Goal: Task Accomplishment & Management: Complete application form

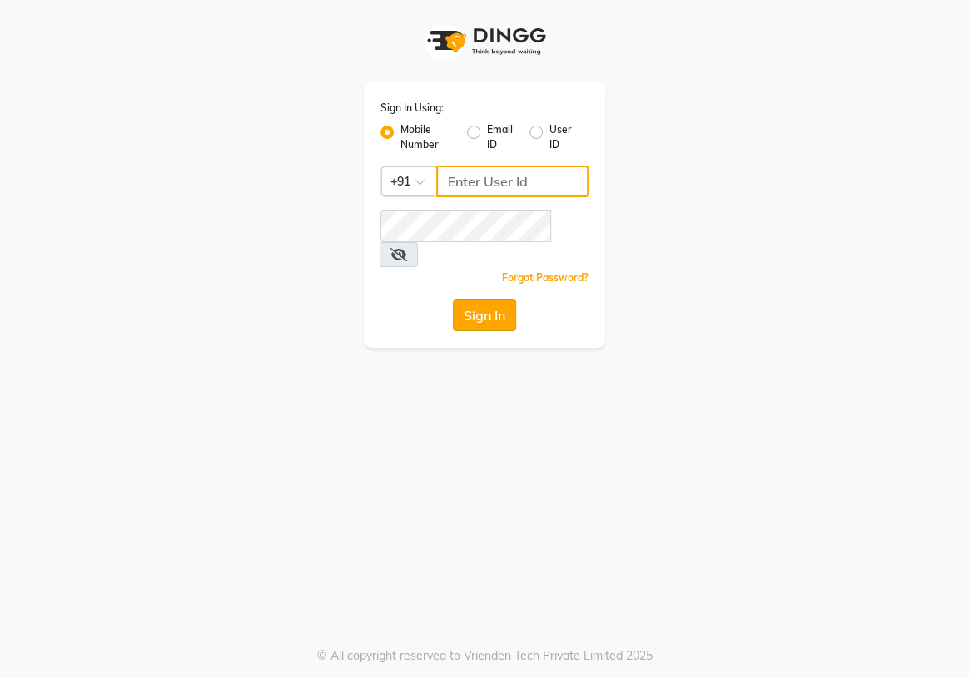
type input "8767365003"
click at [496, 301] on button "Sign In" at bounding box center [484, 316] width 63 height 32
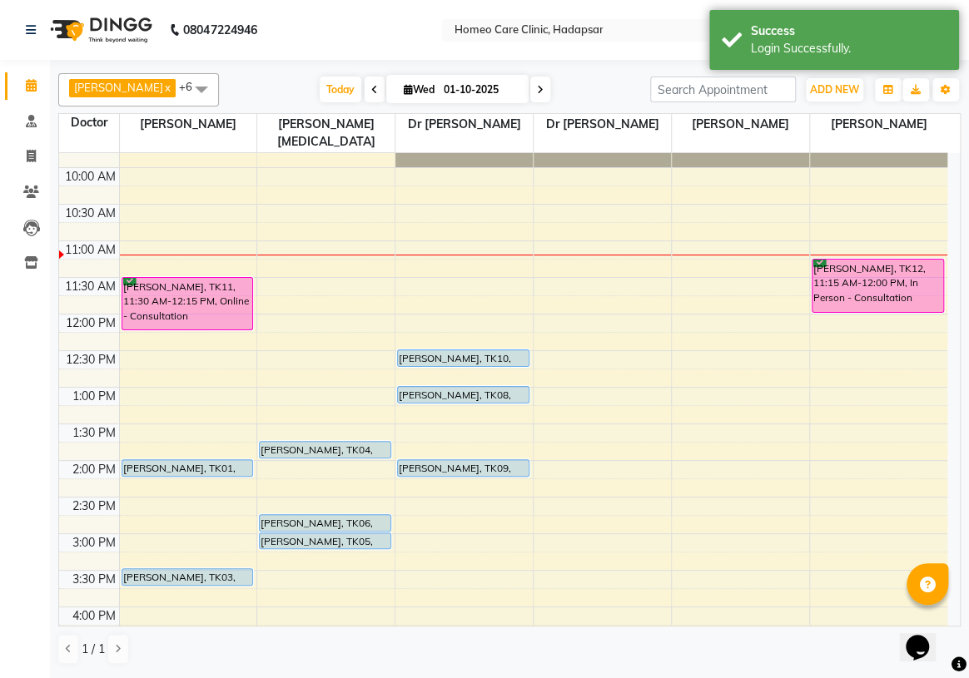
scroll to position [151, 0]
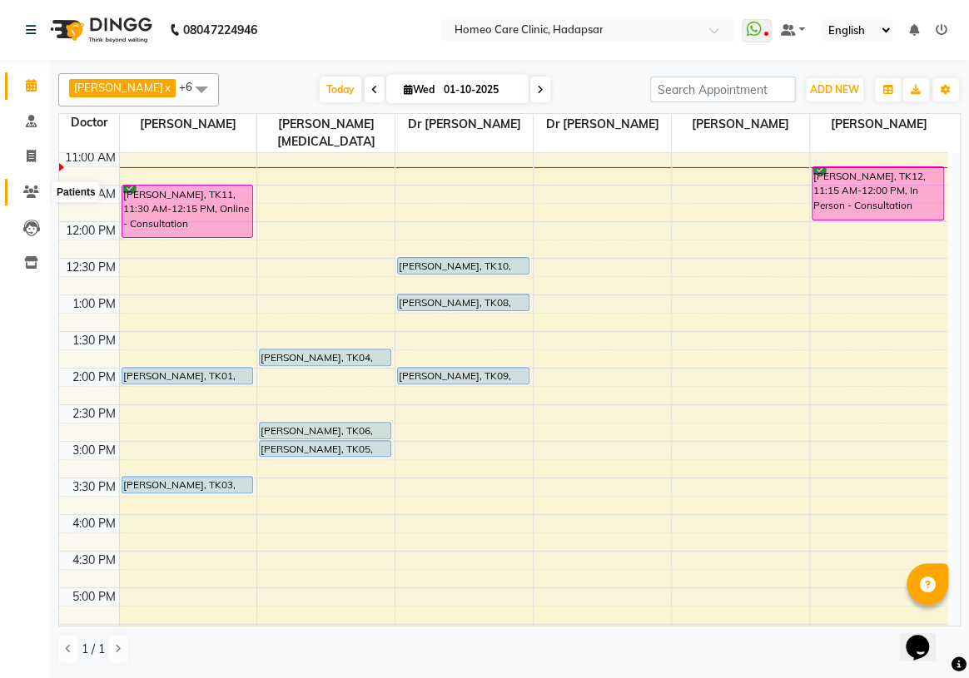
click at [28, 186] on icon at bounding box center [31, 192] width 16 height 12
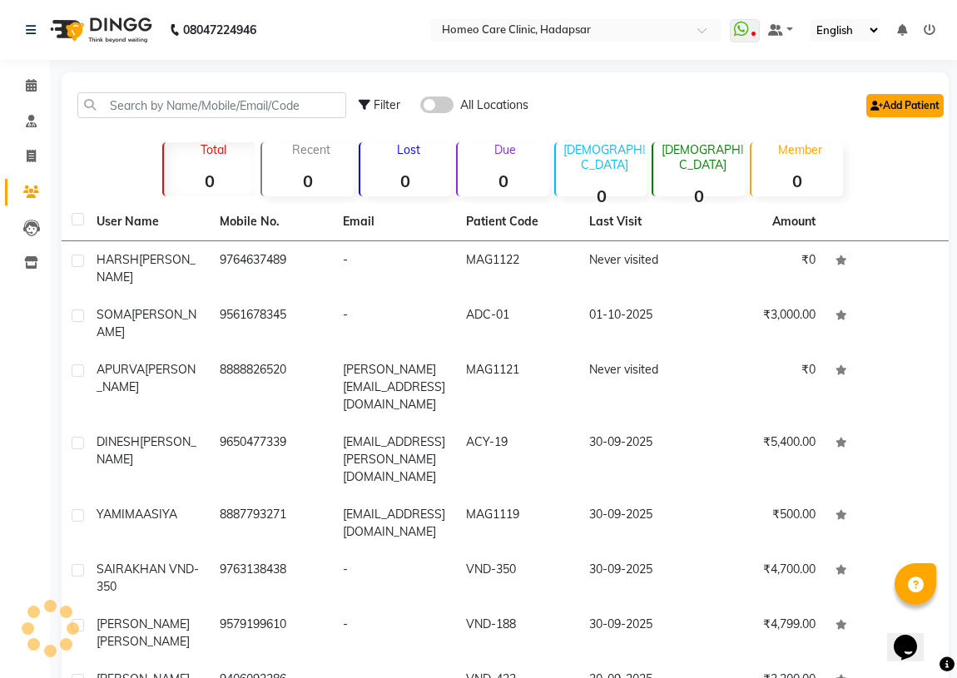
click at [927, 103] on link "Add Patient" at bounding box center [905, 105] width 77 height 23
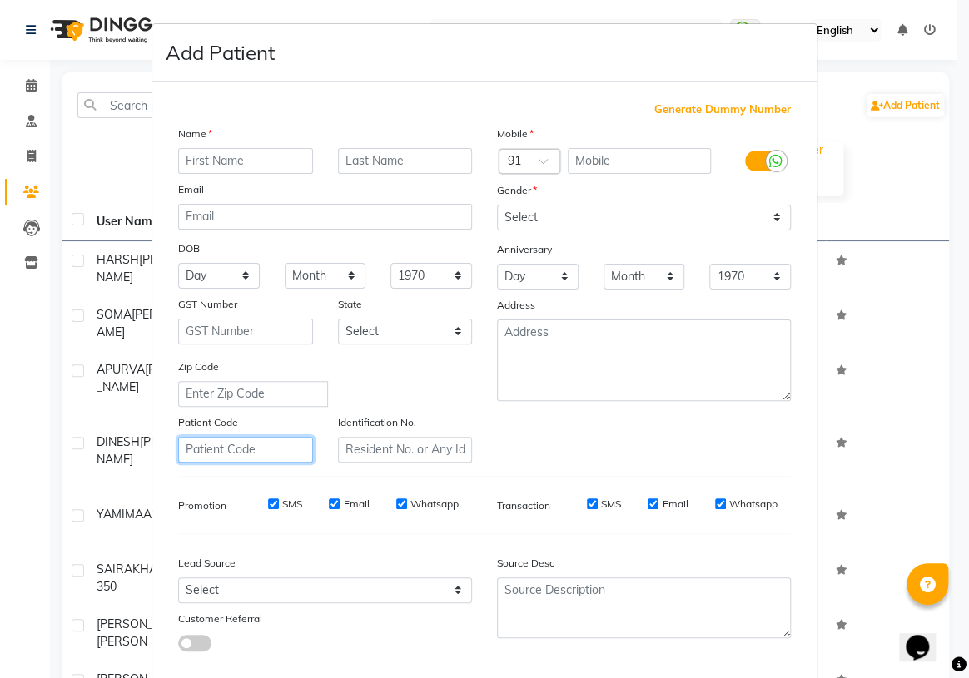
click at [241, 458] on input "text" at bounding box center [245, 450] width 135 height 26
click at [199, 452] on input "vnd-426" at bounding box center [245, 450] width 135 height 26
drag, startPoint x: 255, startPoint y: 453, endPoint x: 75, endPoint y: 499, distance: 185.8
click at [85, 499] on ngb-modal-window "Add Patient Generate Dummy Number Name Email DOB Day 01 02 03 04 05 06 07 08 09…" at bounding box center [484, 339] width 969 height 678
type input "VND-426"
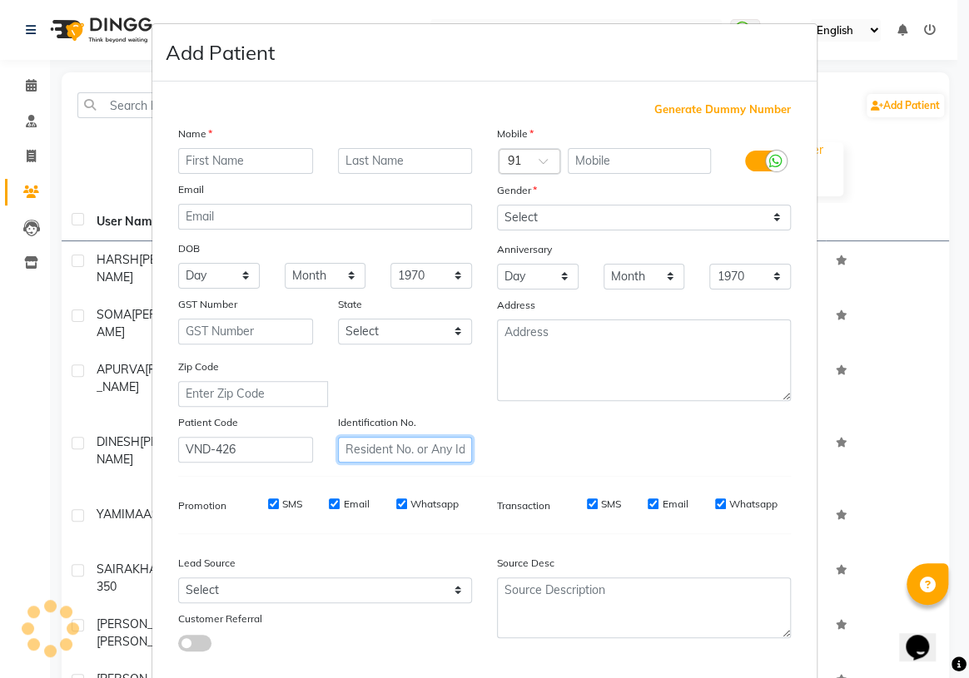
click at [396, 456] on input "text" at bounding box center [405, 450] width 135 height 26
paste input "VND-426"
type input "VND-426"
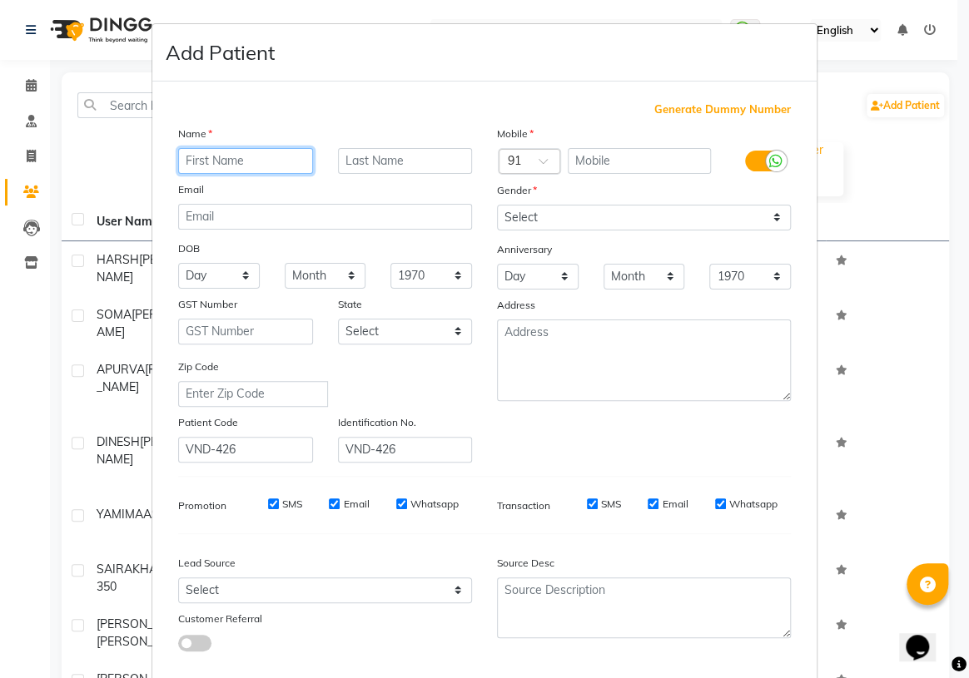
click at [209, 163] on input "text" at bounding box center [245, 161] width 135 height 26
click at [200, 154] on input "text" at bounding box center [245, 161] width 135 height 26
click at [226, 164] on input "text" at bounding box center [245, 161] width 135 height 26
click at [244, 158] on input "text" at bounding box center [245, 161] width 135 height 26
type input "[PERSON_NAME]"
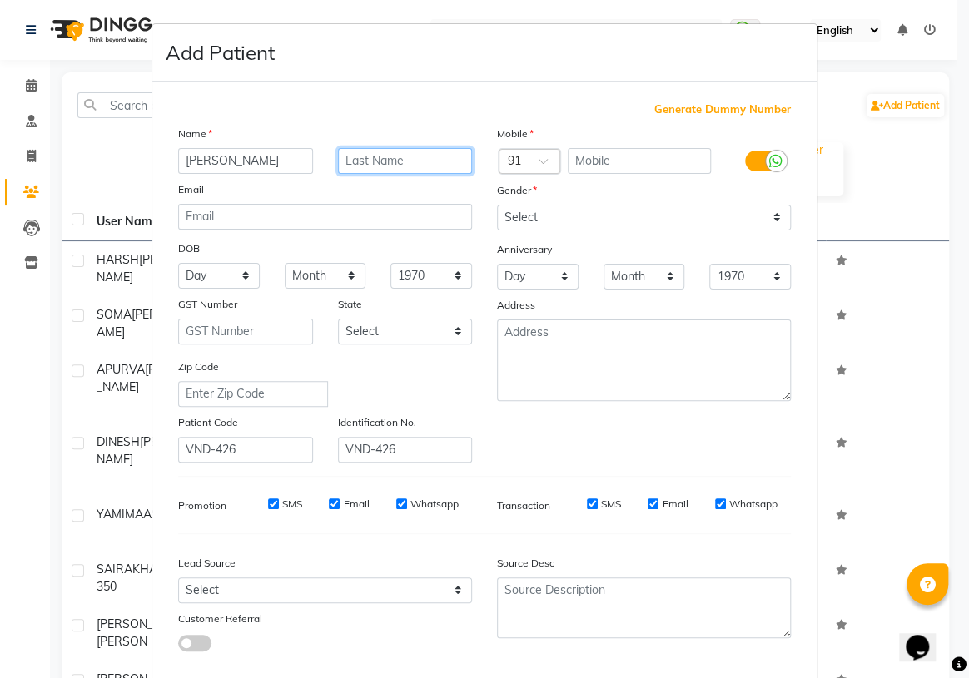
click at [392, 157] on input "text" at bounding box center [405, 161] width 135 height 26
type input "JADHAV"
click at [594, 162] on input "text" at bounding box center [640, 161] width 144 height 26
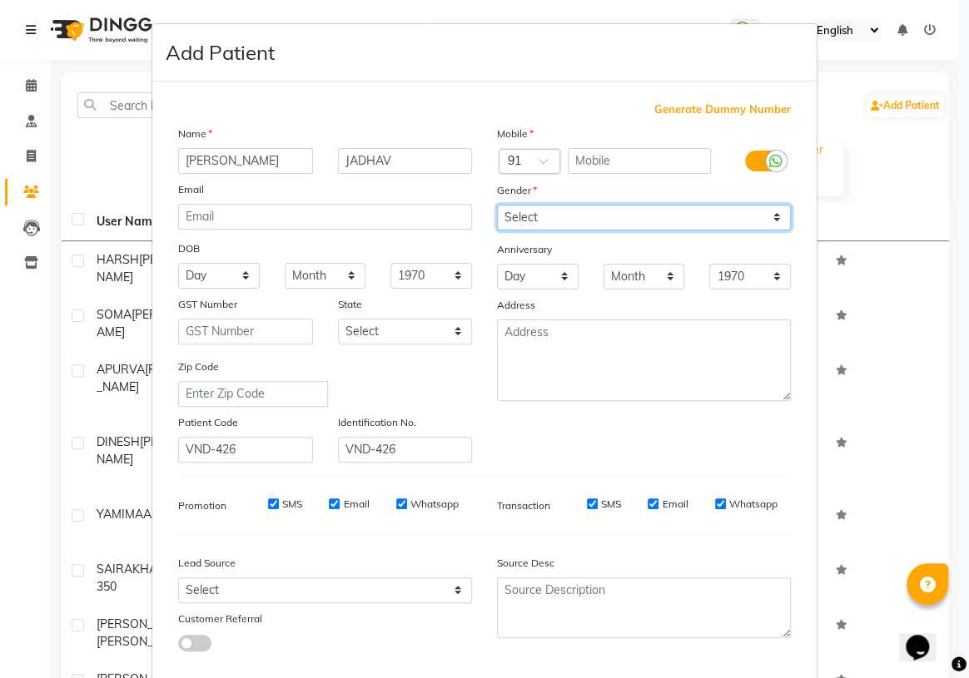
click at [559, 220] on select "Select [DEMOGRAPHIC_DATA] [DEMOGRAPHIC_DATA] Other Prefer Not To Say" at bounding box center [644, 218] width 294 height 26
select select "[DEMOGRAPHIC_DATA]"
click at [497, 205] on select "Select [DEMOGRAPHIC_DATA] [DEMOGRAPHIC_DATA] Other Prefer Not To Say" at bounding box center [644, 218] width 294 height 26
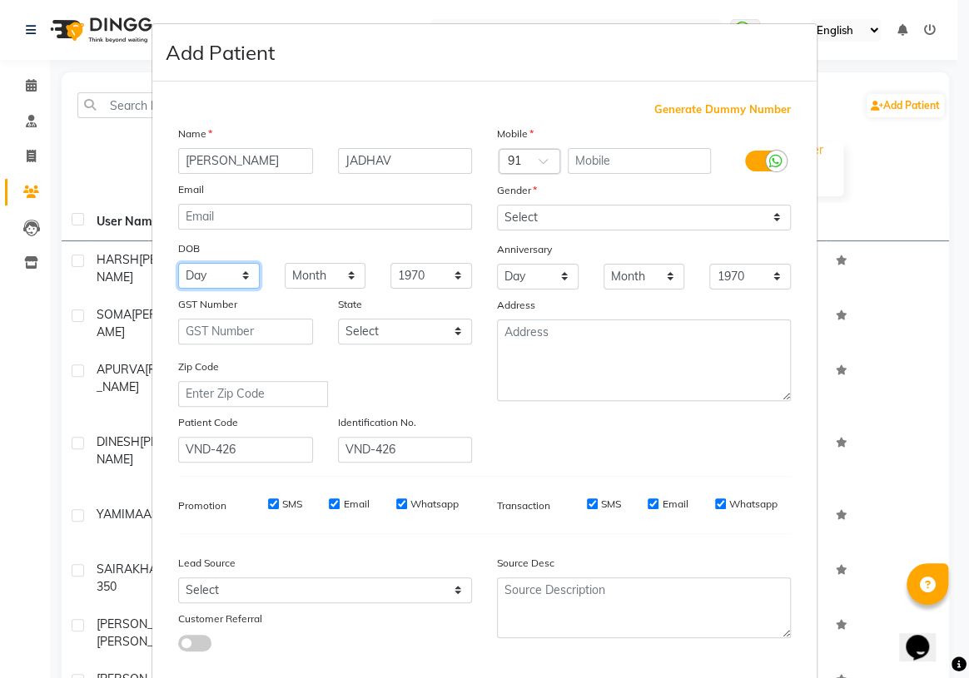
click at [188, 276] on select "Day 01 02 03 04 05 06 07 08 09 10 11 12 13 14 15 16 17 18 19 20 21 22 23 24 25 …" at bounding box center [219, 276] width 82 height 26
select select "22"
click at [178, 264] on select "Day 01 02 03 04 05 06 07 08 09 10 11 12 13 14 15 16 17 18 19 20 21 22 23 24 25 …" at bounding box center [219, 276] width 82 height 26
click at [301, 280] on select "Month January February March April May June July August September October Novem…" at bounding box center [326, 276] width 82 height 26
select select "10"
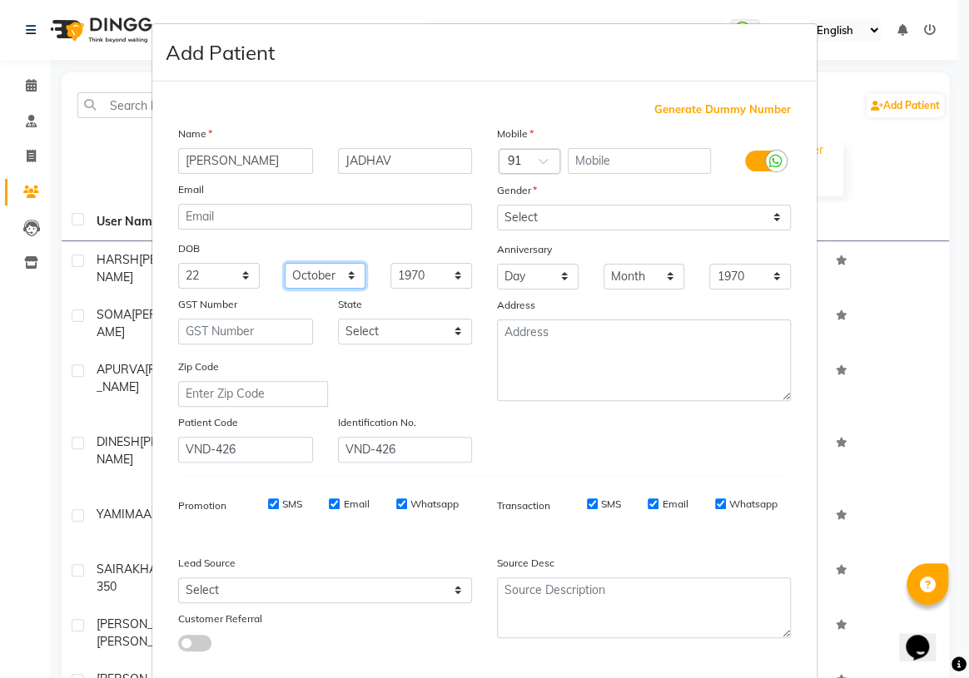
click at [285, 264] on select "Month January February March April May June July August September October Novem…" at bounding box center [326, 276] width 82 height 26
click at [400, 267] on select "1940 1941 1942 1943 1944 1945 1946 1947 1948 1949 1950 1951 1952 1953 1954 1955…" at bounding box center [431, 276] width 82 height 26
select select "2016"
click at [390, 264] on select "1940 1941 1942 1943 1944 1945 1946 1947 1948 1949 1950 1951 1952 1953 1954 1955…" at bounding box center [431, 276] width 82 height 26
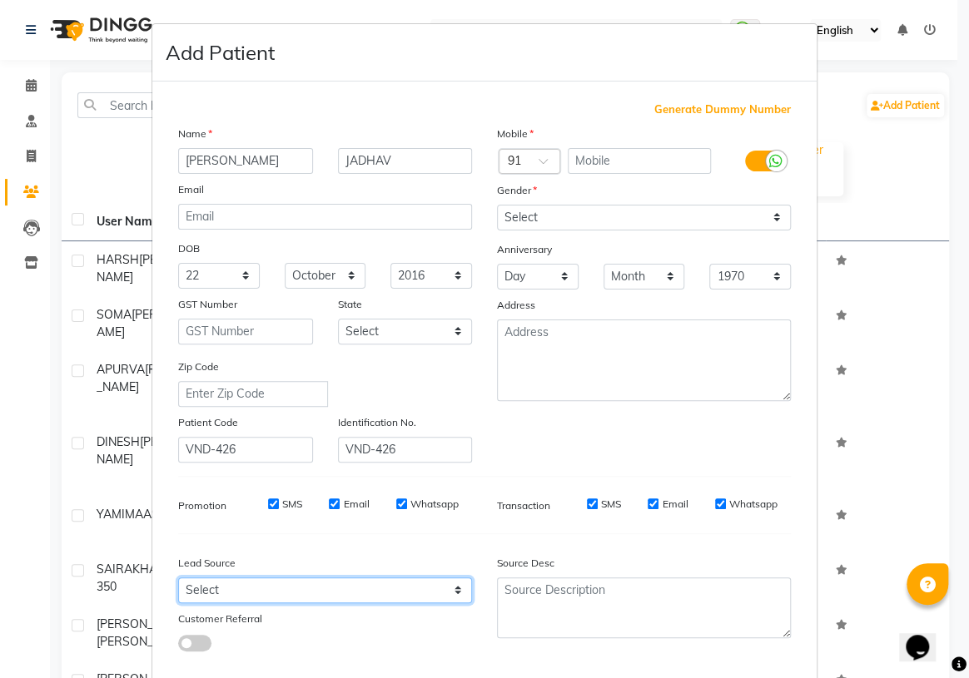
click at [253, 592] on select "Select Walk-in Referral Internet Friend Word of Mouth Advertisement Facebook Ju…" at bounding box center [325, 591] width 294 height 26
select select "51696"
click at [178, 581] on select "Select Walk-in Referral Internet Friend Word of Mouth Advertisement Facebook Ju…" at bounding box center [325, 591] width 294 height 26
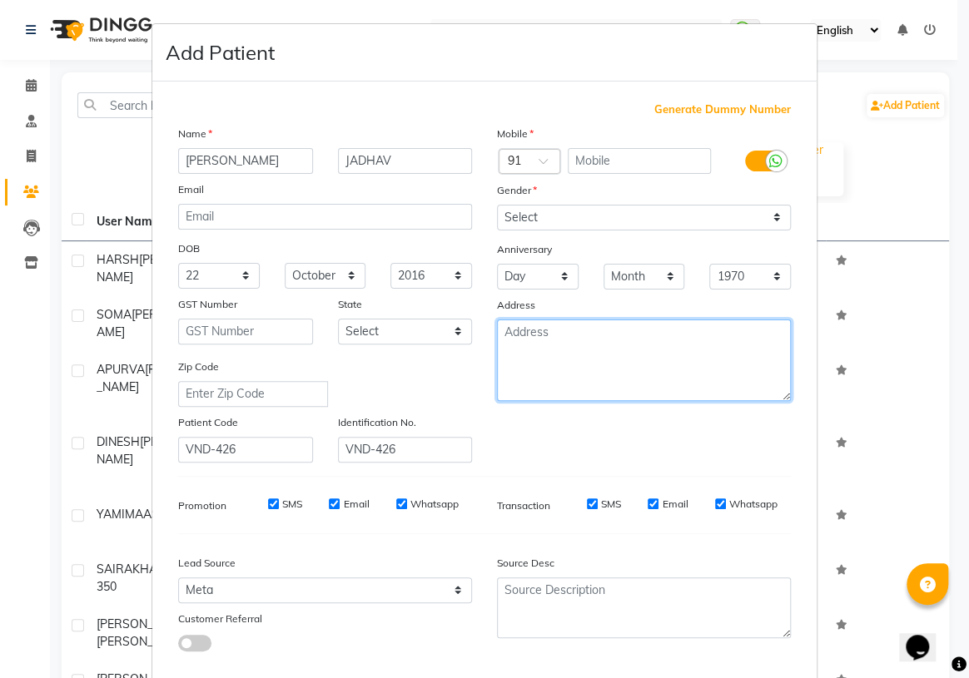
click at [625, 349] on textarea at bounding box center [644, 361] width 294 height 82
paste textarea "bhanegaon tanda taluka hadgaon posta unche gaon distric nanded pin code NO. 431…"
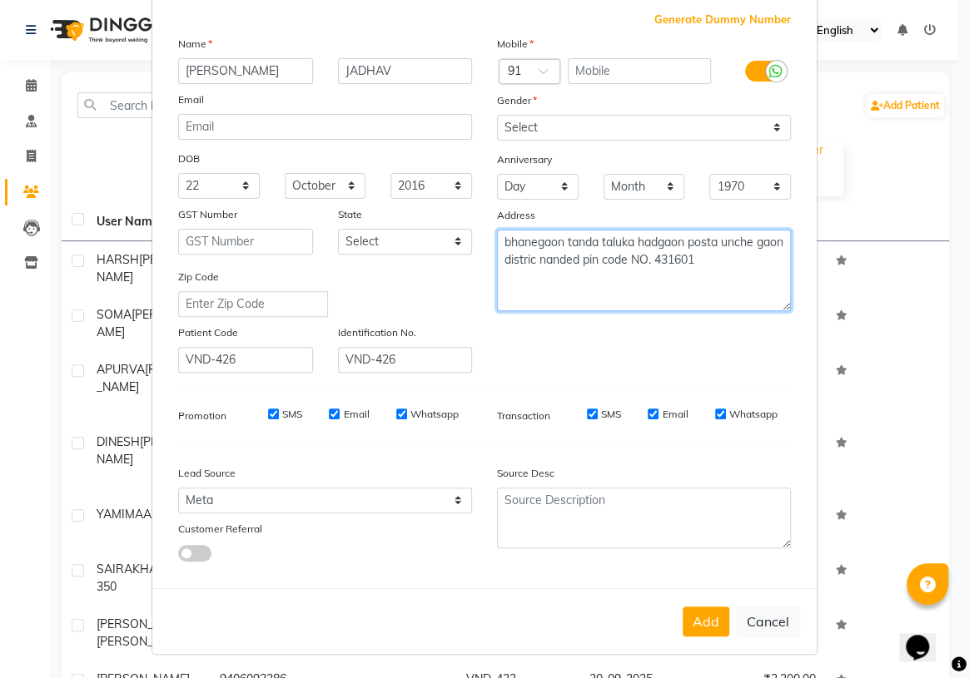
scroll to position [94, 0]
type textarea "bhanegaon tanda taluka hadgaon posta unche gaon distric nanded pin code NO. 431…"
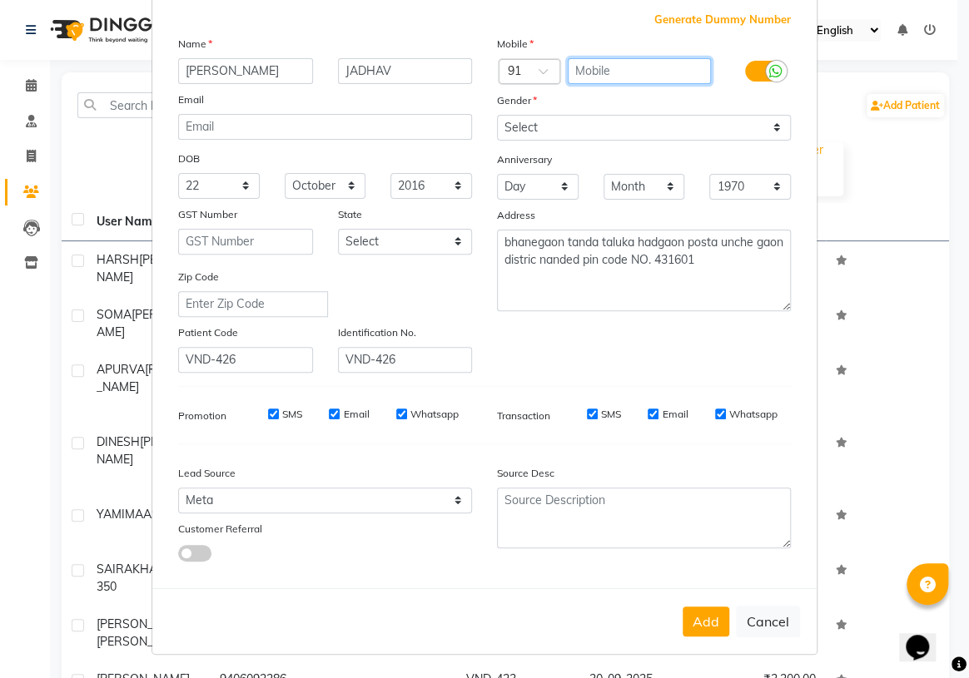
click at [572, 62] on input "text" at bounding box center [640, 71] width 144 height 26
type input "9067398321"
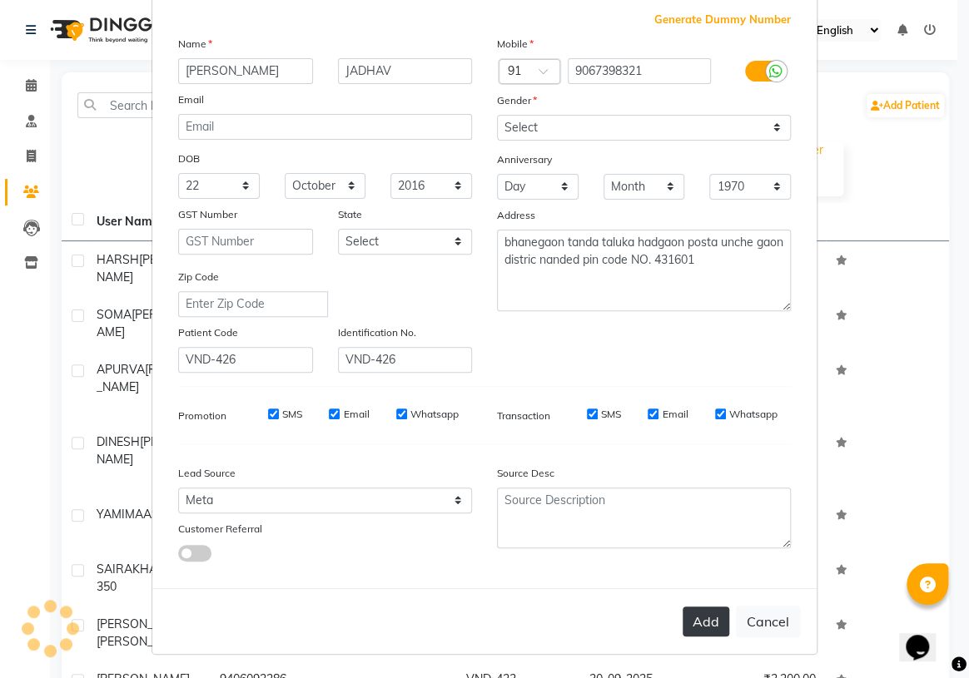
click at [696, 619] on button "Add" at bounding box center [706, 622] width 47 height 30
select select
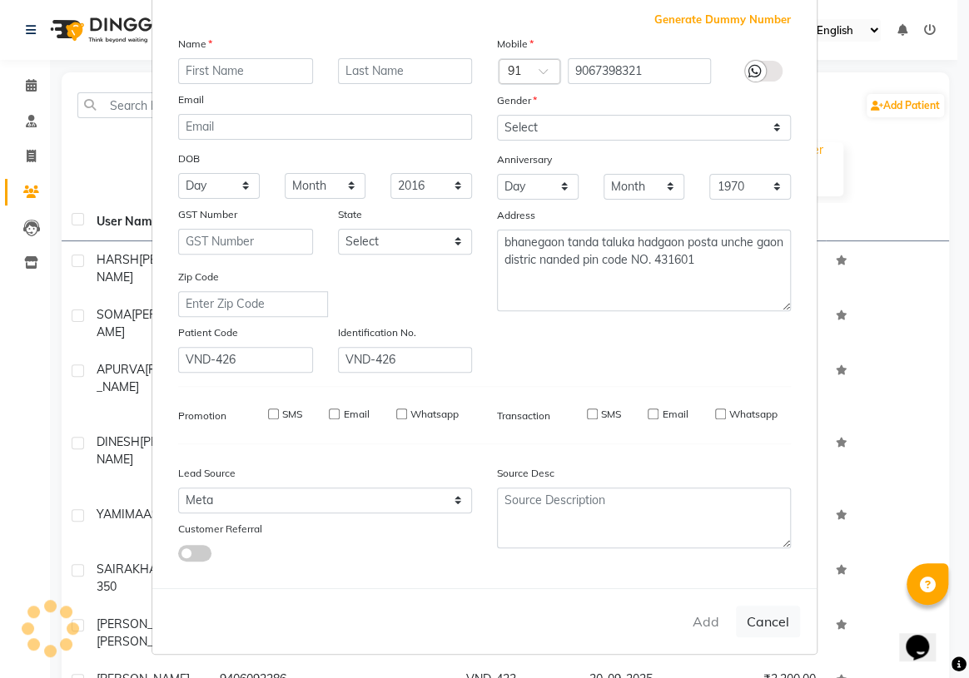
select select
checkbox input "false"
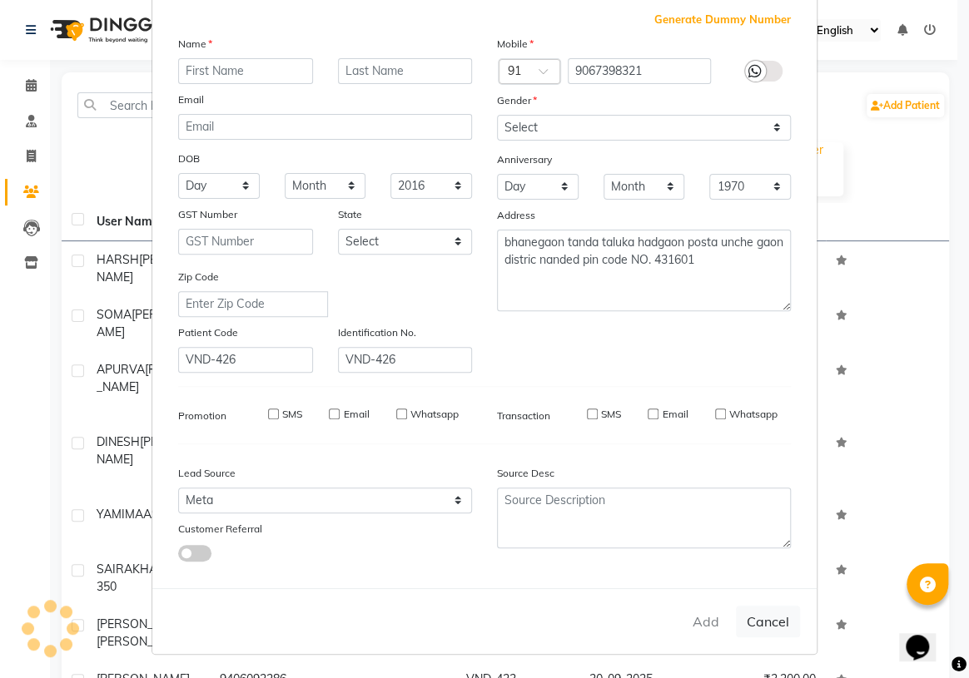
checkbox input "false"
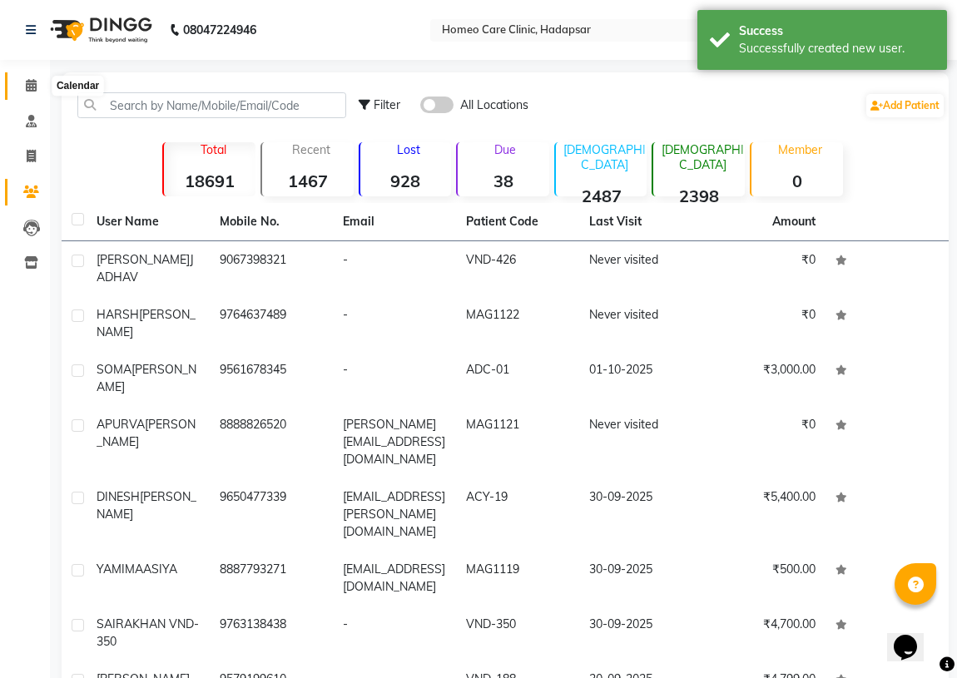
click at [19, 78] on span at bounding box center [31, 86] width 29 height 19
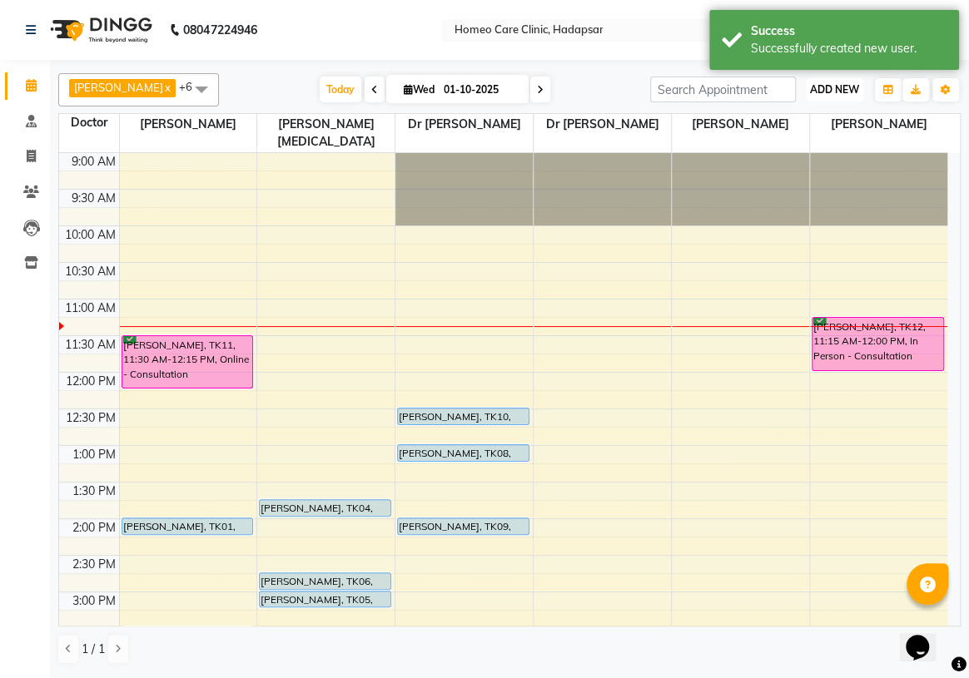
click at [819, 87] on span "ADD NEW" at bounding box center [834, 89] width 49 height 12
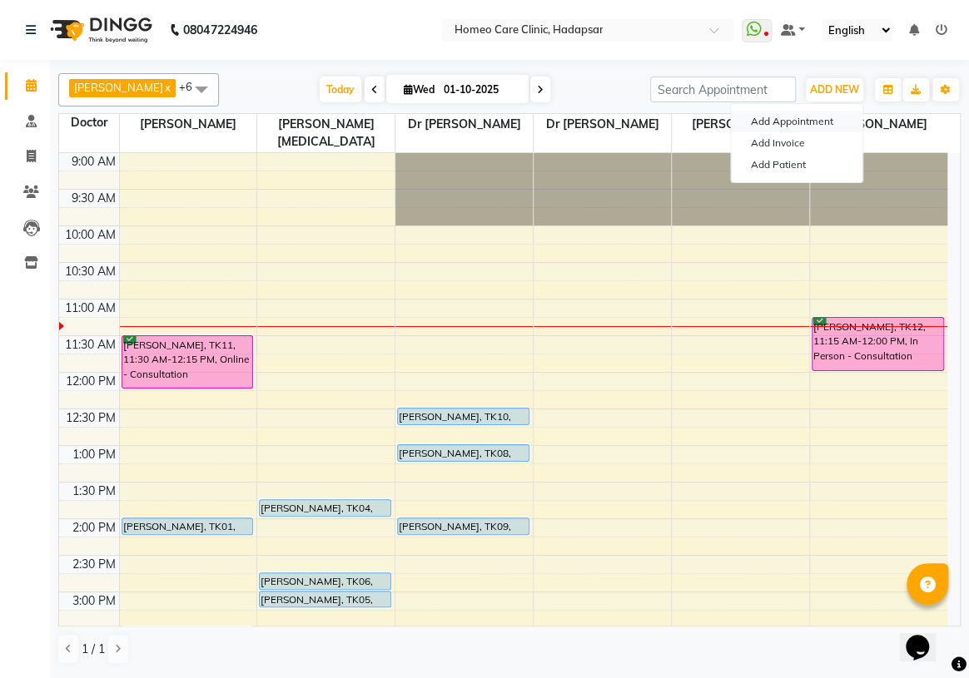
drag, startPoint x: 782, startPoint y: 110, endPoint x: 754, endPoint y: 126, distance: 31.7
click at [781, 112] on button "Add Appointment" at bounding box center [797, 122] width 132 height 22
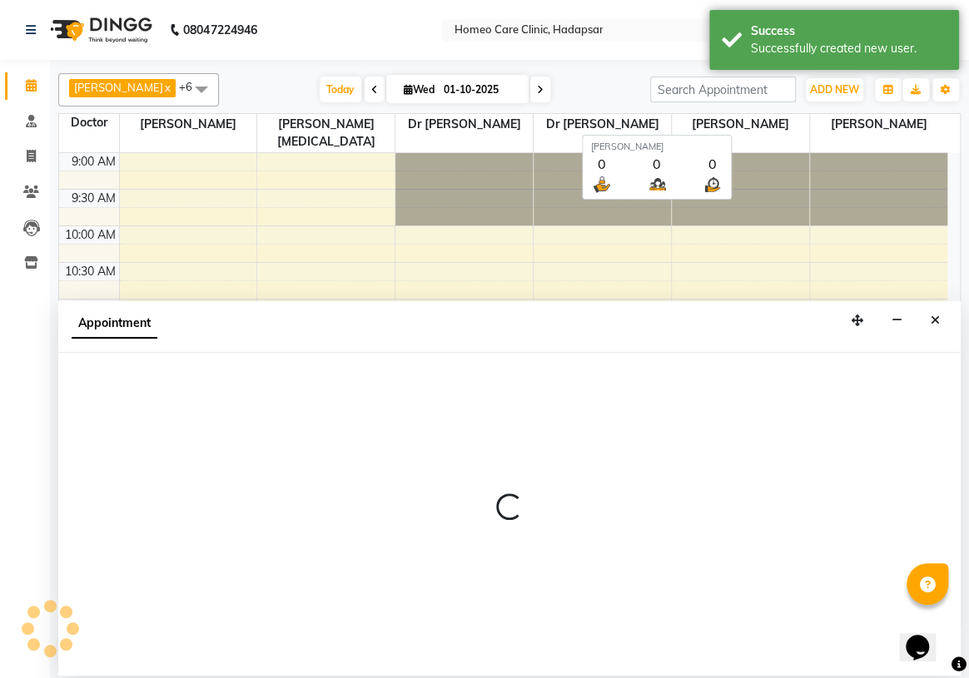
select select "600"
select select "tentative"
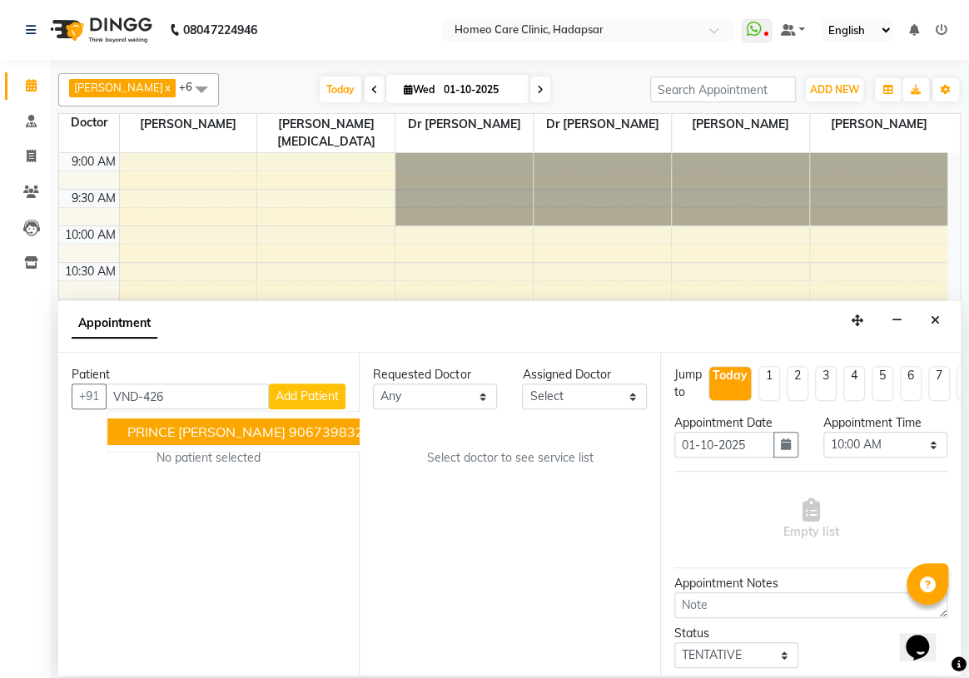
click at [204, 433] on span "PRINCE [PERSON_NAME]" at bounding box center [206, 432] width 158 height 17
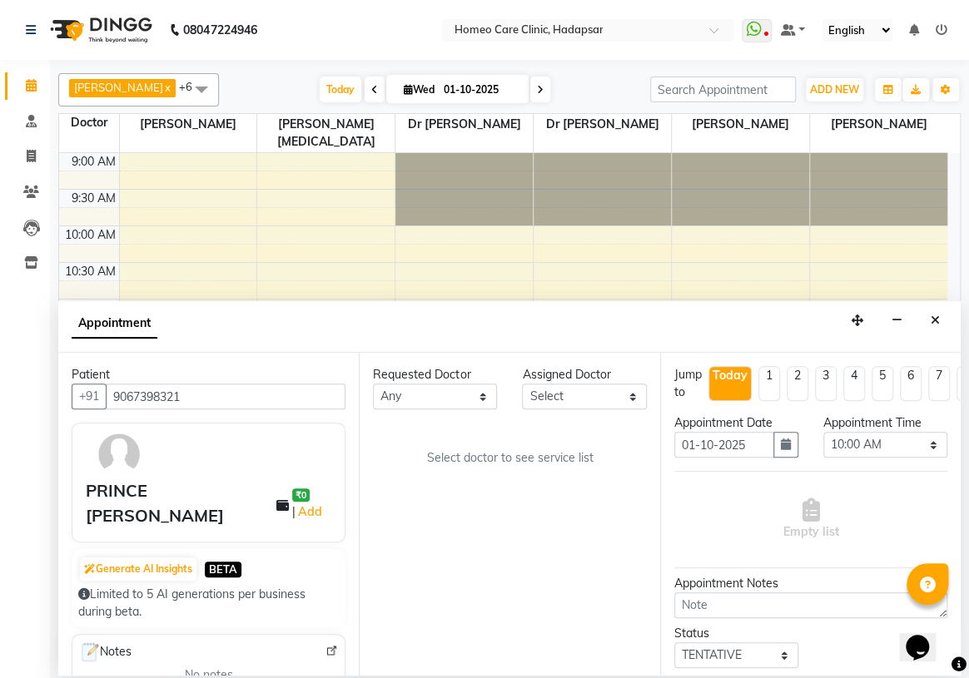
type input "9067398321"
click at [570, 390] on select "Select Dingg Support [PERSON_NAME] [PERSON_NAME] [PERSON_NAME] [PERSON_NAME][ME…" at bounding box center [584, 397] width 124 height 26
select select "70882"
click at [522, 384] on select "Select Dingg Support [PERSON_NAME] [PERSON_NAME] [PERSON_NAME] [PERSON_NAME][ME…" at bounding box center [584, 397] width 124 height 26
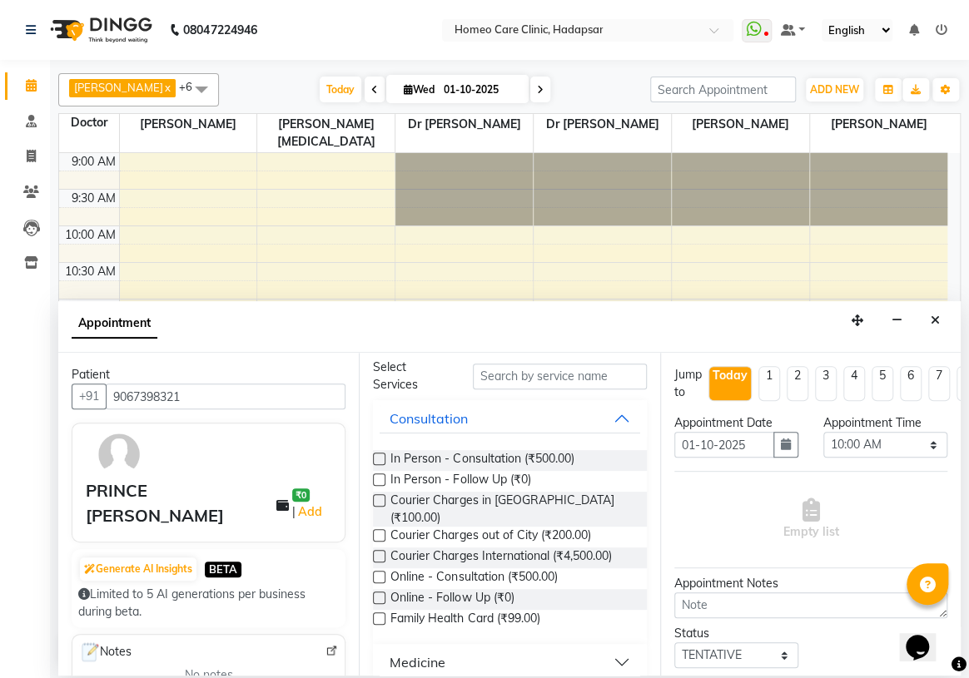
scroll to position [151, 0]
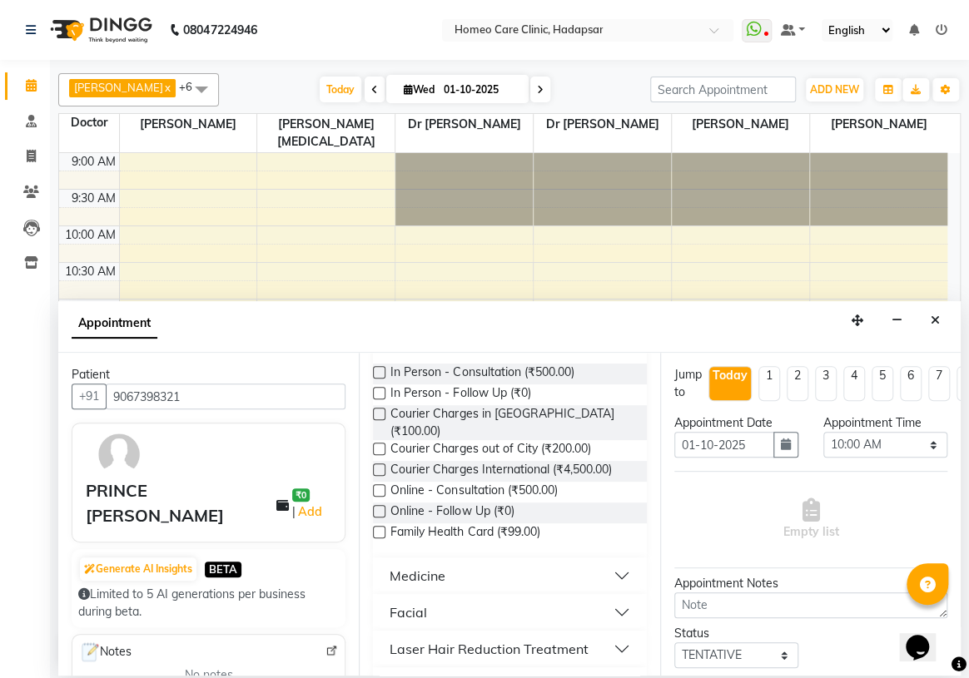
click at [376, 485] on label at bounding box center [379, 491] width 12 height 12
click at [376, 487] on input "checkbox" at bounding box center [378, 492] width 11 height 11
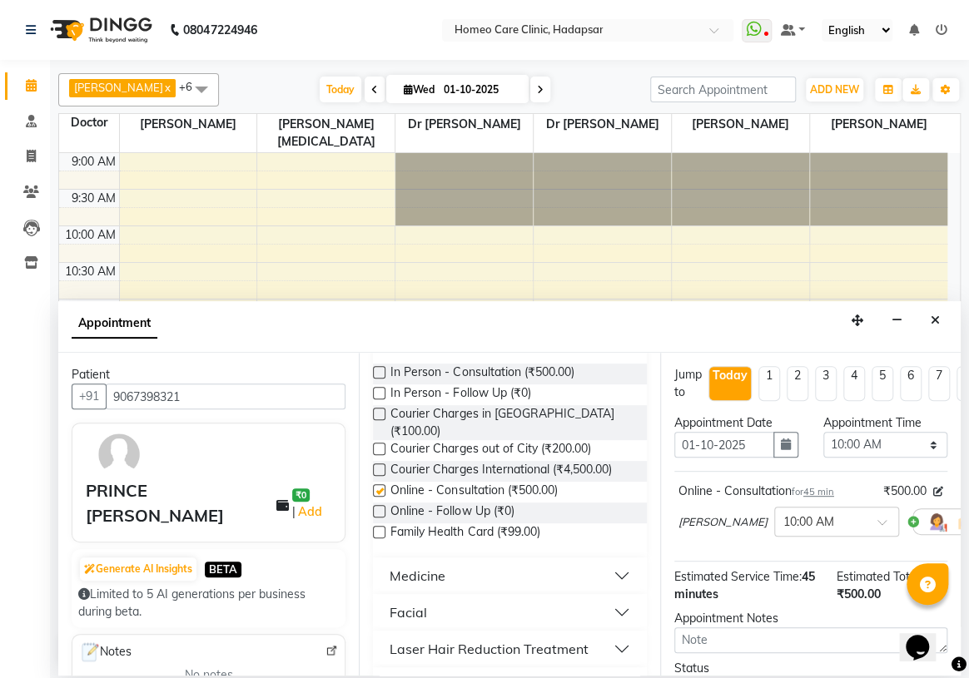
checkbox input "false"
click at [850, 441] on select "Select 10:00 AM 10:05 AM 10:10 AM 10:15 AM 10:20 AM 10:25 AM 10:30 AM 10:35 AM …" at bounding box center [885, 445] width 124 height 26
select select "690"
click at [823, 432] on select "Select 10:00 AM 10:05 AM 10:10 AM 10:15 AM 10:20 AM 10:25 AM 10:30 AM 10:35 AM …" at bounding box center [885, 445] width 124 height 26
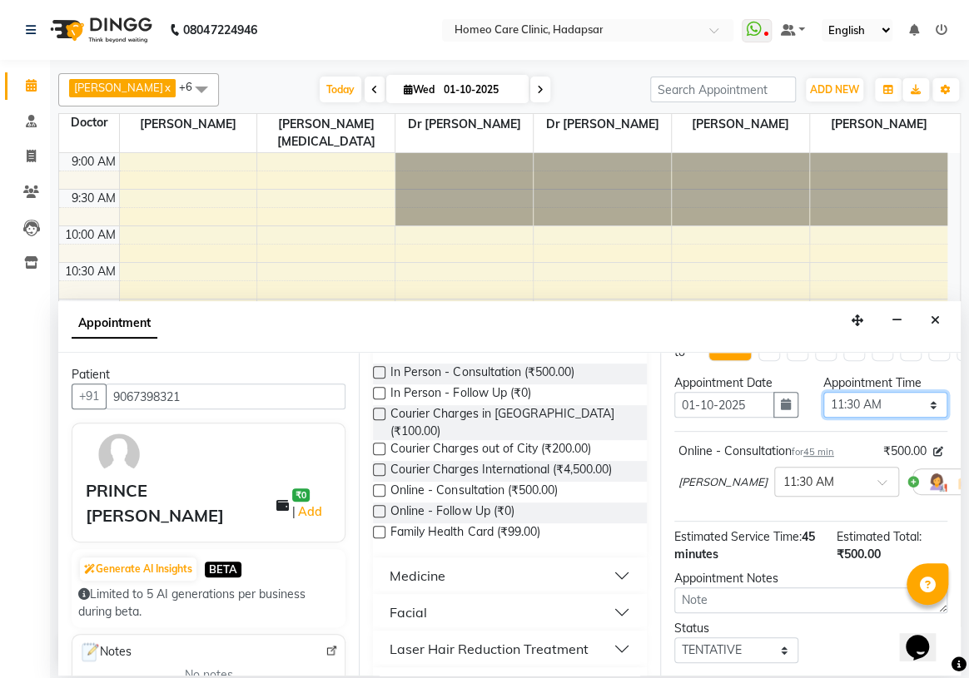
scroll to position [75, 0]
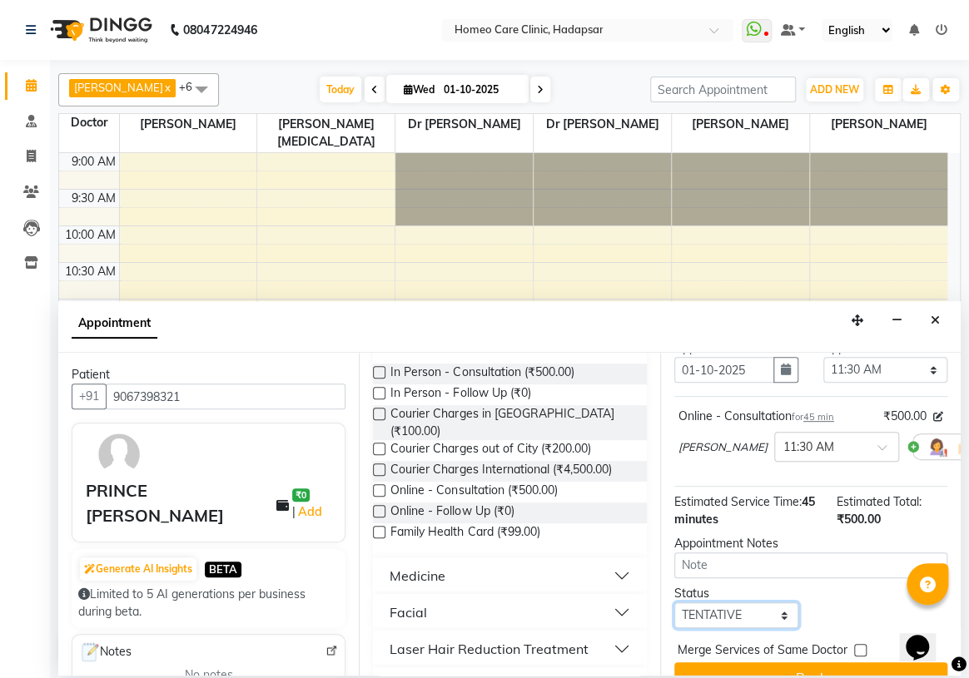
click at [688, 629] on select "Select TENTATIVE CONFIRM CHECK-IN UPCOMING" at bounding box center [736, 616] width 124 height 26
select select "confirm booking"
click at [674, 620] on select "Select TENTATIVE CONFIRM CHECK-IN UPCOMING" at bounding box center [736, 616] width 124 height 26
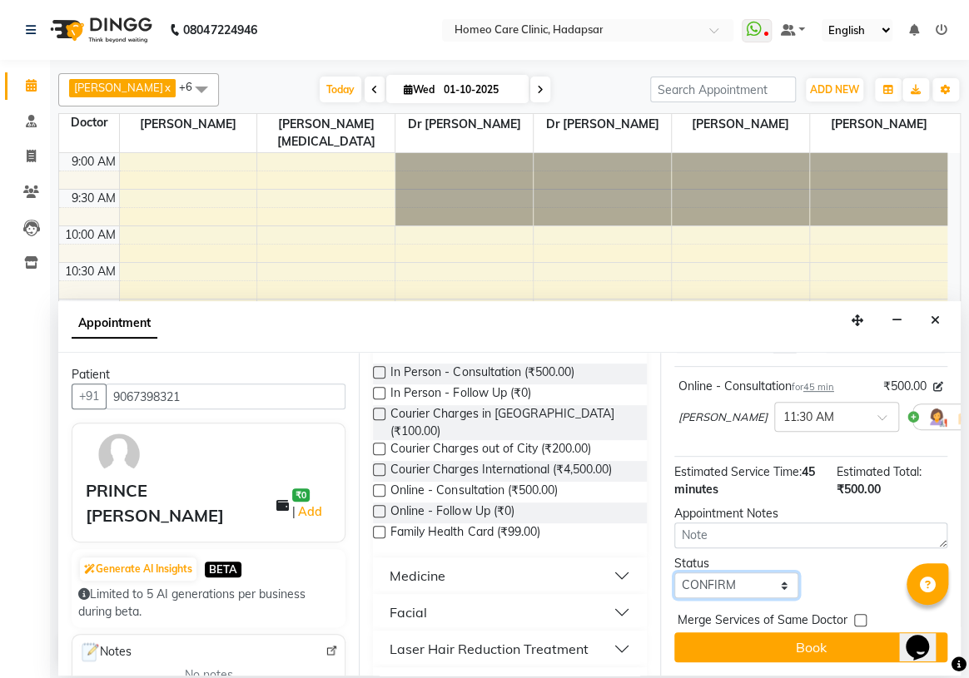
scroll to position [134, 0]
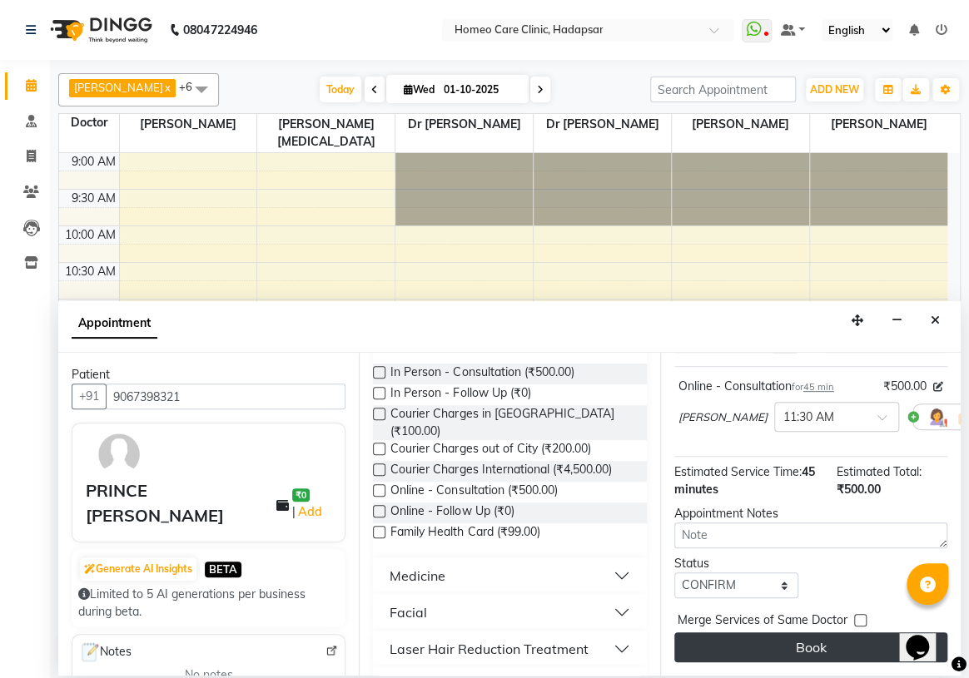
click at [732, 644] on button "Book" at bounding box center [810, 648] width 273 height 30
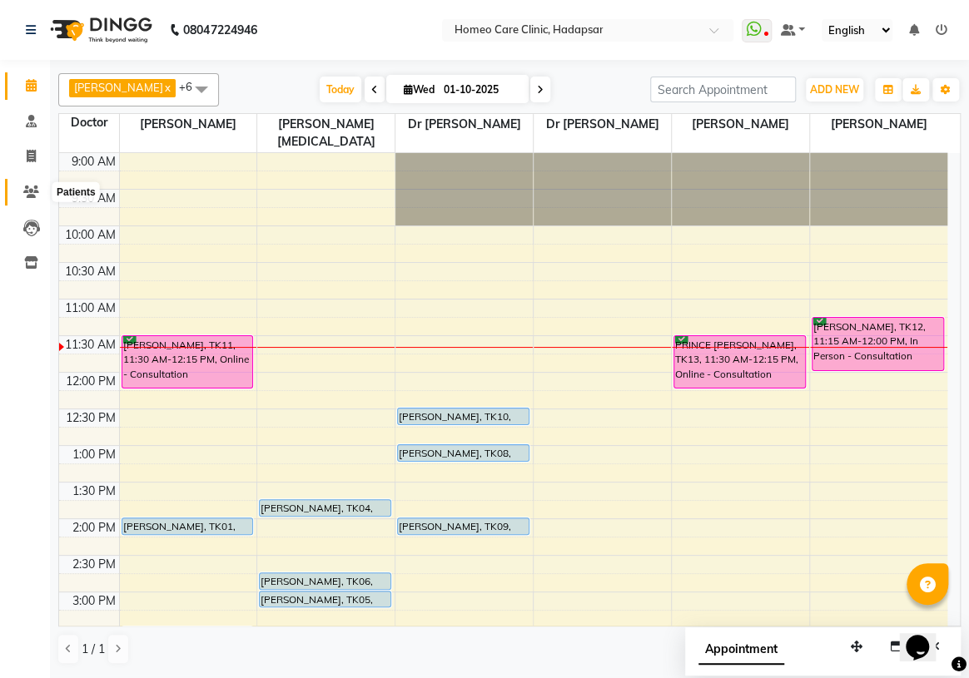
click at [28, 187] on icon at bounding box center [31, 192] width 16 height 12
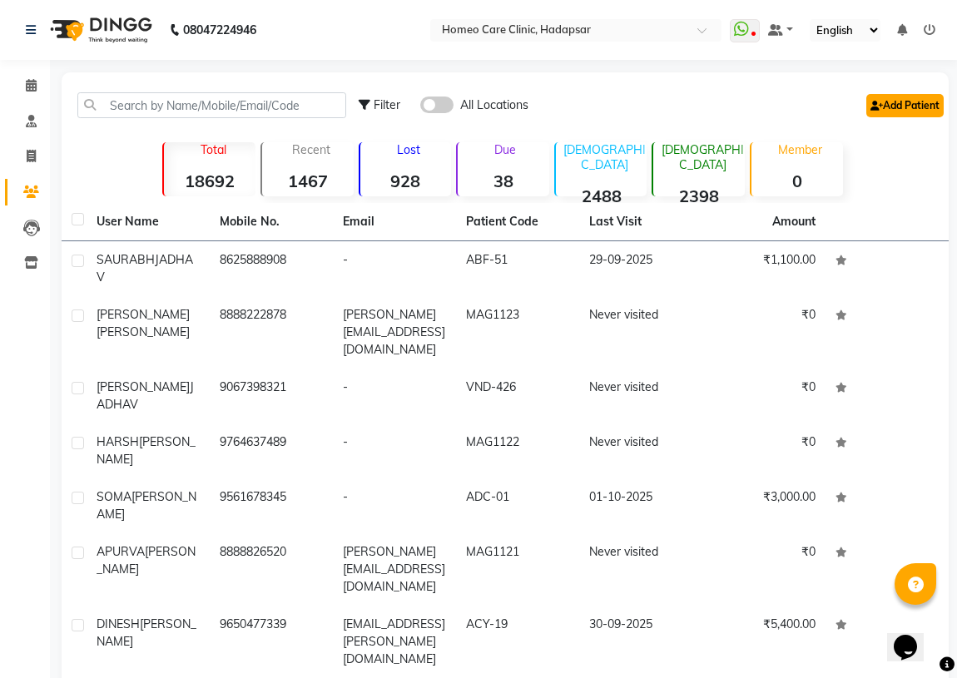
click at [902, 102] on link "Add Patient" at bounding box center [905, 105] width 77 height 23
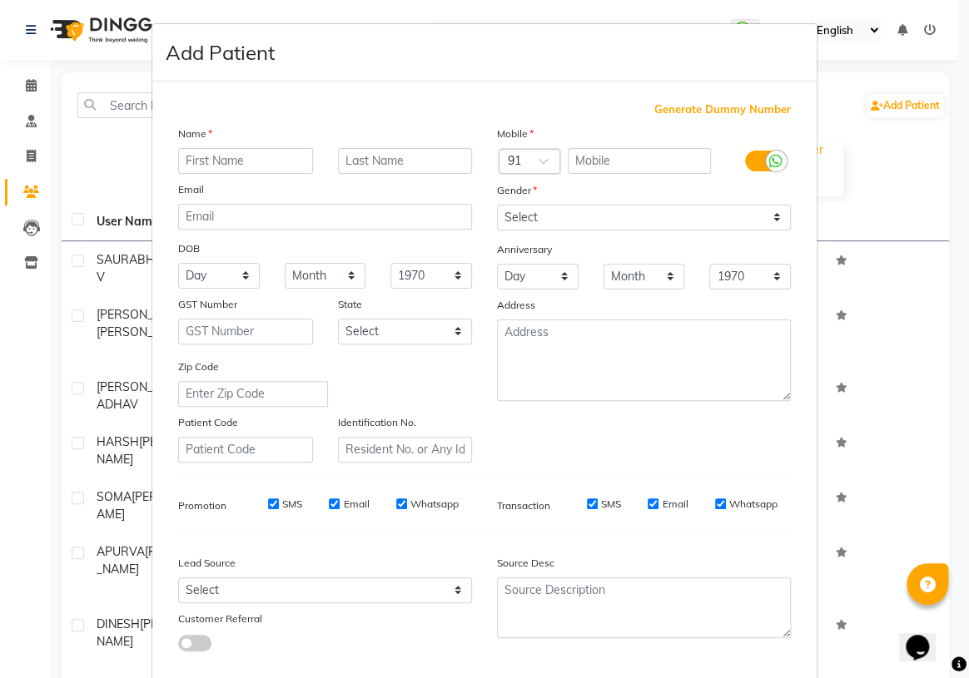
click at [212, 158] on input "text" at bounding box center [245, 161] width 135 height 26
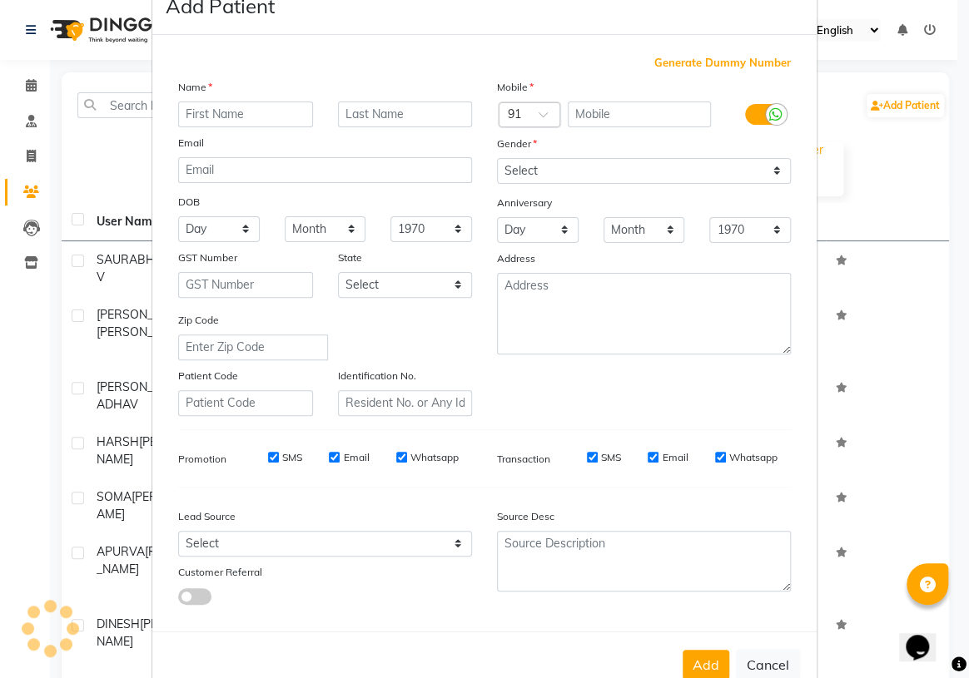
scroll to position [94, 0]
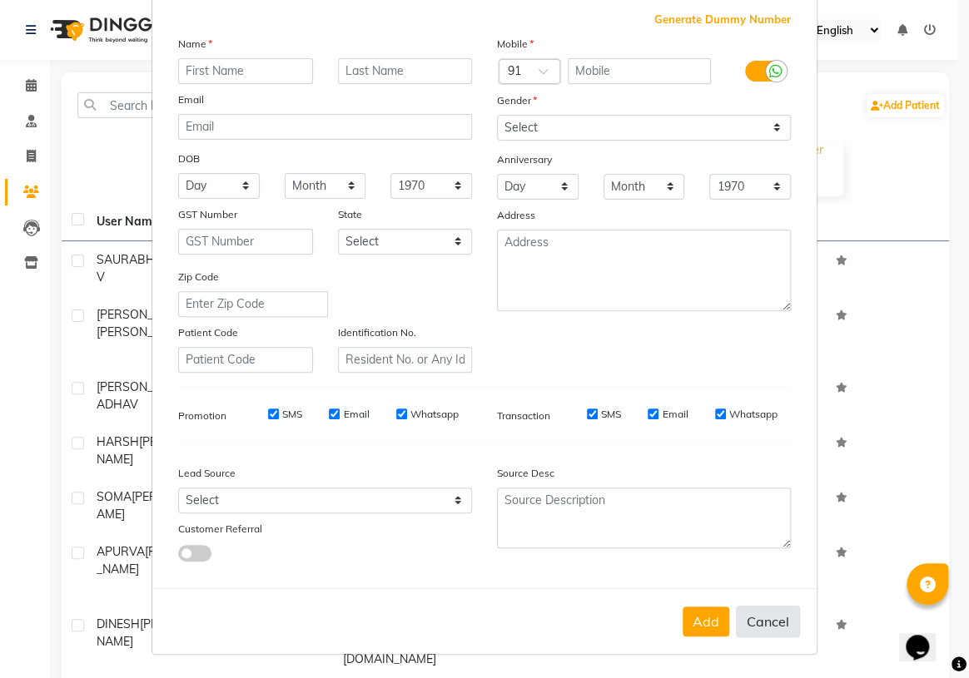
click at [774, 616] on button "Cancel" at bounding box center [768, 622] width 64 height 32
select select
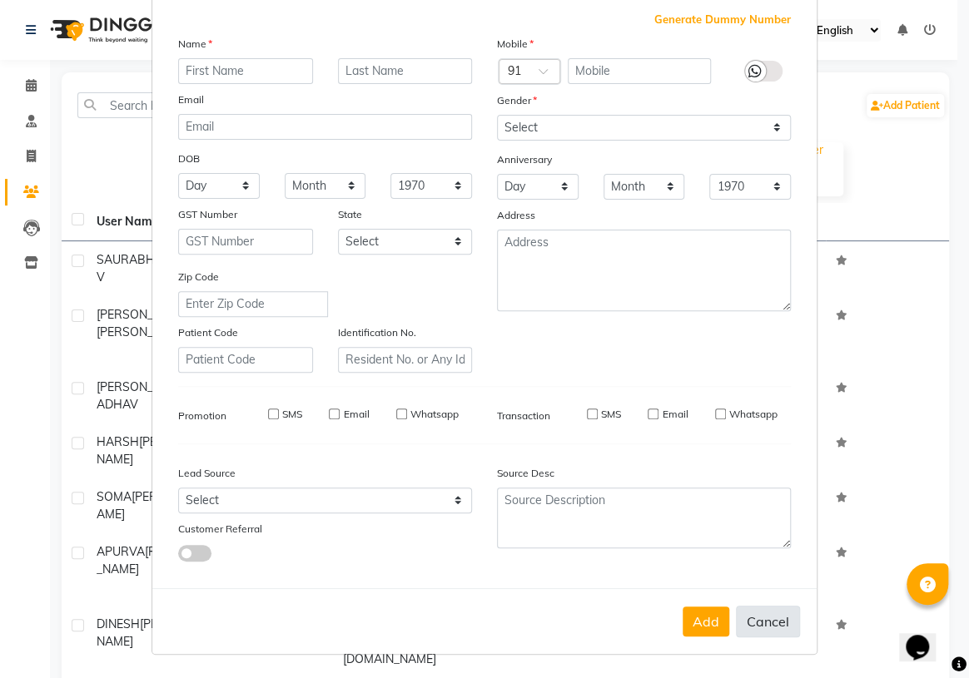
select select
checkbox input "false"
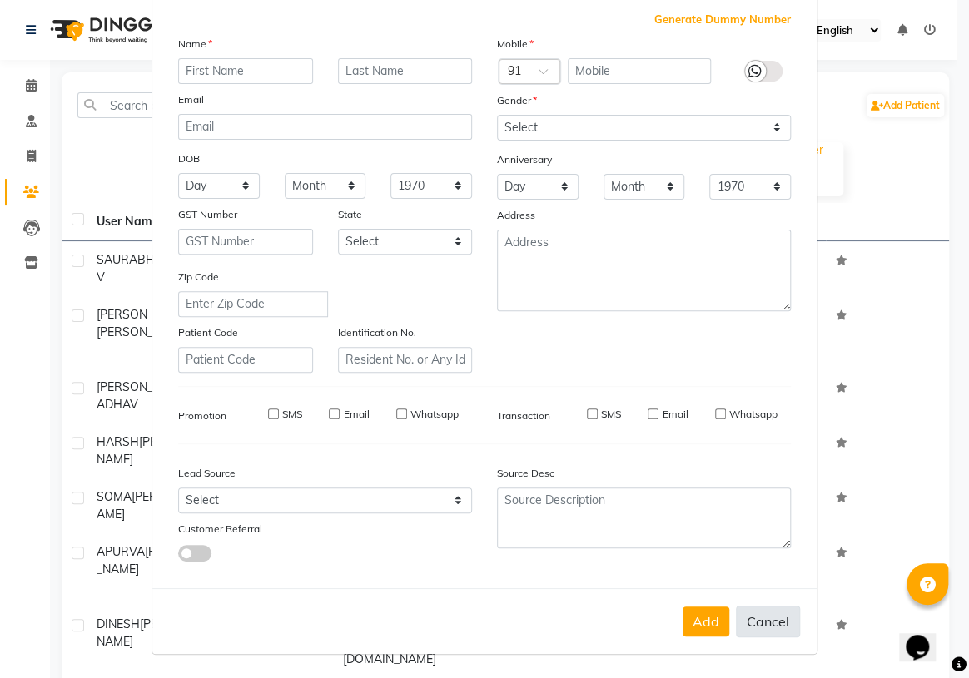
checkbox input "false"
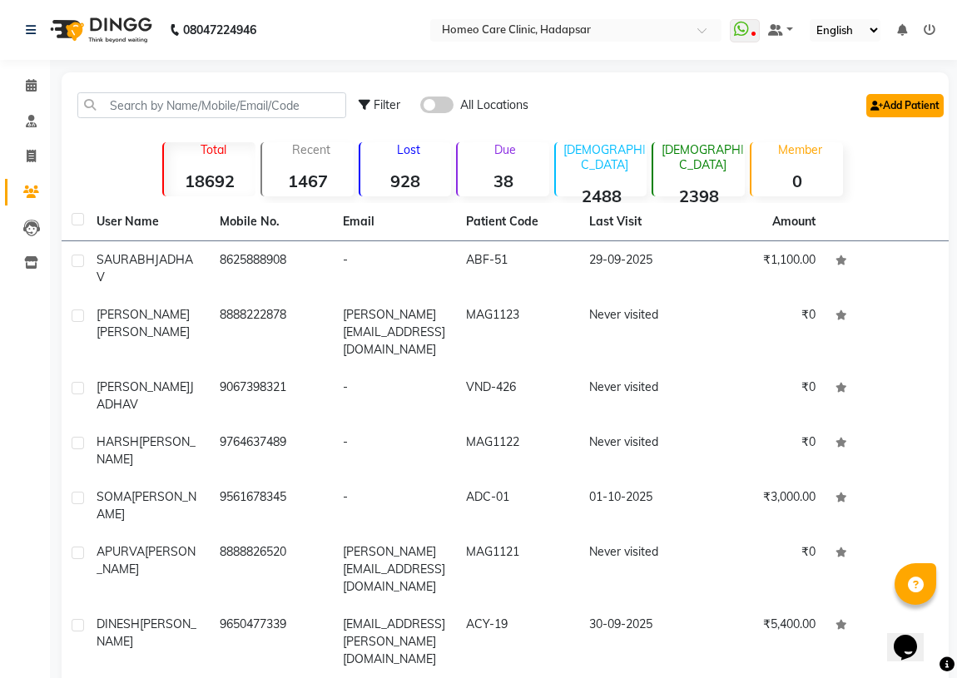
click at [882, 106] on link "Add Patient" at bounding box center [905, 105] width 77 height 23
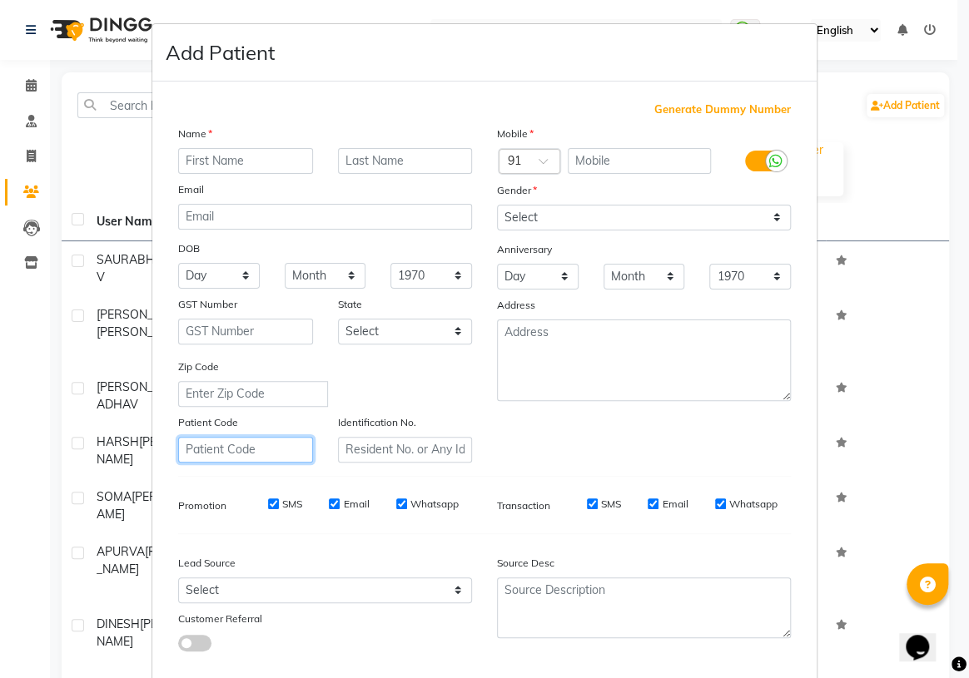
click at [246, 454] on input "text" at bounding box center [245, 450] width 135 height 26
drag, startPoint x: 246, startPoint y: 453, endPoint x: 0, endPoint y: 461, distance: 245.7
click at [0, 461] on ngb-modal-window "Add Patient Generate Dummy Number Name Email DOB Day 01 02 03 04 05 06 07 08 09…" at bounding box center [484, 339] width 969 height 678
type input "VND-427"
click at [365, 458] on input "text" at bounding box center [405, 450] width 135 height 26
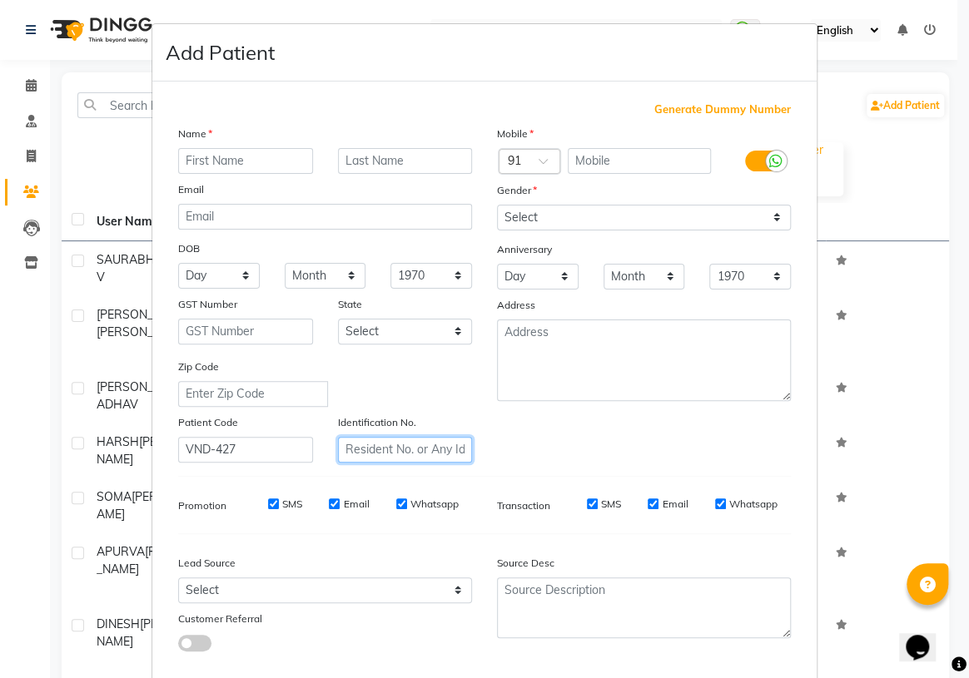
paste input "VND-427"
type input "VND-427"
click at [243, 150] on input "text" at bounding box center [245, 161] width 135 height 26
type input "[PERSON_NAME]"
click at [382, 169] on input "text" at bounding box center [405, 161] width 135 height 26
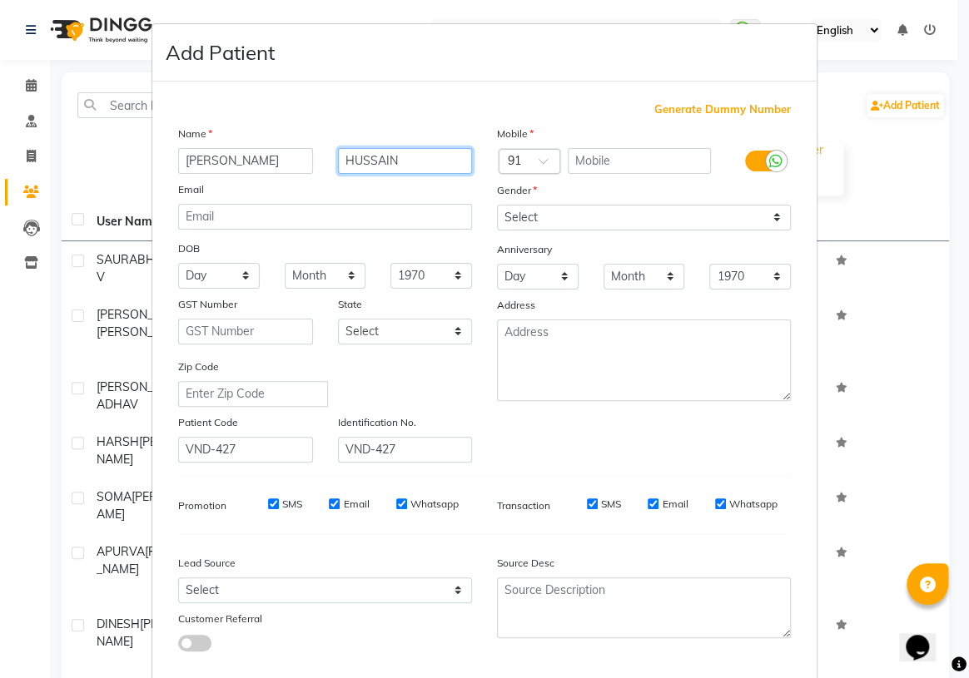
type input "HUSSAIN"
click at [581, 164] on input "text" at bounding box center [640, 161] width 144 height 26
type input "9440111764"
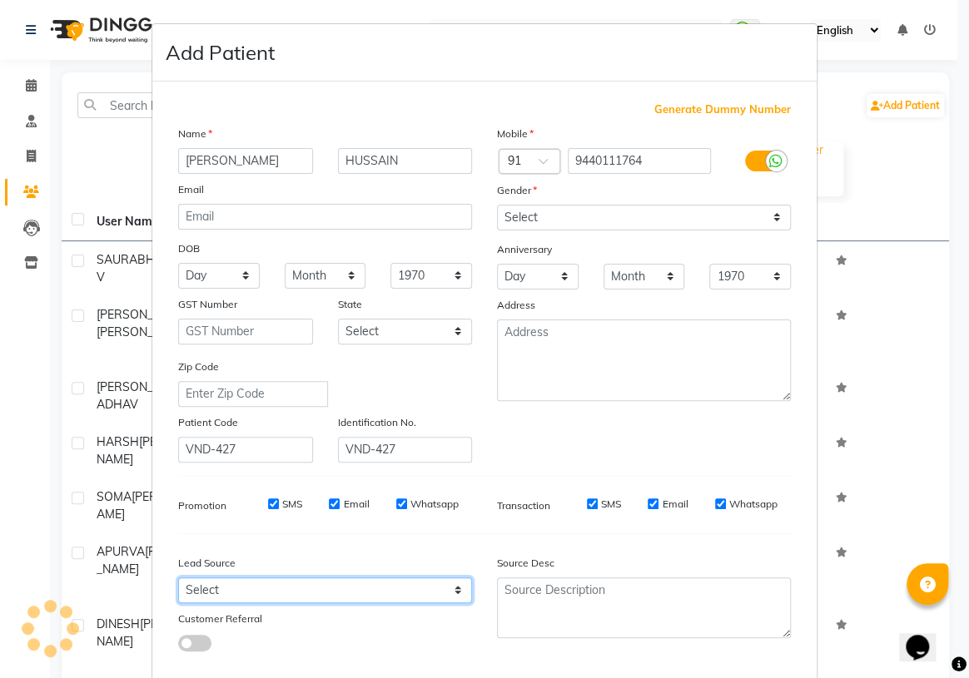
click at [236, 594] on select "Select Walk-in Referral Internet Friend Word of Mouth Advertisement Facebook Ju…" at bounding box center [325, 591] width 294 height 26
select select "51698"
click at [178, 581] on select "Select Walk-in Referral Internet Friend Word of Mouth Advertisement Facebook Ju…" at bounding box center [325, 591] width 294 height 26
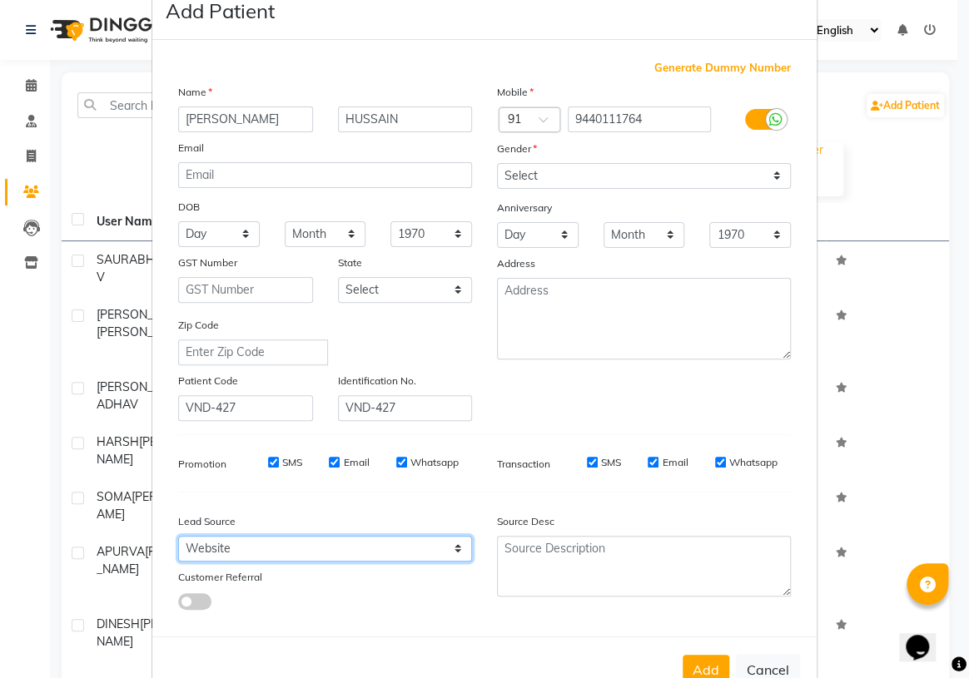
scroll to position [75, 0]
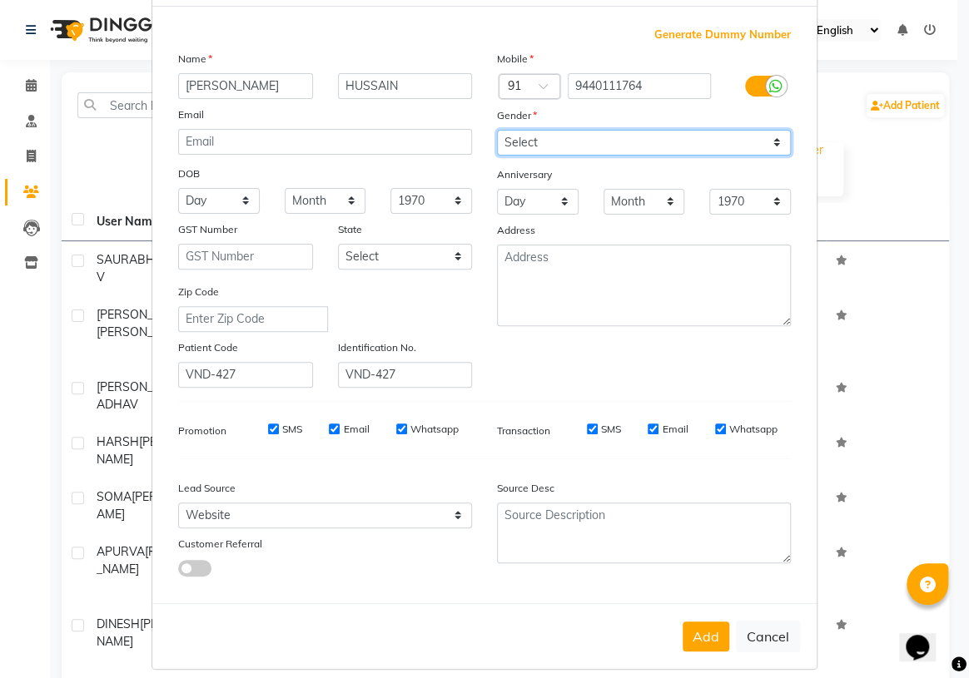
click at [559, 141] on select "Select [DEMOGRAPHIC_DATA] [DEMOGRAPHIC_DATA] Other Prefer Not To Say" at bounding box center [644, 143] width 294 height 26
select select "[DEMOGRAPHIC_DATA]"
click at [497, 130] on select "Select [DEMOGRAPHIC_DATA] [DEMOGRAPHIC_DATA] Other Prefer Not To Say" at bounding box center [644, 143] width 294 height 26
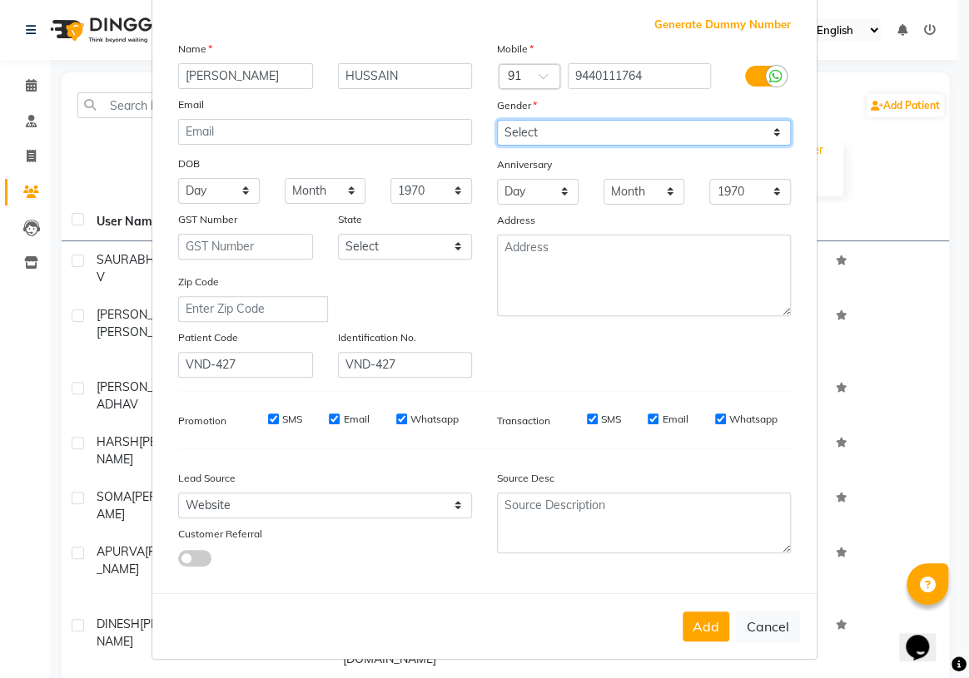
scroll to position [94, 0]
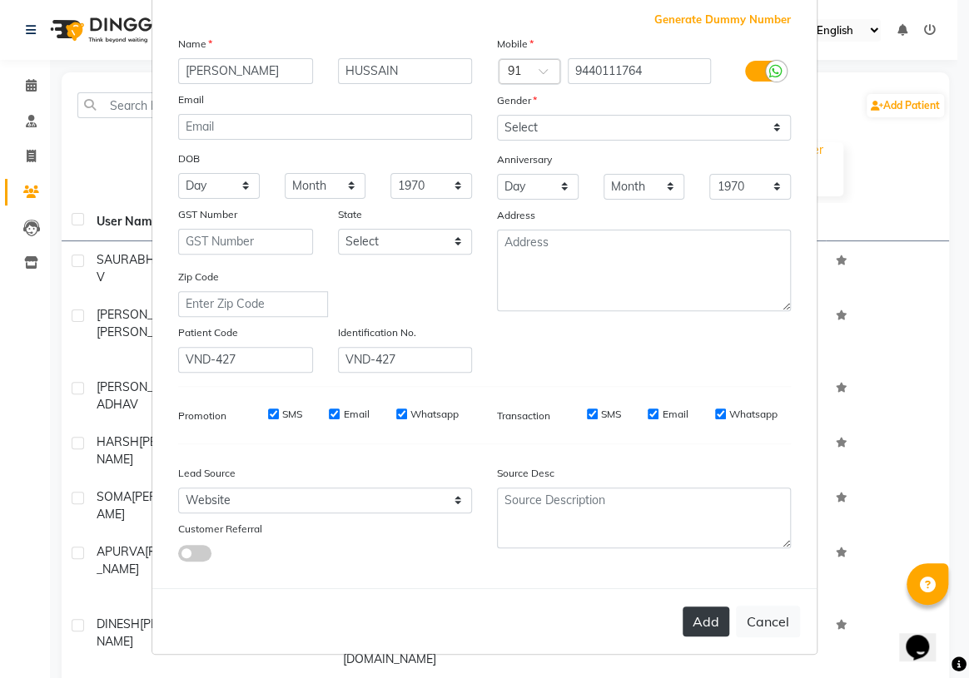
click at [705, 617] on button "Add" at bounding box center [706, 622] width 47 height 30
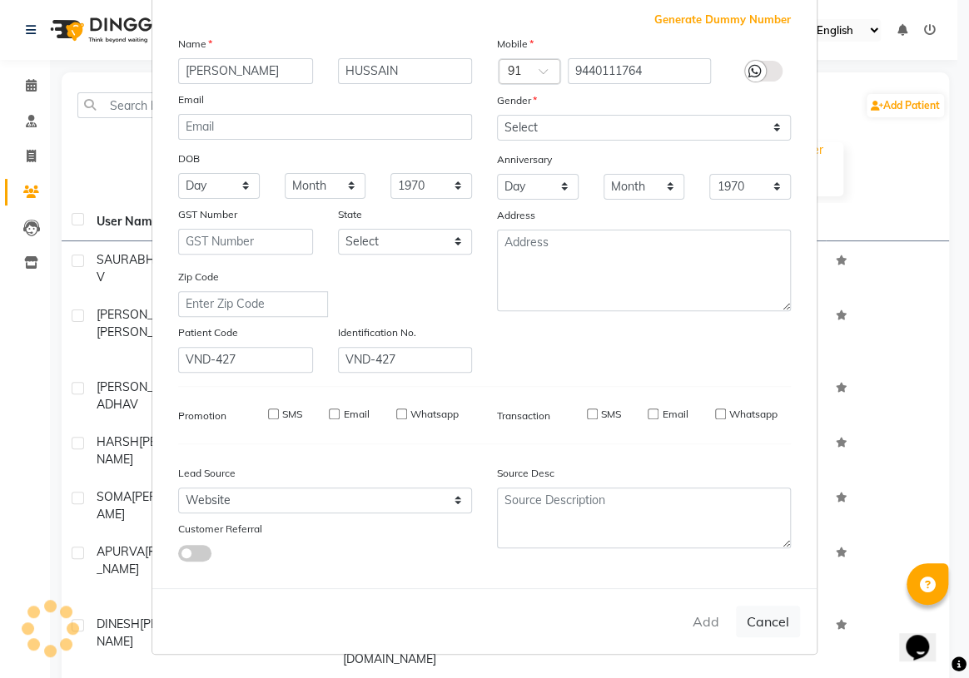
select select
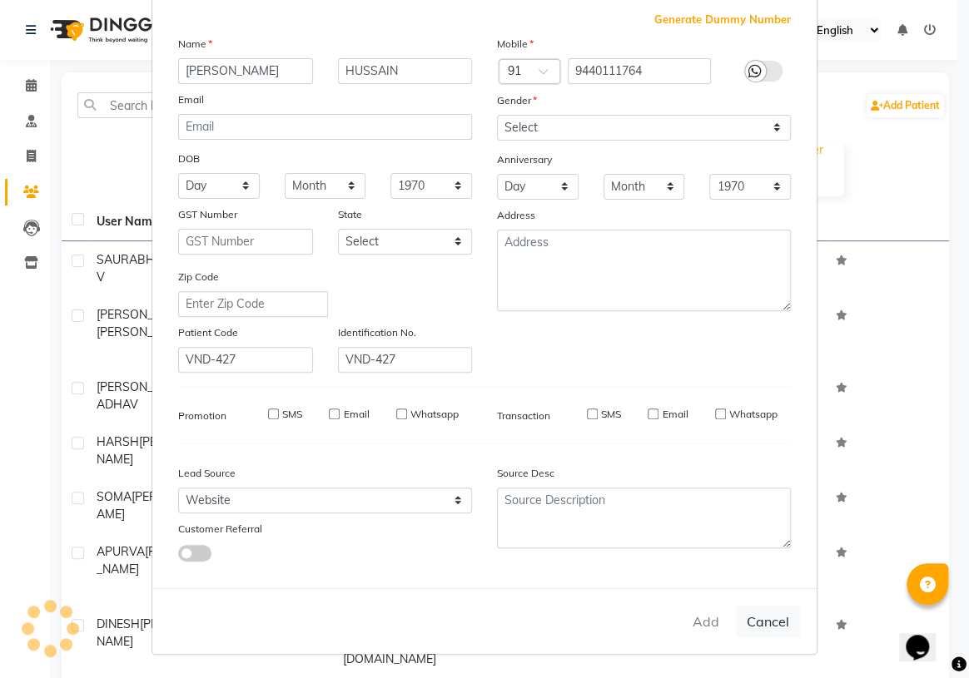
select select
checkbox input "false"
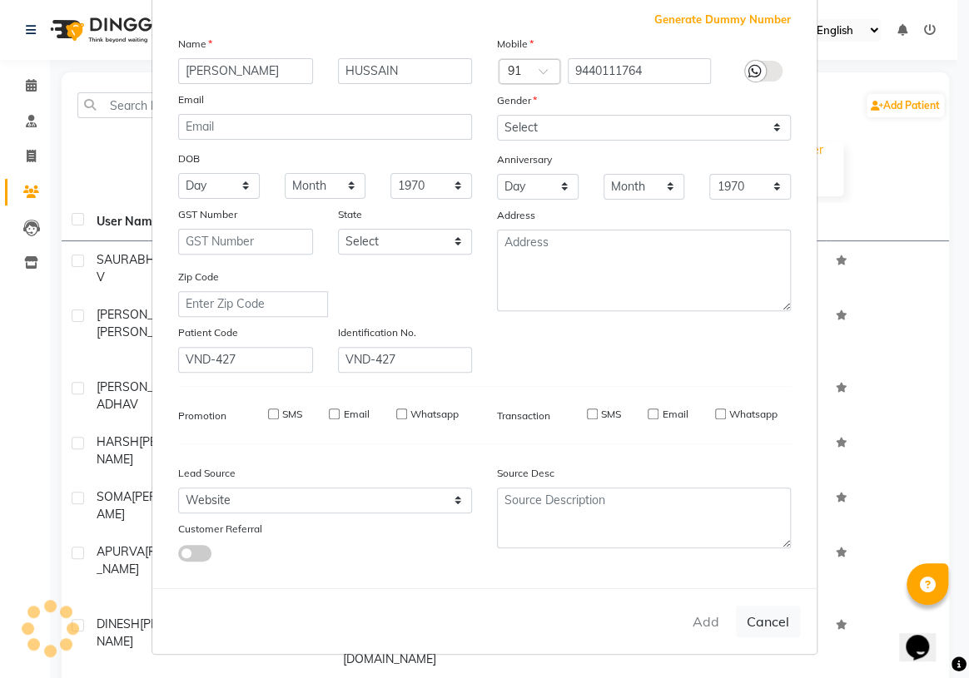
checkbox input "false"
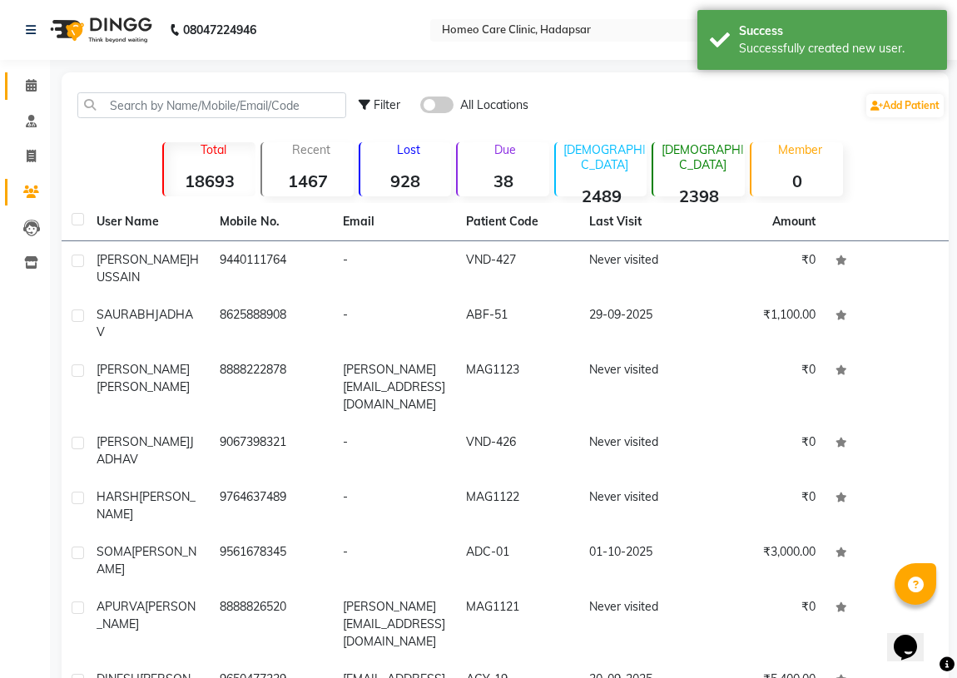
click at [33, 88] on icon at bounding box center [31, 85] width 11 height 12
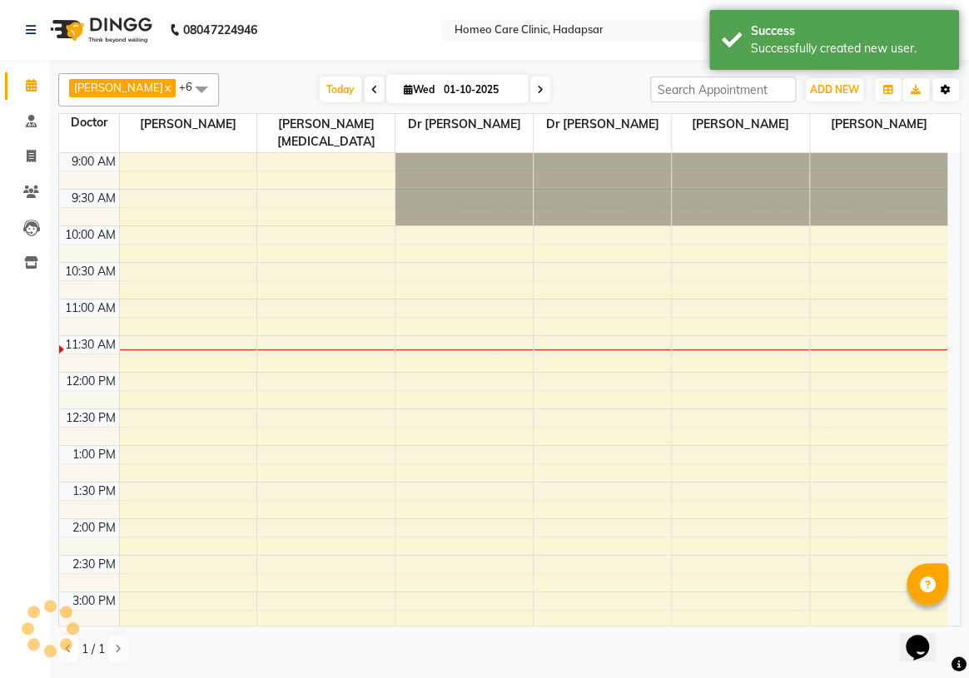
scroll to position [147, 0]
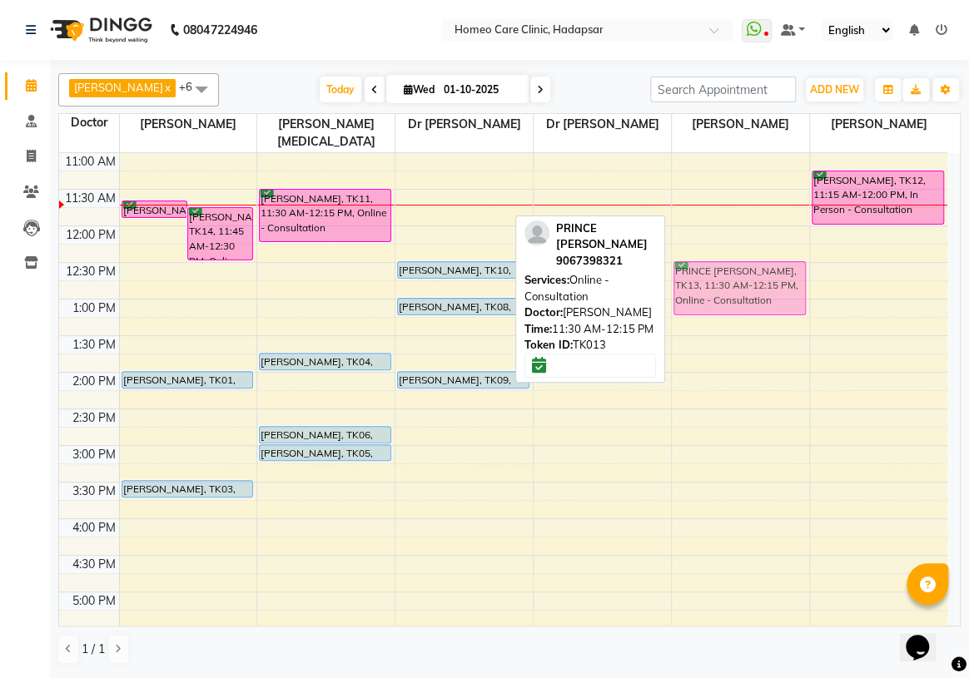
drag, startPoint x: 703, startPoint y: 198, endPoint x: 706, endPoint y: 264, distance: 65.8
click at [706, 264] on div "PRINCE [PERSON_NAME], TK13, 11:30 AM-12:15 PM, Online - Consultation PRINCE [PE…" at bounding box center [740, 519] width 137 height 1025
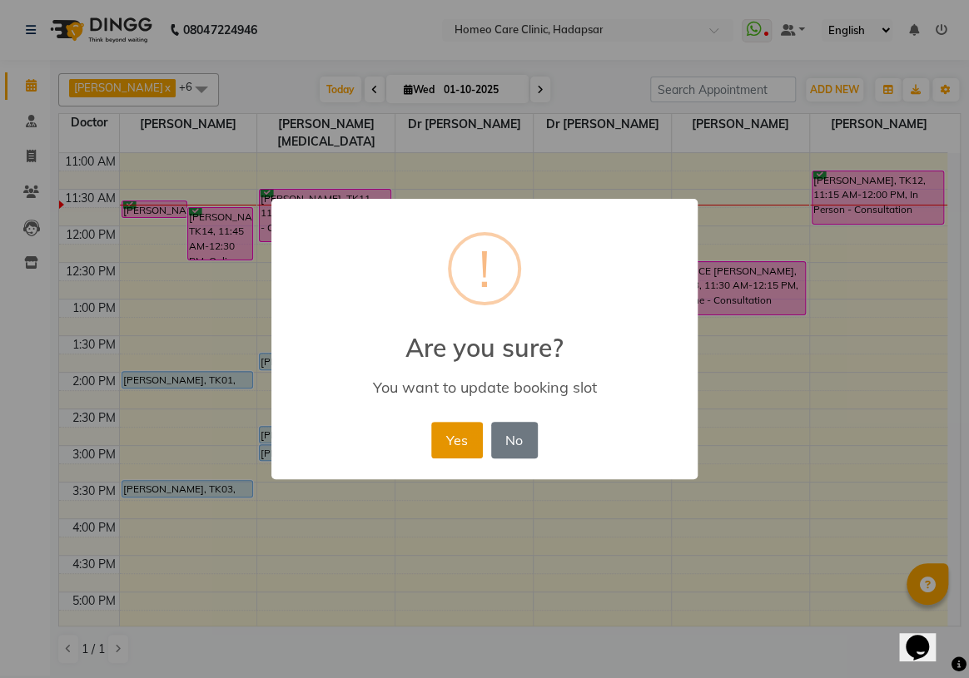
click at [460, 441] on button "Yes" at bounding box center [456, 440] width 51 height 37
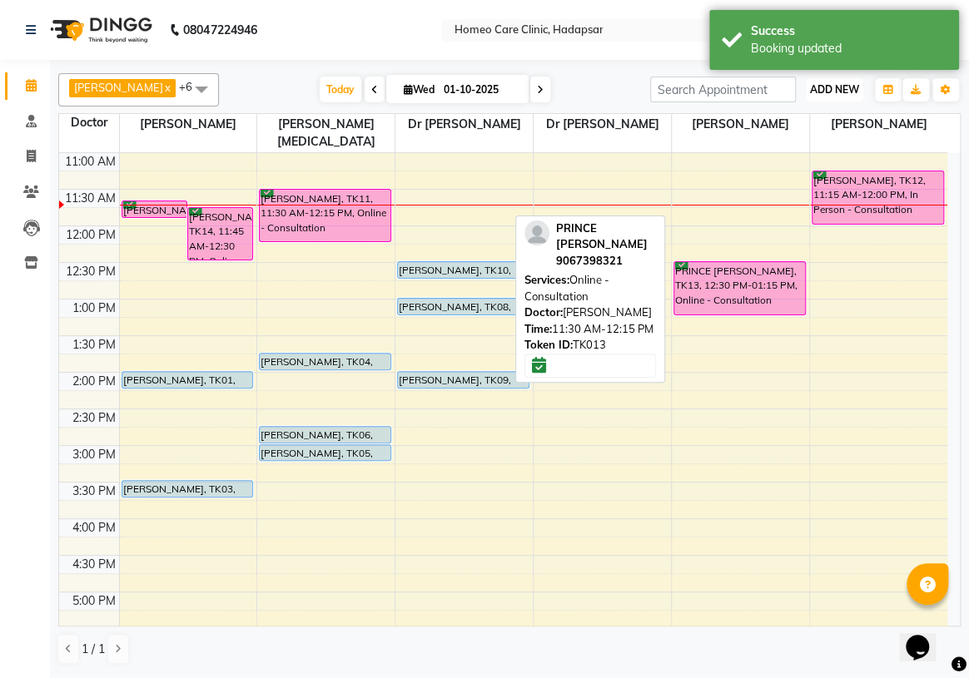
click at [840, 93] on span "ADD NEW" at bounding box center [834, 89] width 49 height 12
click at [798, 124] on button "Add Appointment" at bounding box center [797, 122] width 132 height 22
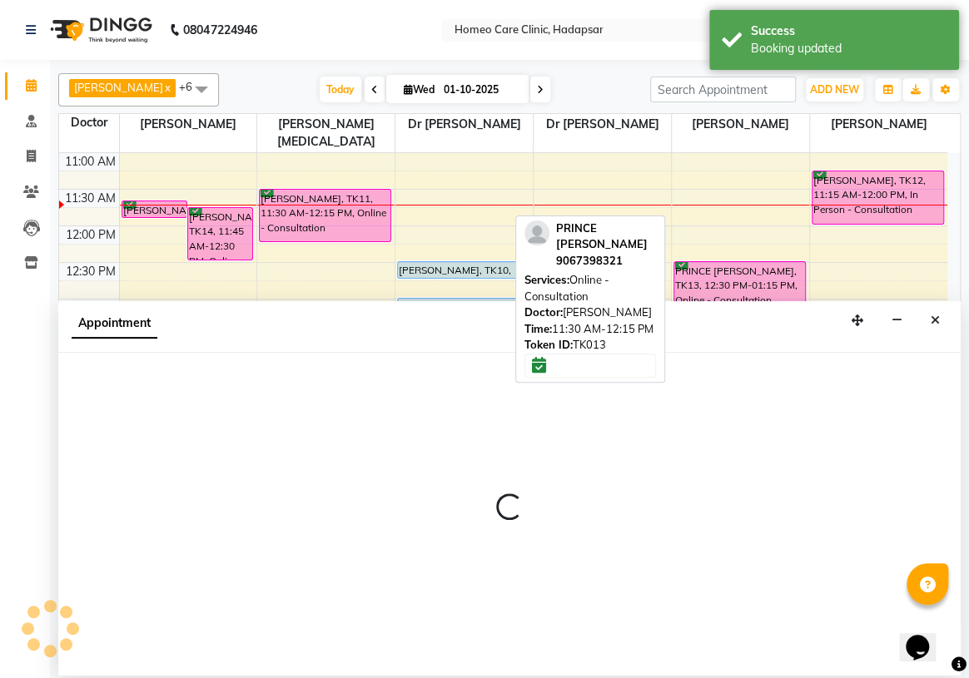
select select "600"
select select "tentative"
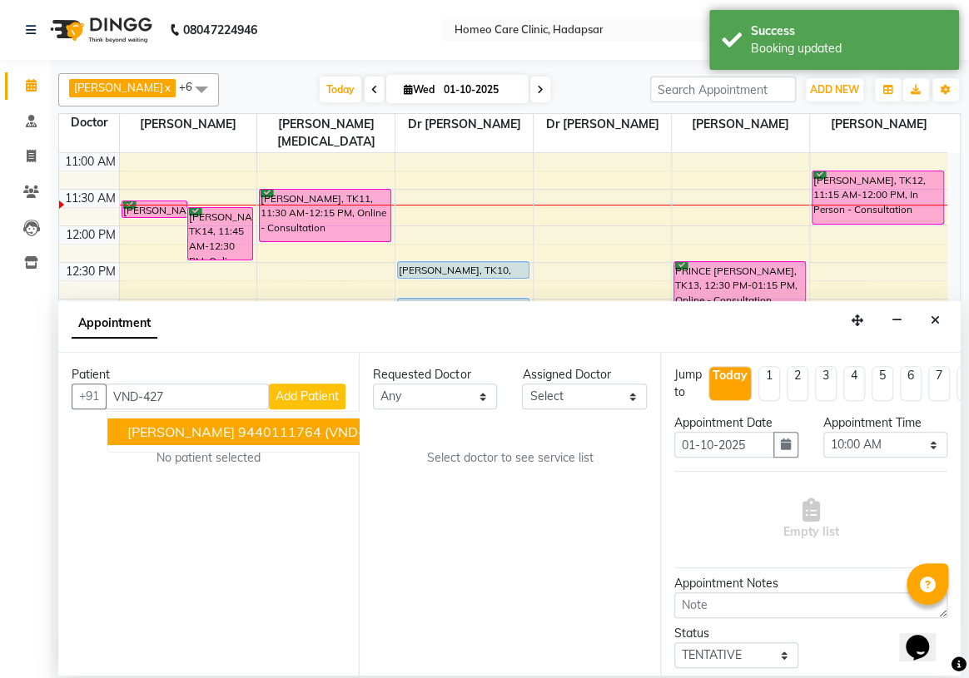
click at [146, 420] on button "[PERSON_NAME] 9440111764 (VND-427)" at bounding box center [261, 432] width 309 height 27
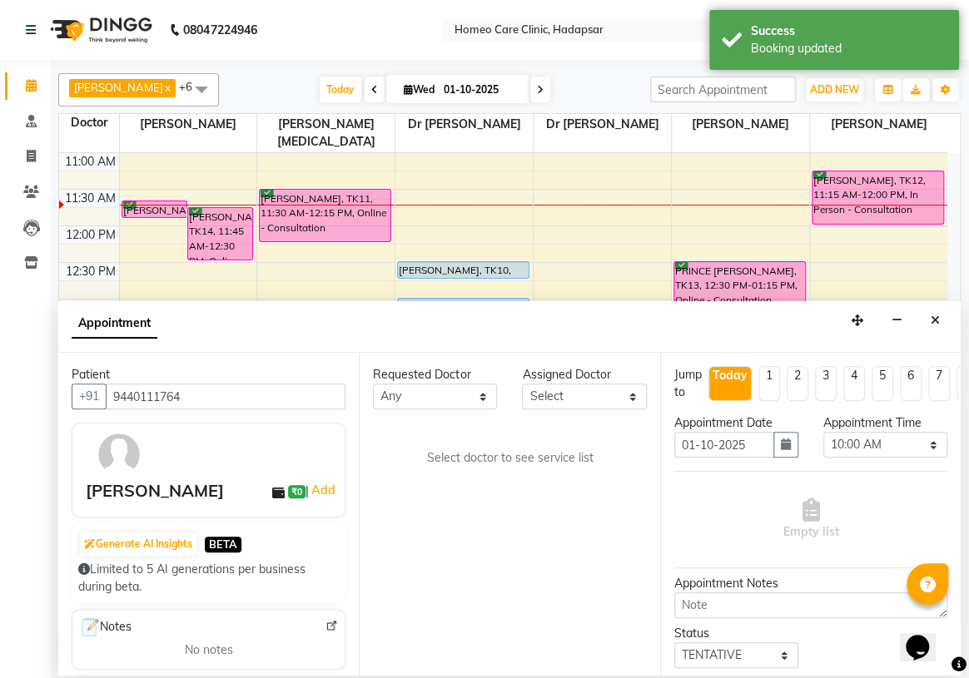
type input "9440111764"
click at [572, 391] on select "Select Dingg Support [PERSON_NAME] [PERSON_NAME] [PERSON_NAME] [PERSON_NAME][ME…" at bounding box center [584, 397] width 124 height 26
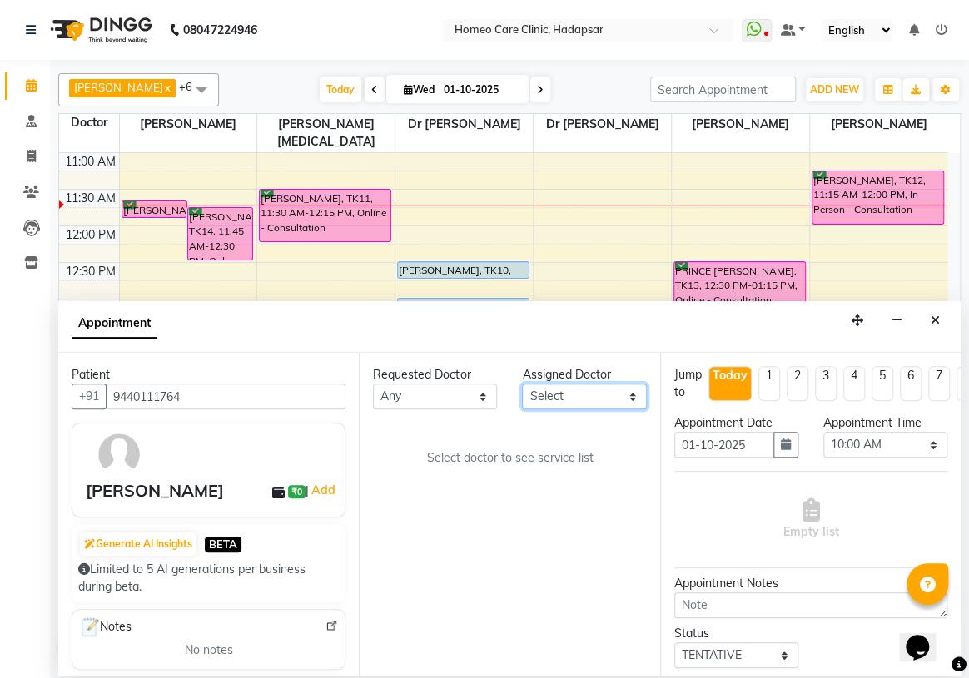
select select "70882"
click at [522, 384] on select "Select Dingg Support [PERSON_NAME] [PERSON_NAME] [PERSON_NAME] [PERSON_NAME][ME…" at bounding box center [584, 397] width 124 height 26
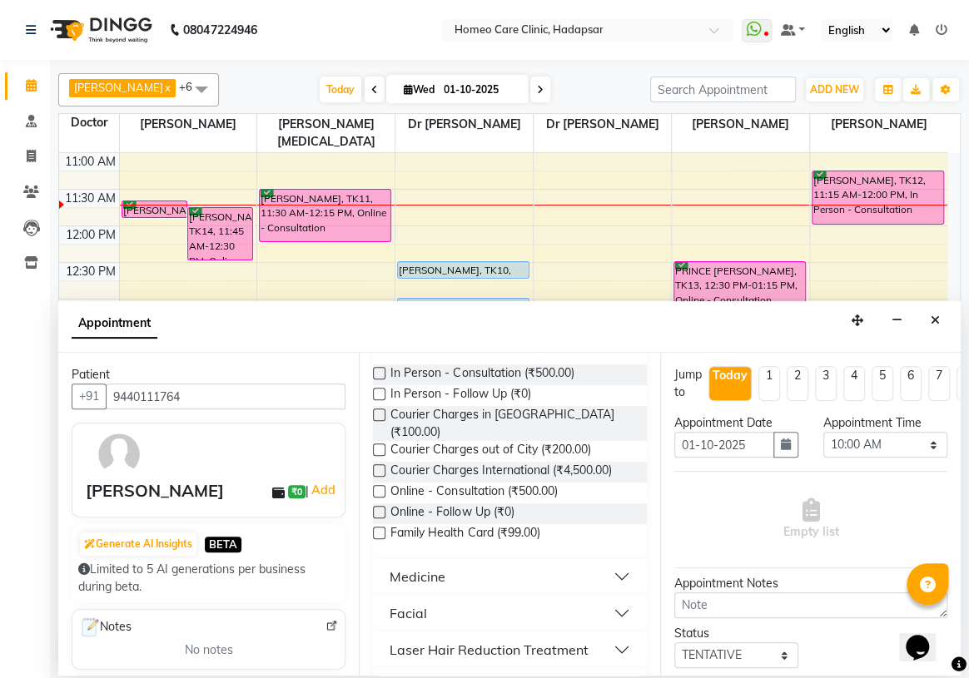
scroll to position [151, 0]
click at [380, 485] on label at bounding box center [379, 491] width 12 height 12
click at [380, 487] on input "checkbox" at bounding box center [378, 492] width 11 height 11
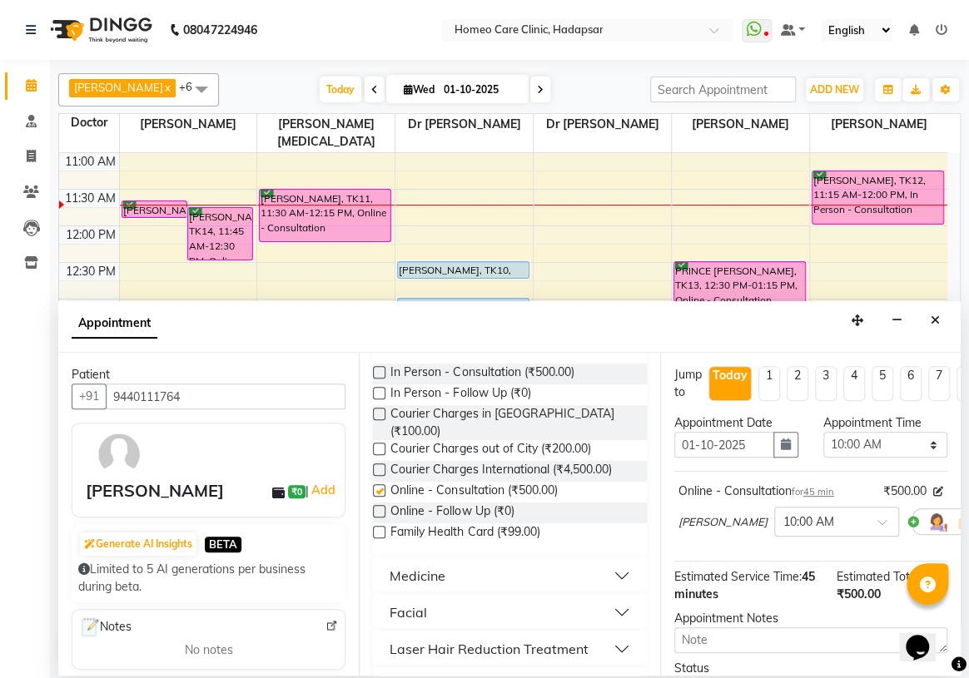
checkbox input "false"
click at [835, 437] on select "Select 10:00 AM 10:05 AM 10:10 AM 10:15 AM 10:20 AM 10:25 AM 10:30 AM 10:35 AM …" at bounding box center [885, 445] width 124 height 26
select select "690"
click at [823, 432] on select "Select 10:00 AM 10:05 AM 10:10 AM 10:15 AM 10:20 AM 10:25 AM 10:30 AM 10:35 AM …" at bounding box center [885, 445] width 124 height 26
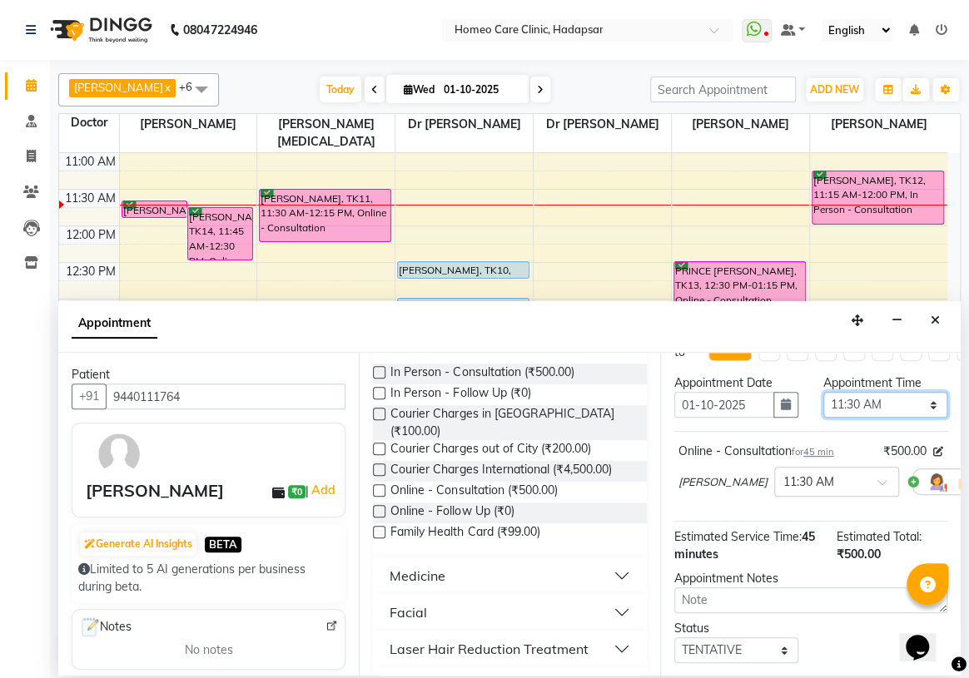
scroll to position [75, 0]
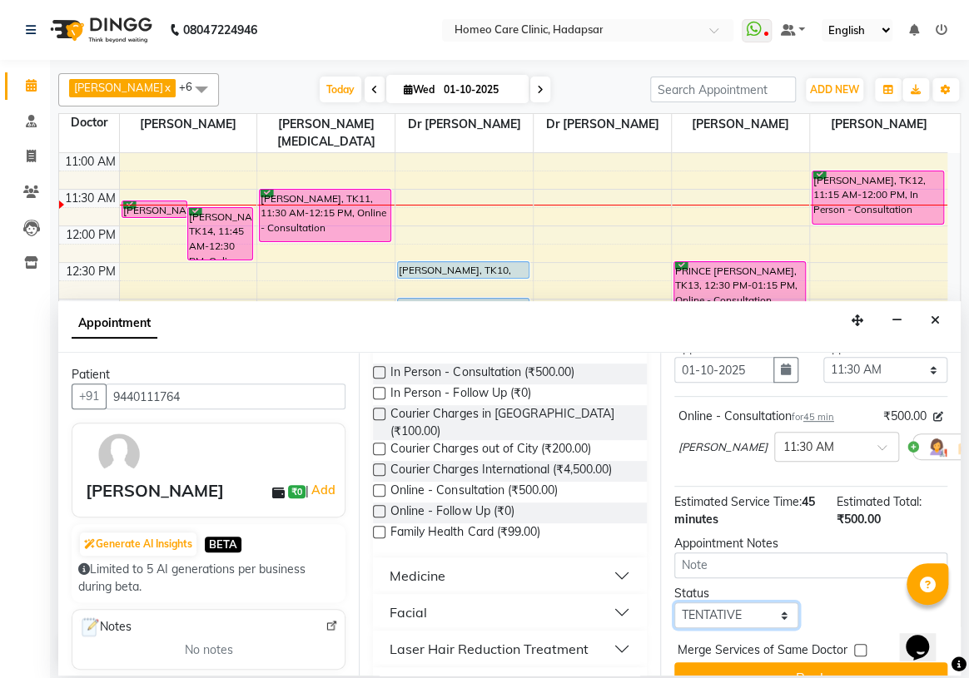
click at [691, 626] on select "Select TENTATIVE CONFIRM CHECK-IN UPCOMING" at bounding box center [736, 616] width 124 height 26
select select "confirm booking"
click at [674, 620] on select "Select TENTATIVE CONFIRM CHECK-IN UPCOMING" at bounding box center [736, 616] width 124 height 26
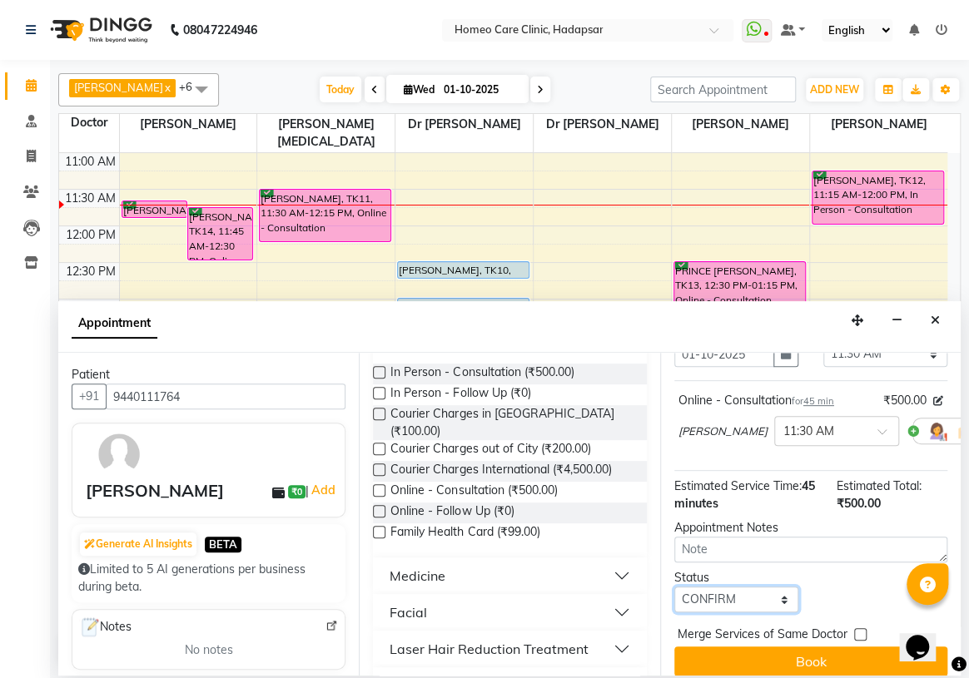
scroll to position [134, 0]
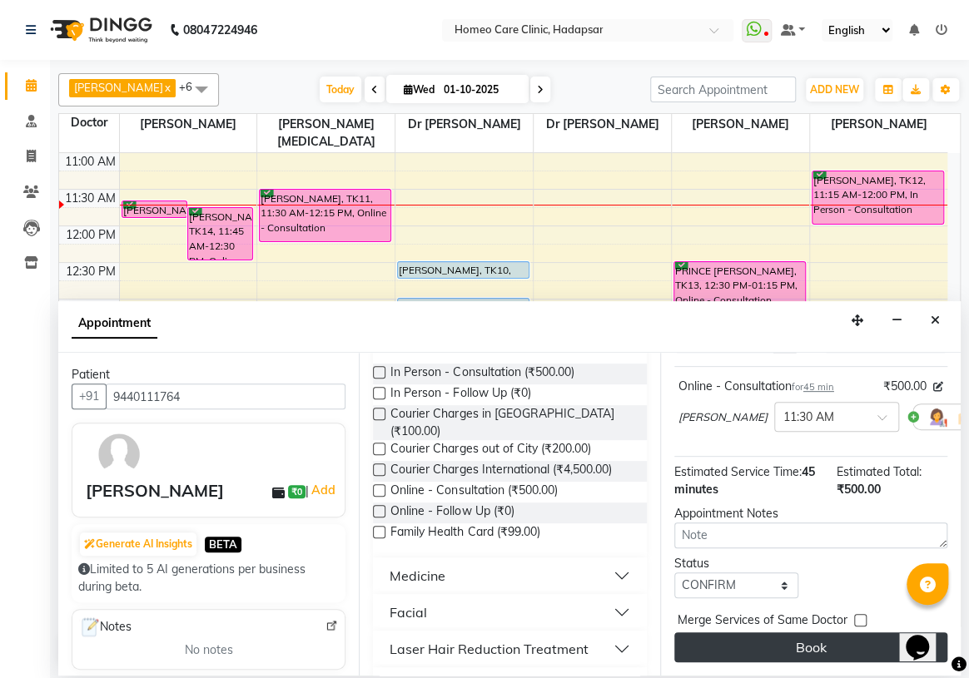
click at [704, 633] on button "Book" at bounding box center [810, 648] width 273 height 30
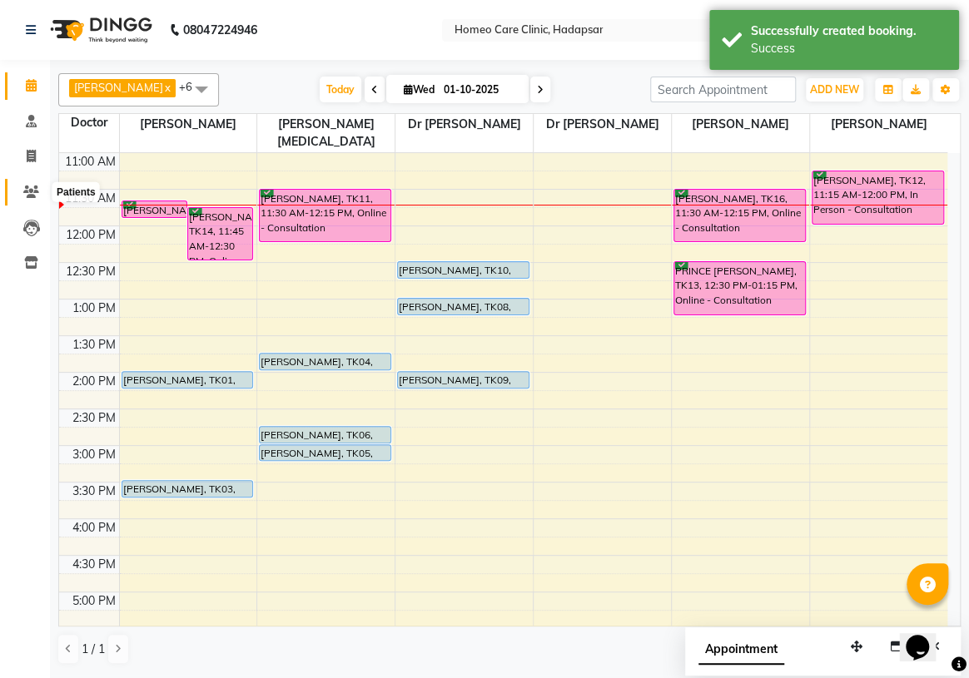
click at [19, 194] on span at bounding box center [31, 192] width 29 height 19
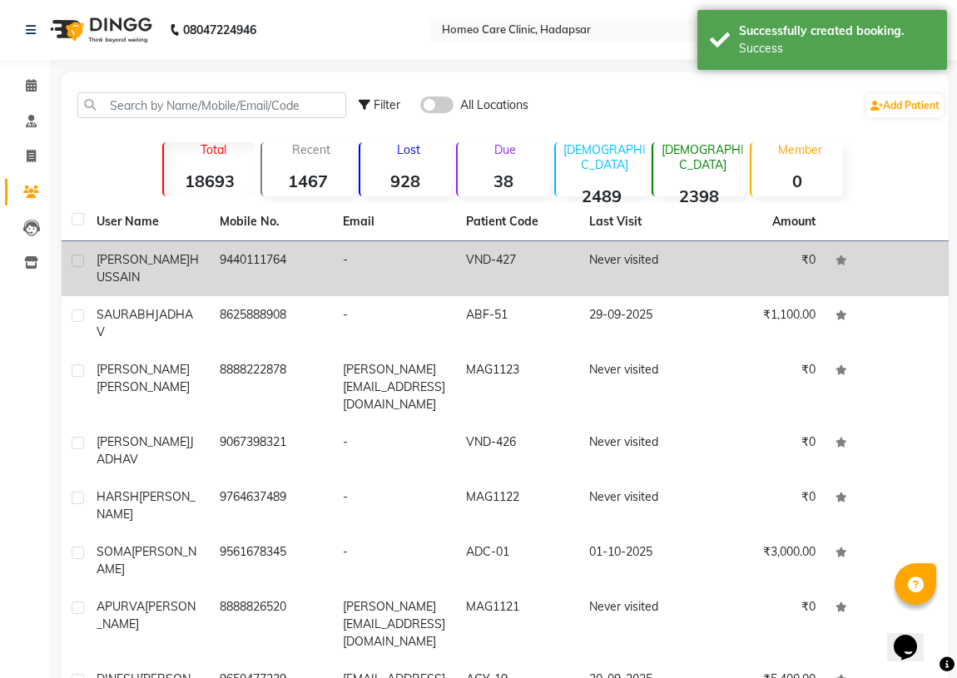
click at [158, 259] on div "[PERSON_NAME]" at bounding box center [148, 268] width 103 height 35
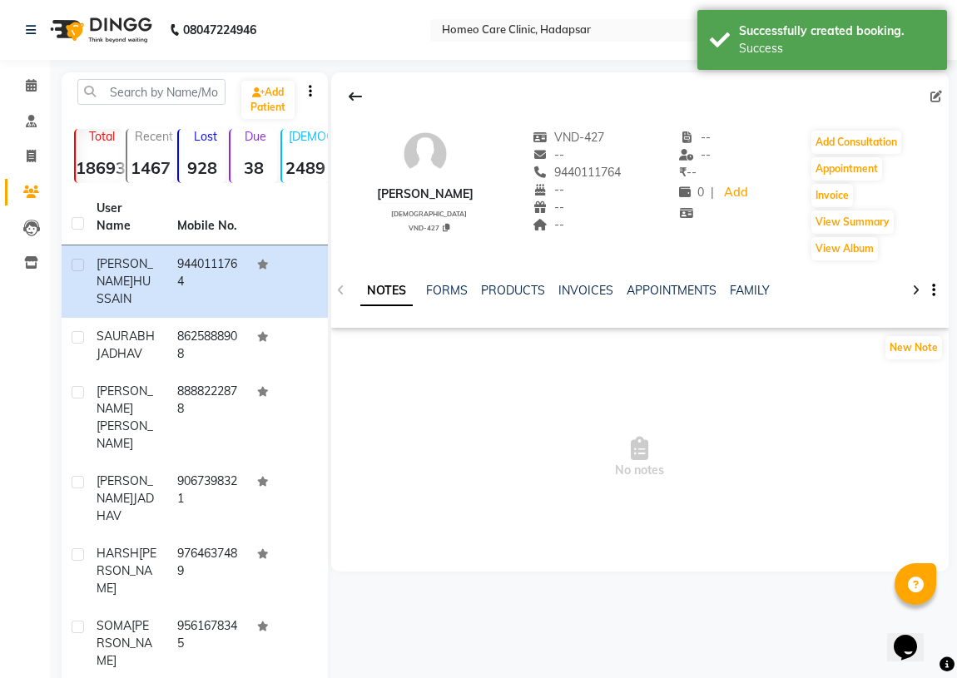
click at [940, 96] on icon at bounding box center [937, 97] width 12 height 12
select select "[DEMOGRAPHIC_DATA]"
select select "51698"
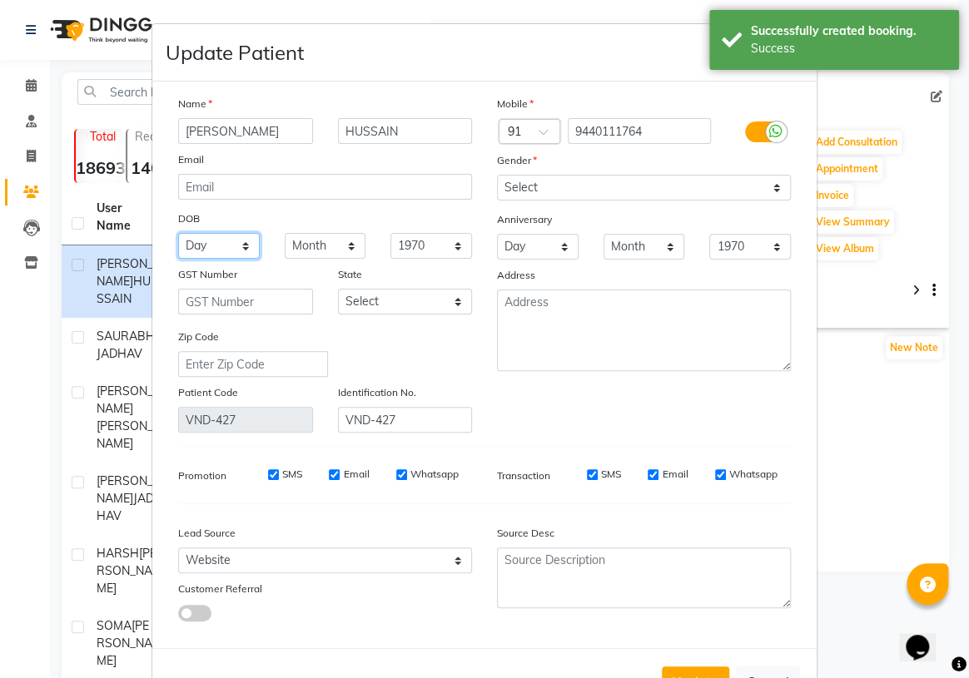
click at [199, 242] on select "Day 01 02 03 04 05 06 07 08 09 10 11 12 13 14 15 16 17 18 19 20 21 22 23 24 25 …" at bounding box center [219, 246] width 82 height 26
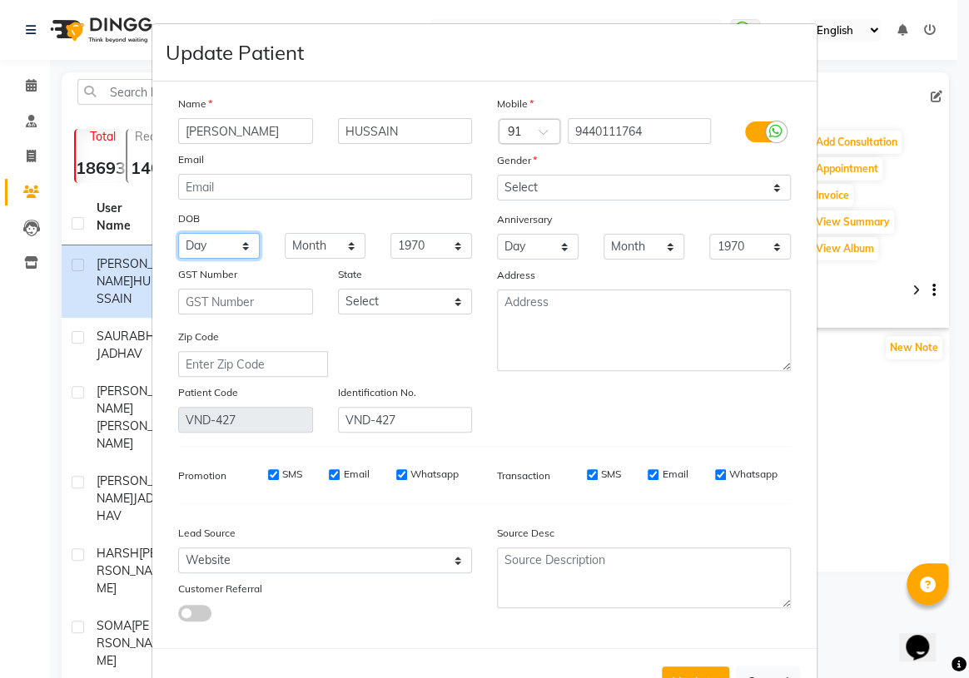
select select "05"
click at [178, 234] on select "Day 01 02 03 04 05 06 07 08 09 10 11 12 13 14 15 16 17 18 19 20 21 22 23 24 25 …" at bounding box center [219, 246] width 82 height 26
click at [318, 241] on select "Month January February March April May June July August September October Novem…" at bounding box center [326, 246] width 82 height 26
select select "09"
click at [285, 234] on select "Month January February March April May June July August September October Novem…" at bounding box center [326, 246] width 82 height 26
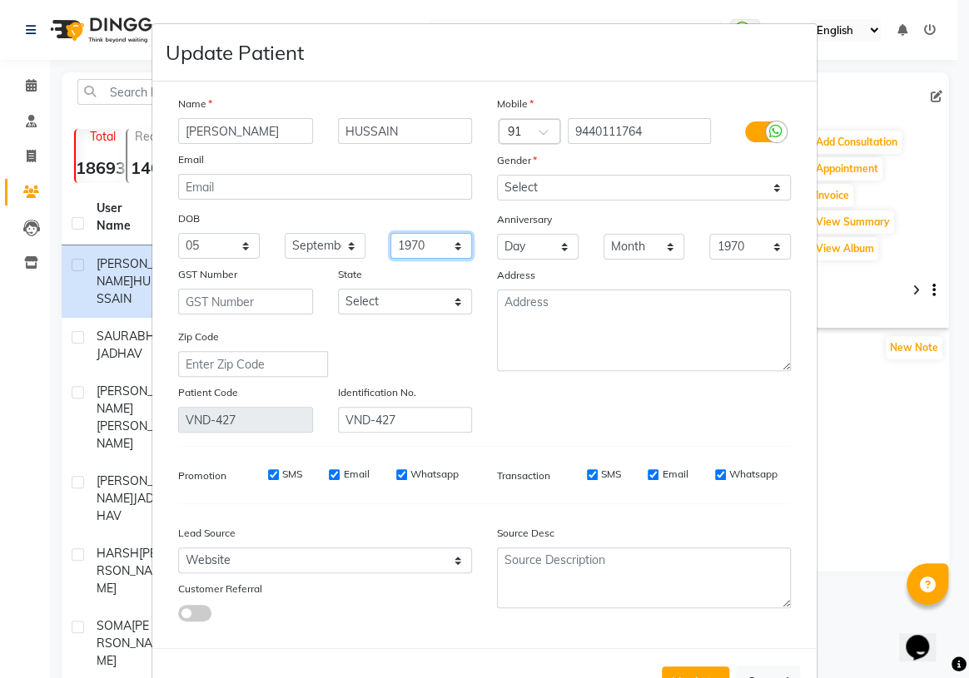
click at [418, 246] on select "1940 1941 1942 1943 1944 1945 1946 1947 1948 1949 1950 1951 1952 1953 1954 1955…" at bounding box center [431, 246] width 82 height 26
select select "1960"
click at [390, 234] on select "1940 1941 1942 1943 1944 1945 1946 1947 1948 1949 1950 1951 1952 1953 1954 1955…" at bounding box center [431, 246] width 82 height 26
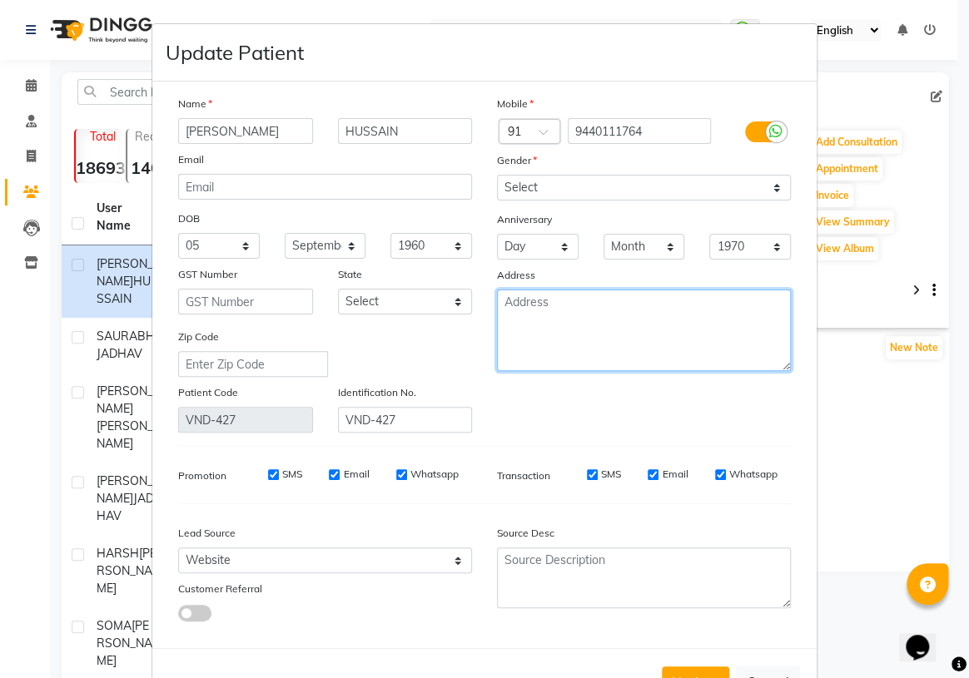
click at [532, 330] on textarea at bounding box center [644, 331] width 294 height 82
click at [530, 303] on textarea "HYDRABAD" at bounding box center [644, 331] width 294 height 82
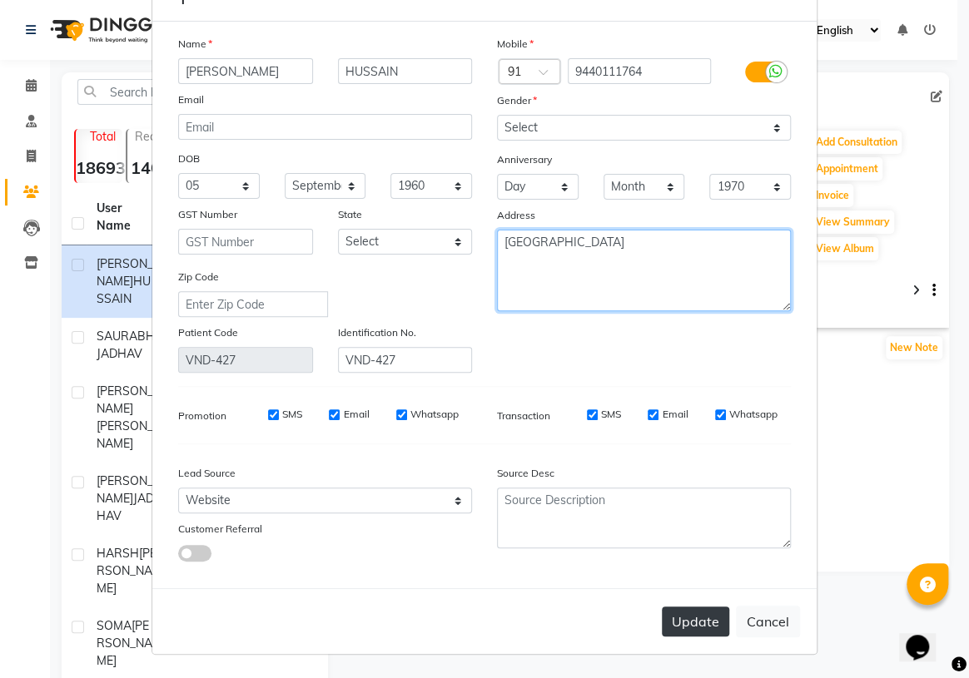
scroll to position [65, 0]
type textarea "[GEOGRAPHIC_DATA]"
click at [678, 623] on button "Update" at bounding box center [695, 622] width 67 height 30
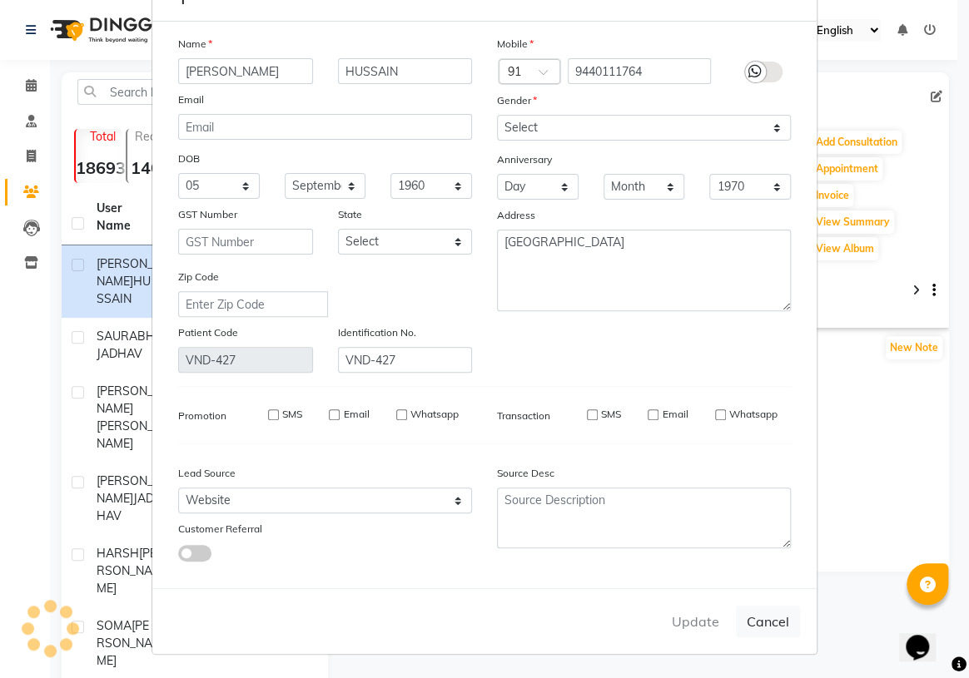
select select
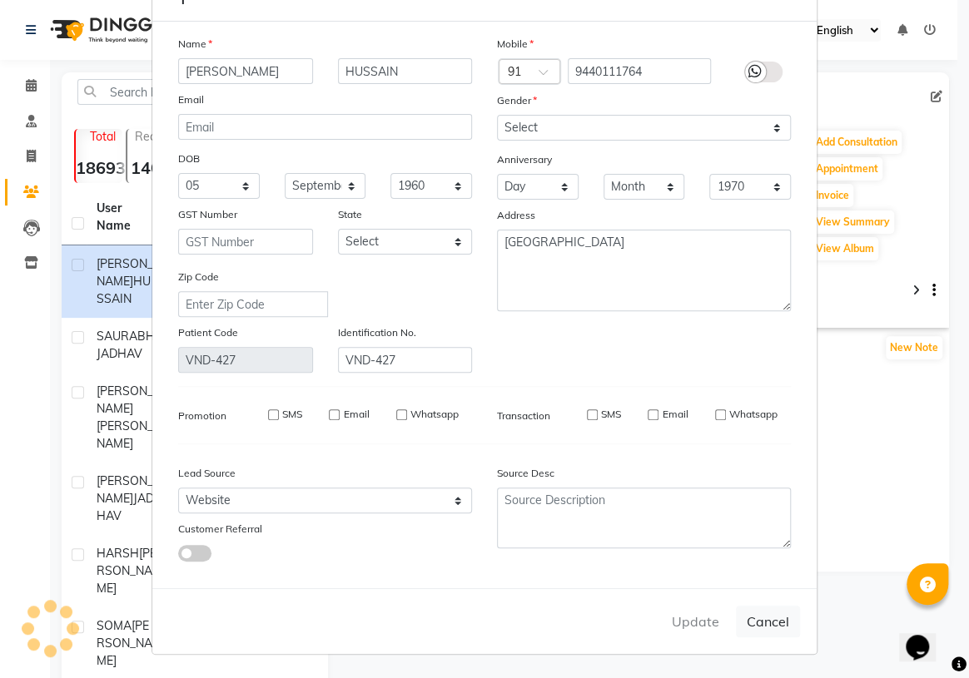
select select
checkbox input "false"
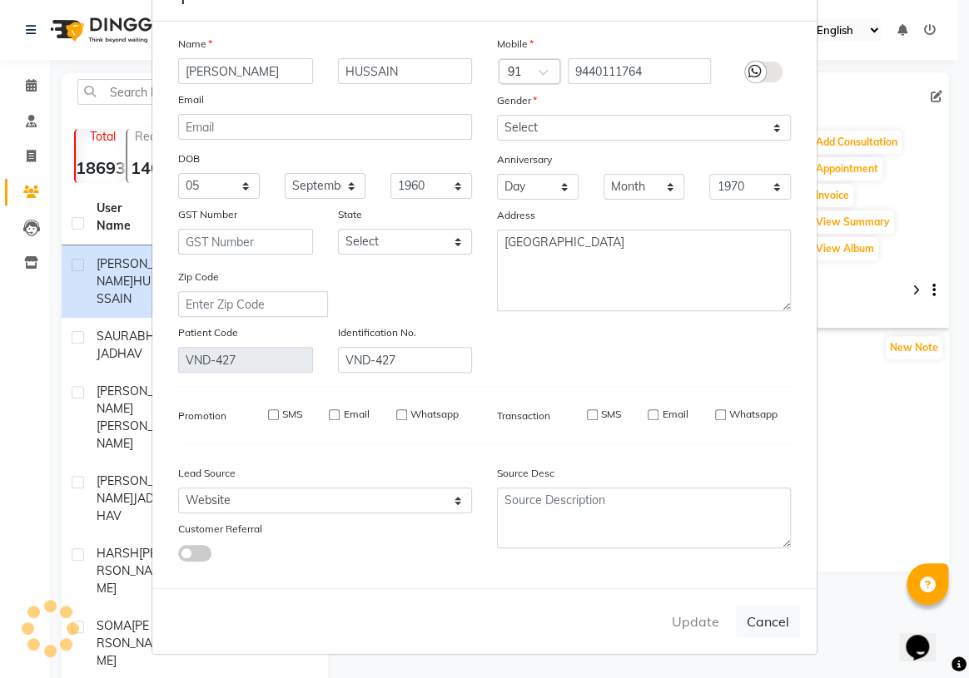
checkbox input "false"
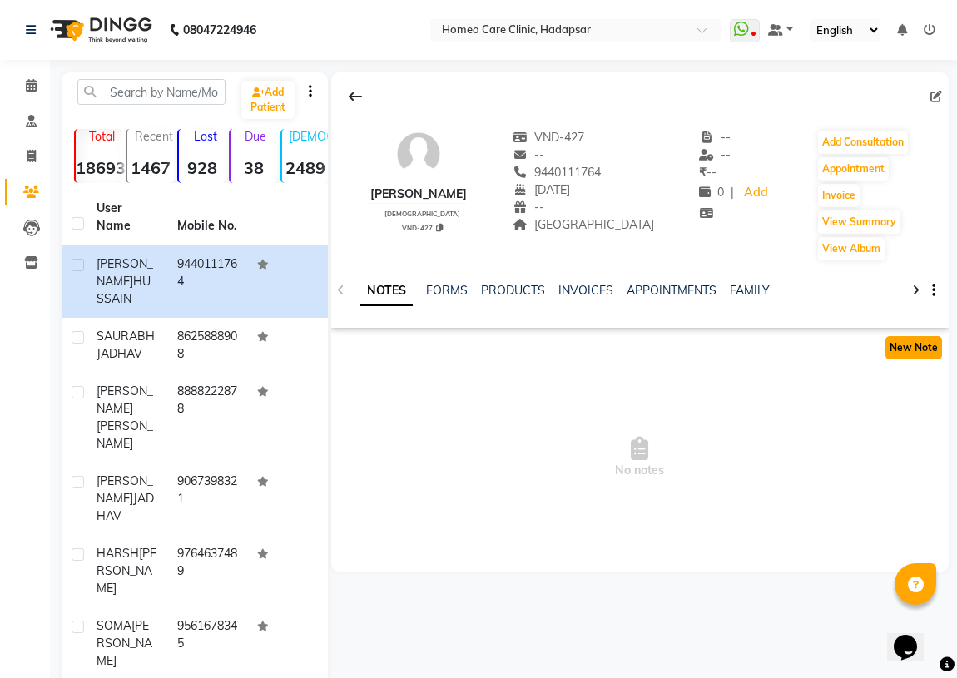
click at [917, 343] on button "New Note" at bounding box center [914, 347] width 57 height 23
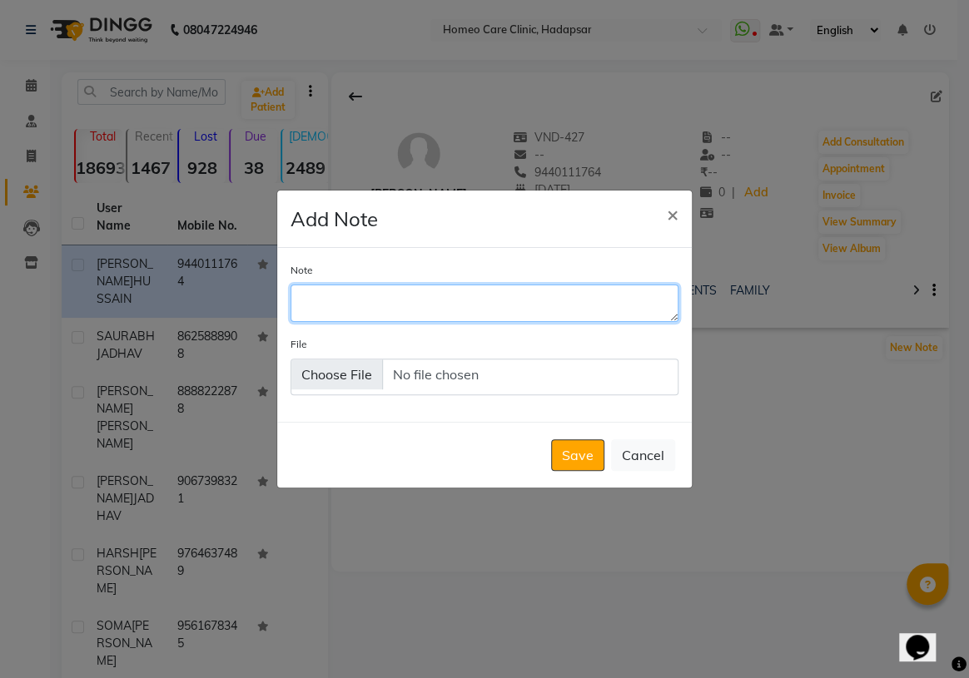
click at [420, 286] on textarea "Note" at bounding box center [485, 303] width 388 height 37
type textarea "REPORTS"
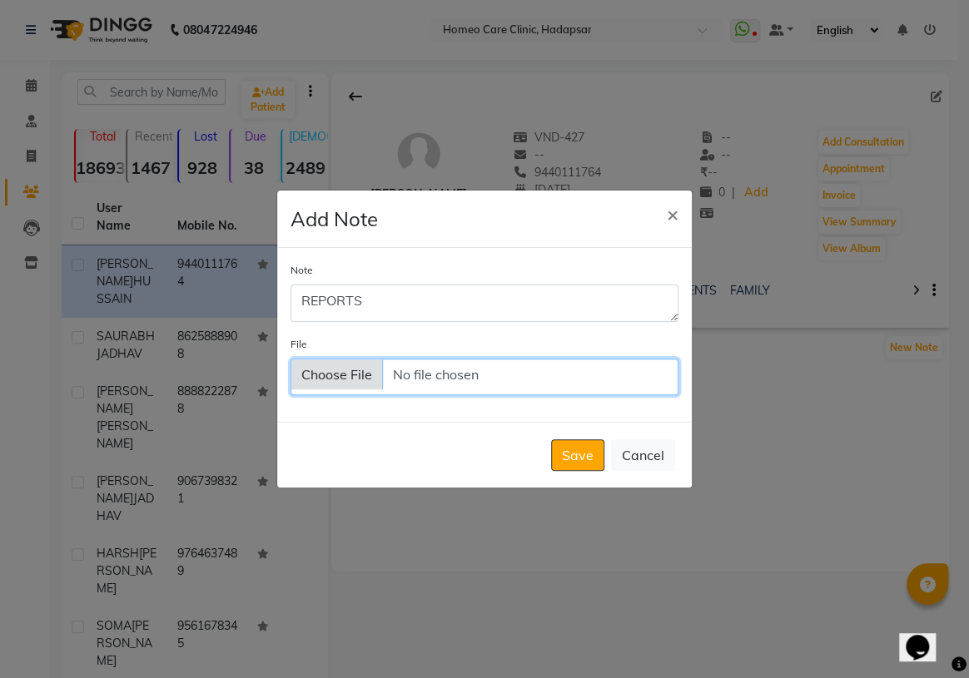
click at [335, 384] on input "File" at bounding box center [485, 377] width 388 height 37
type input "C:\fakepath\[PERSON_NAME] .pdf"
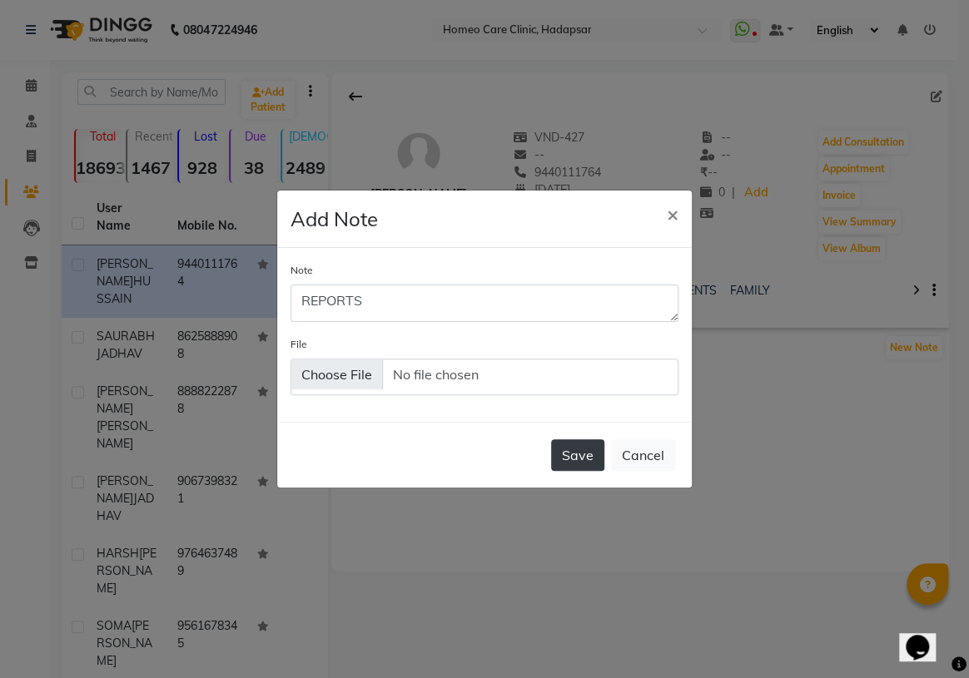
click at [576, 456] on button "Save" at bounding box center [577, 456] width 53 height 32
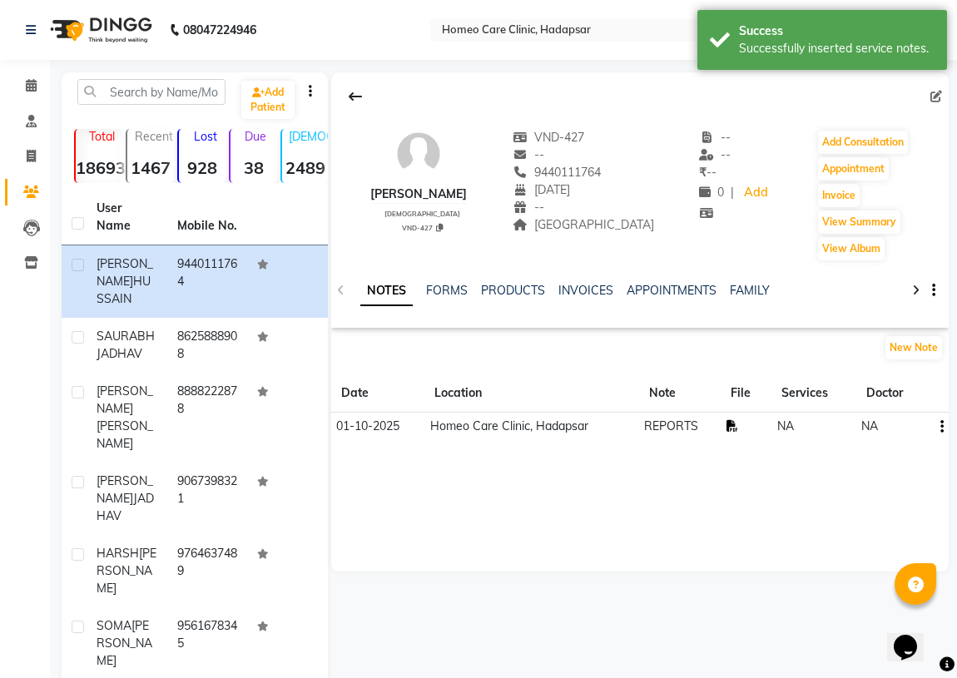
click at [733, 424] on icon at bounding box center [733, 426] width 12 height 12
click at [917, 350] on button "New Note" at bounding box center [914, 347] width 57 height 23
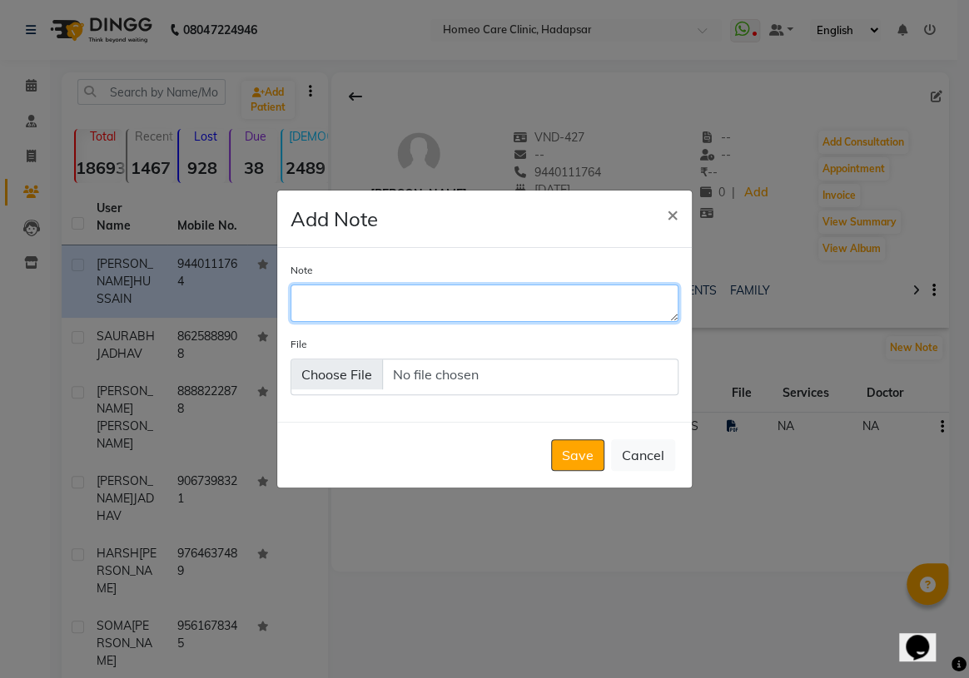
click at [391, 313] on textarea "Note" at bounding box center [485, 303] width 388 height 37
type textarea "REPORTS"
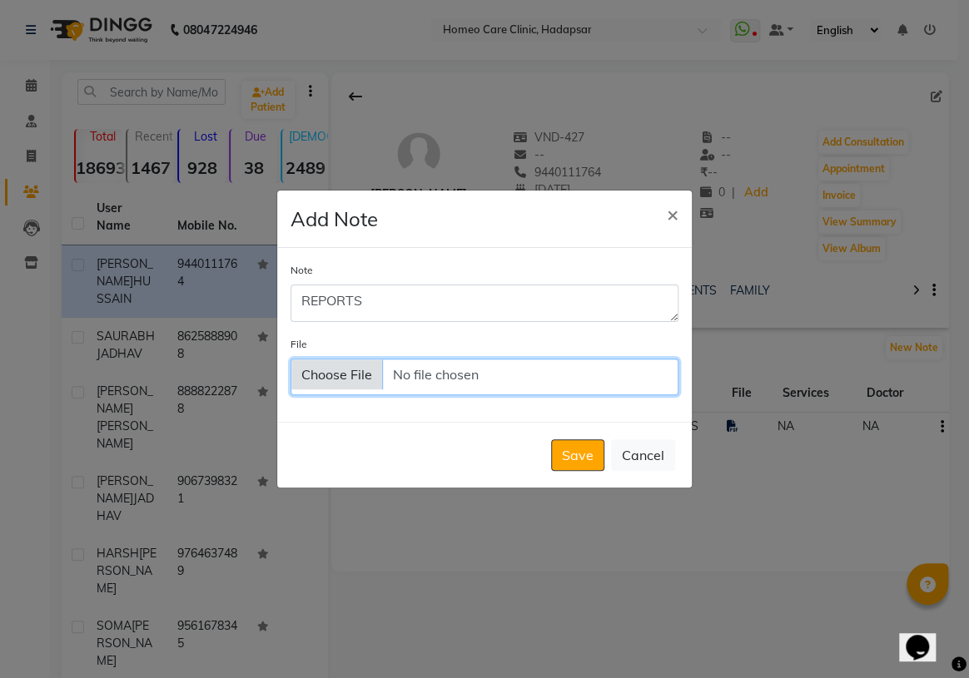
click at [345, 380] on input "File" at bounding box center [485, 377] width 388 height 37
type input "C:\fakepath\report_1759250773392.pdf"
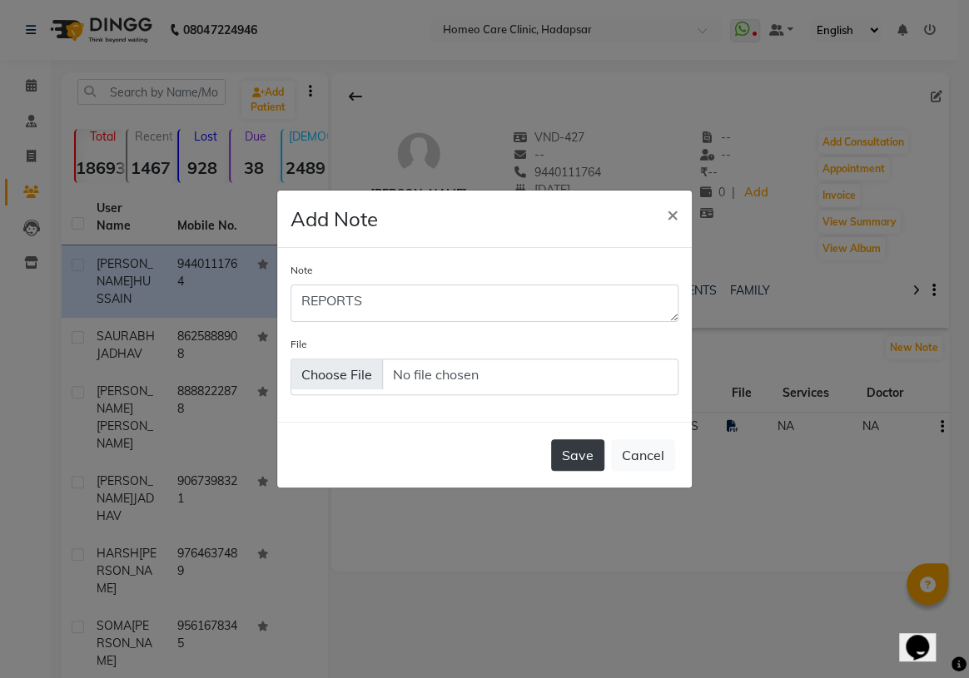
click at [581, 460] on button "Save" at bounding box center [577, 456] width 53 height 32
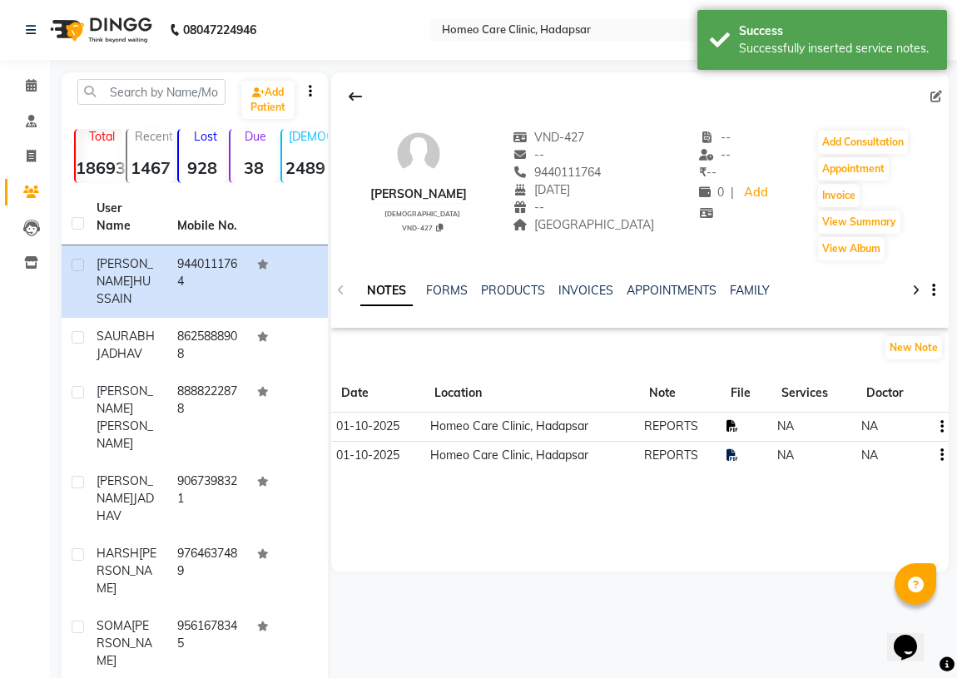
click at [733, 425] on icon at bounding box center [733, 426] width 12 height 12
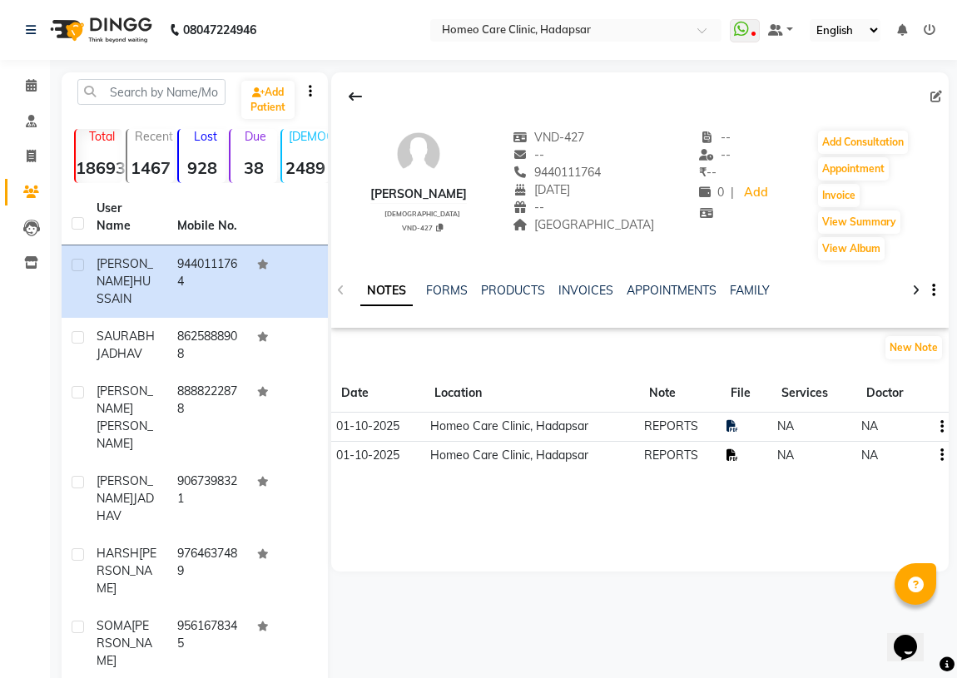
click at [732, 452] on icon at bounding box center [733, 456] width 12 height 12
click at [125, 87] on input "text" at bounding box center [151, 92] width 148 height 26
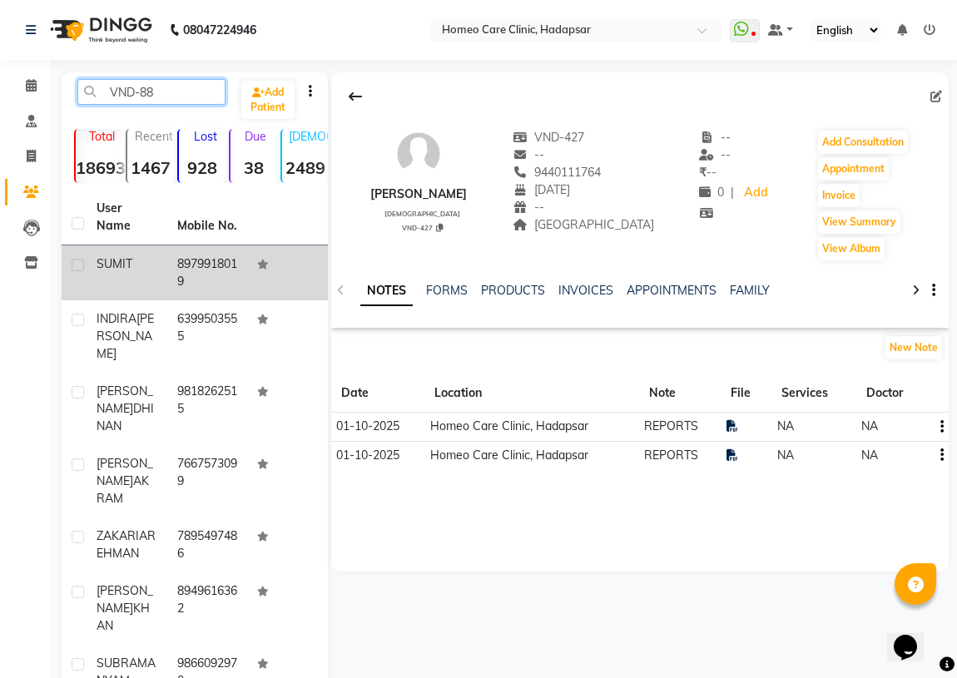
type input "VND-88"
click at [147, 271] on div "SUMIT" at bounding box center [127, 264] width 61 height 17
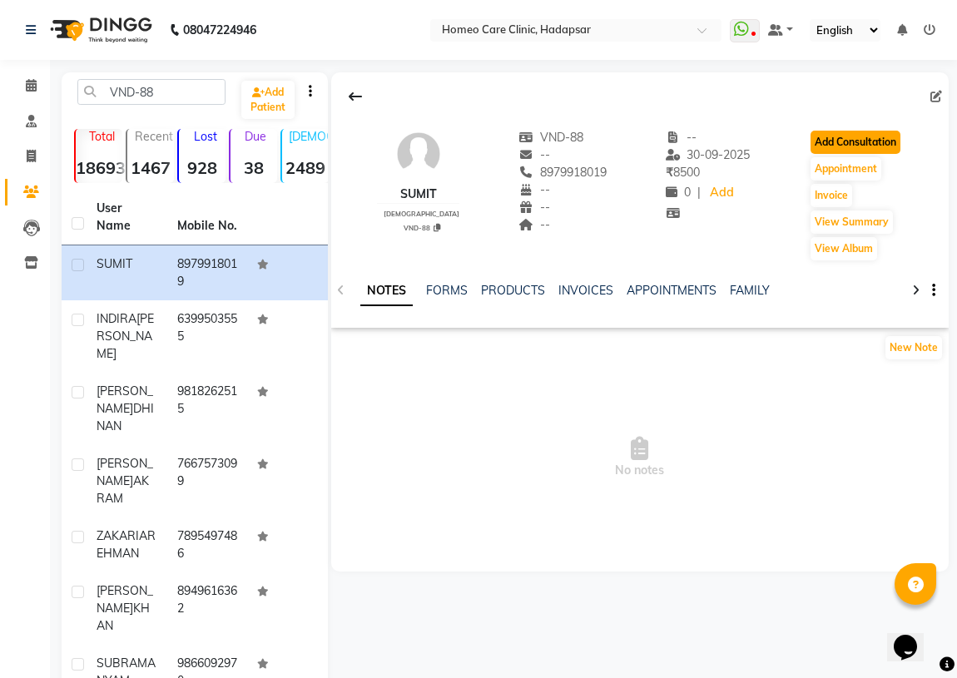
click at [859, 142] on button "Add Consultation" at bounding box center [856, 142] width 90 height 23
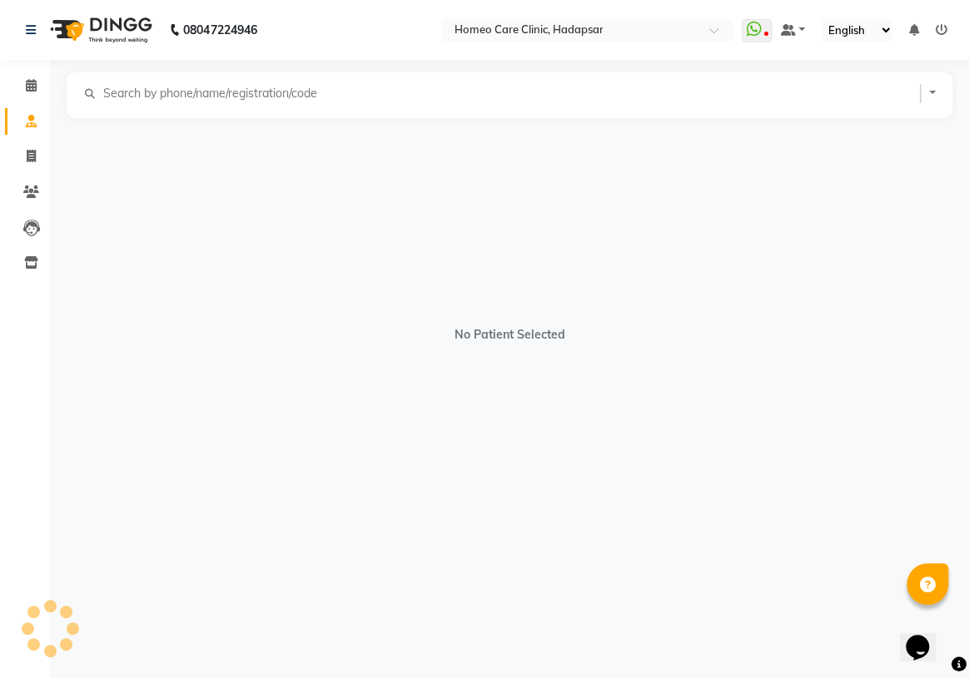
select select "[DEMOGRAPHIC_DATA]"
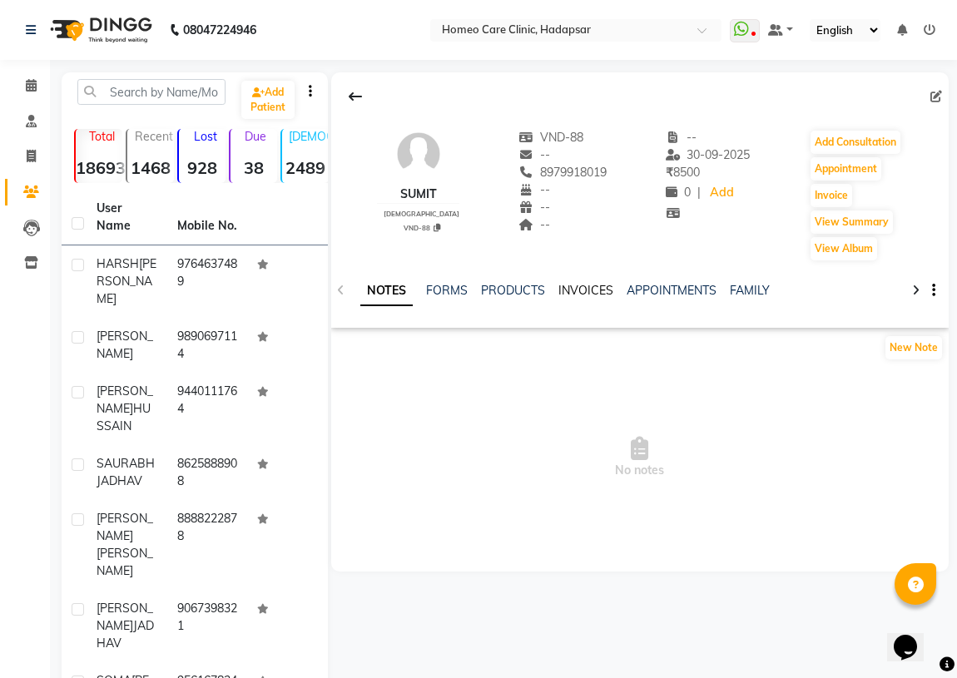
click at [576, 286] on link "INVOICES" at bounding box center [586, 290] width 55 height 15
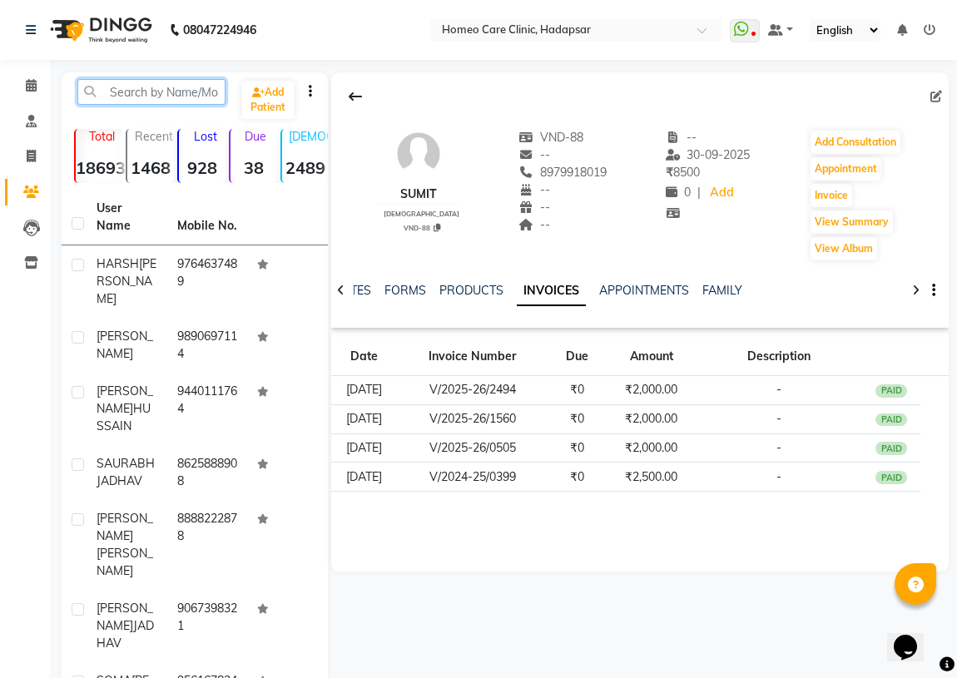
click at [138, 91] on input "text" at bounding box center [151, 92] width 148 height 26
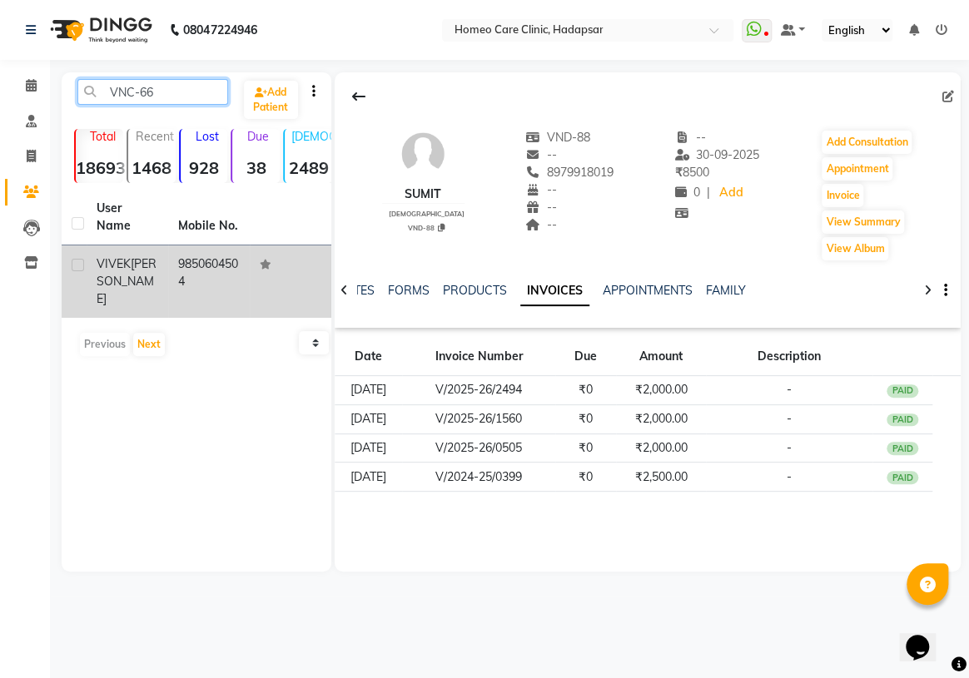
type input "VNC-66"
click at [137, 263] on span "[PERSON_NAME]" at bounding box center [127, 281] width 60 height 50
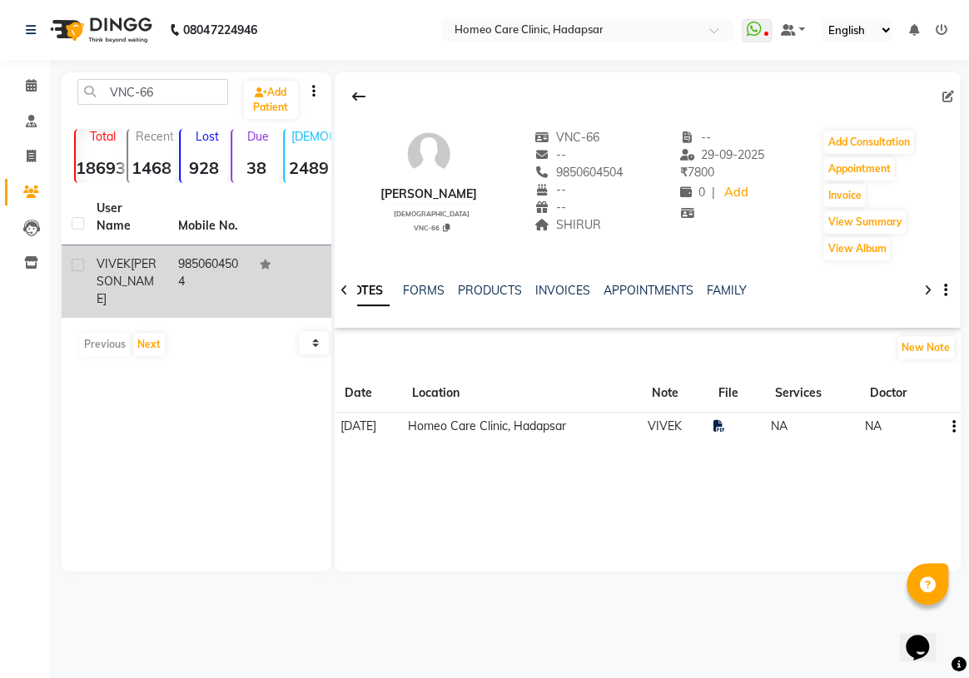
click at [137, 262] on span "[PERSON_NAME]" at bounding box center [127, 281] width 60 height 50
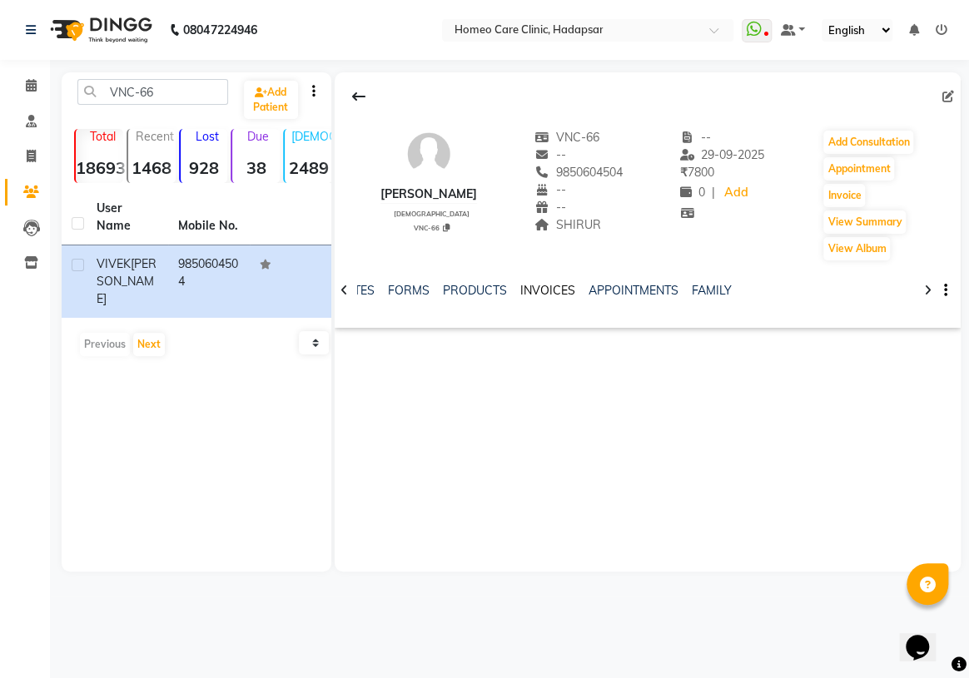
click at [541, 289] on link "INVOICES" at bounding box center [547, 290] width 55 height 15
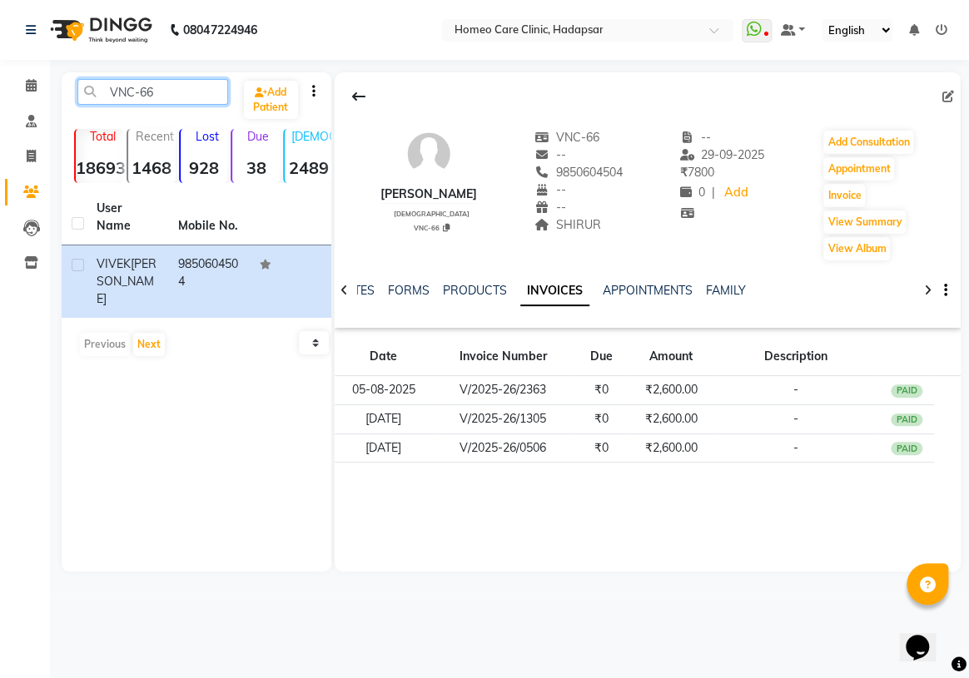
drag, startPoint x: 150, startPoint y: 87, endPoint x: 0, endPoint y: 113, distance: 152.1
click at [0, 91] on app-home "08047224946 Select Location × Homeo Care Clinic, Hadapsar WhatsApp Status ✕ Sta…" at bounding box center [484, 298] width 969 height 597
paste input "MAG352"
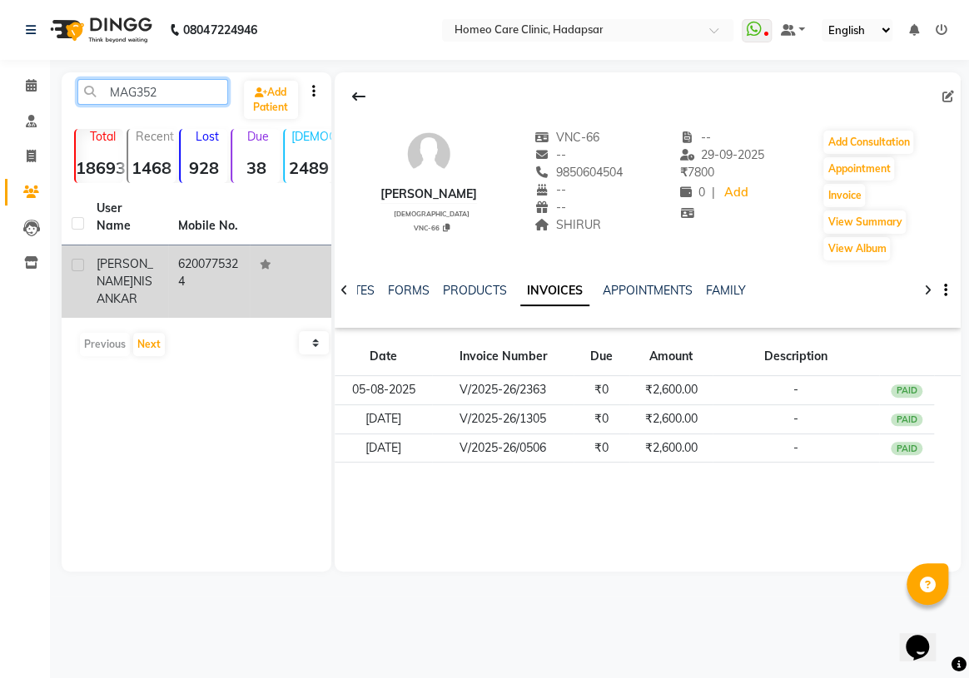
type input "MAG352"
click at [120, 246] on td "[PERSON_NAME]" at bounding box center [128, 282] width 82 height 72
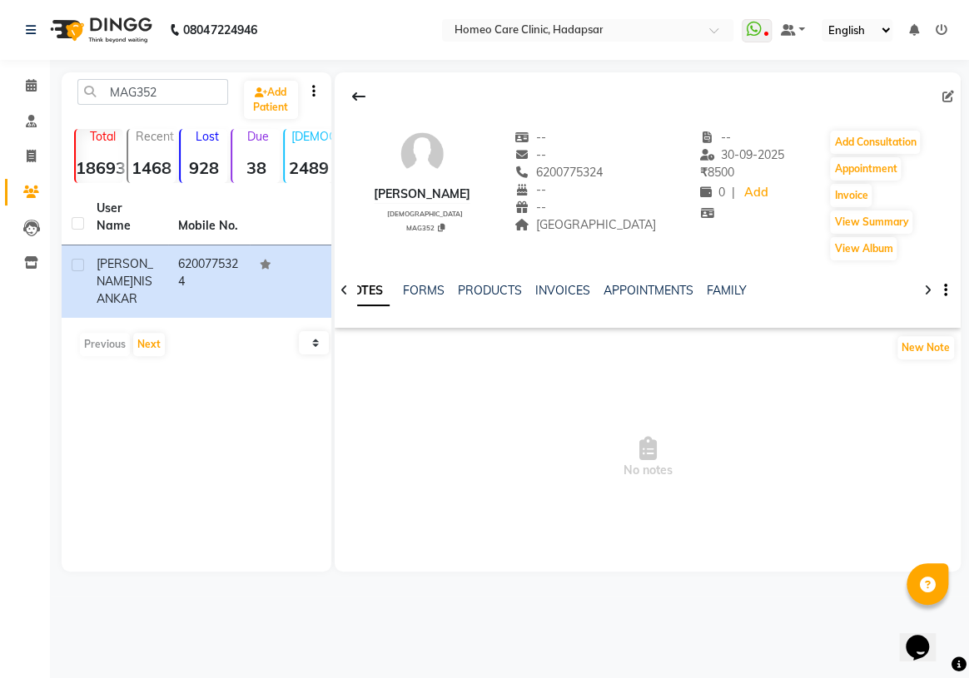
drag, startPoint x: 589, startPoint y: 171, endPoint x: 659, endPoint y: 173, distance: 70.0
click at [659, 173] on div "[PERSON_NAME] [DEMOGRAPHIC_DATA] MAG352 -- -- [PHONE_NUMBER] Mobile No. -- -- […" at bounding box center [648, 187] width 626 height 150
copy span "6200775324"
click at [836, 184] on button "Invoice" at bounding box center [851, 195] width 42 height 23
select select "service"
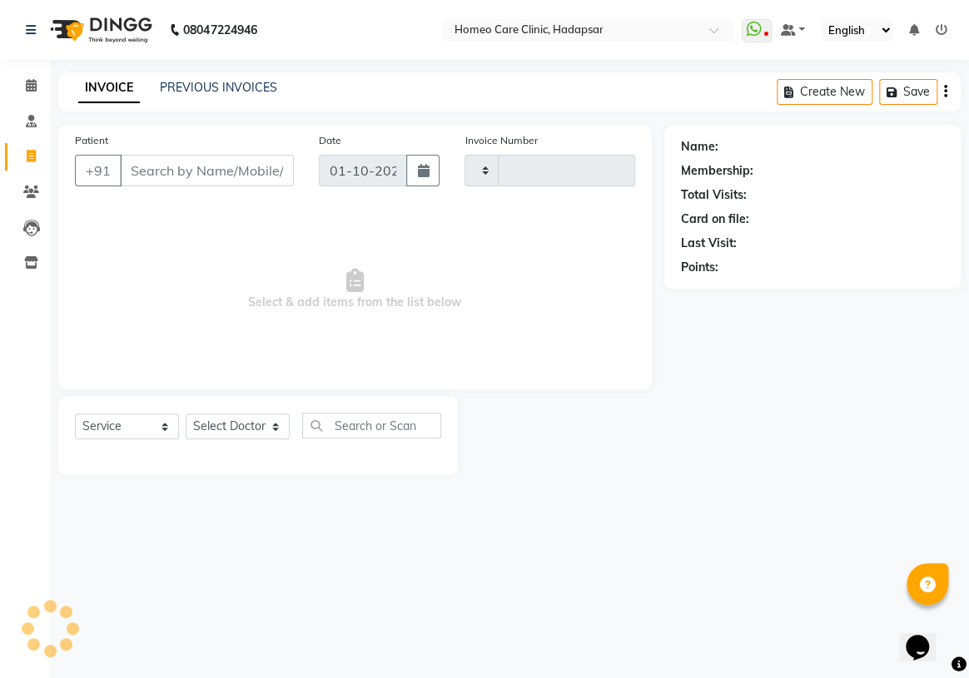
type input "3649"
select select "7485"
type input "6200775324"
click at [276, 430] on select "Select Doctor Dingg Support [PERSON_NAME] [PERSON_NAME] [PERSON_NAME] [PERSON_N…" at bounding box center [238, 427] width 104 height 26
select select "70882"
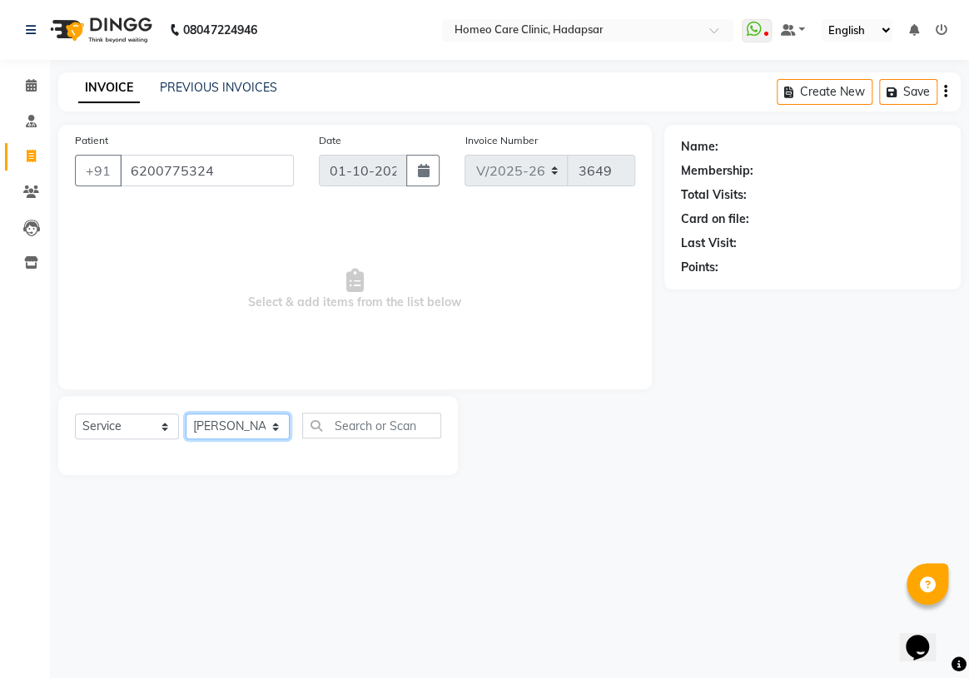
click at [186, 414] on select "Select Doctor Dingg Support [PERSON_NAME] [PERSON_NAME] [PERSON_NAME] [PERSON_N…" at bounding box center [238, 427] width 104 height 26
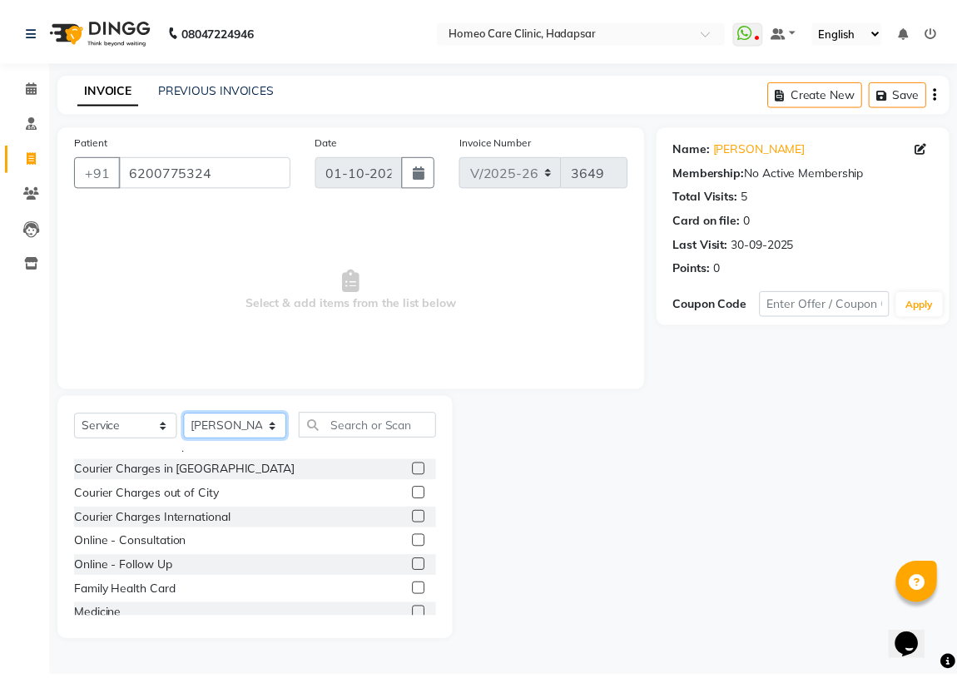
scroll to position [75, 0]
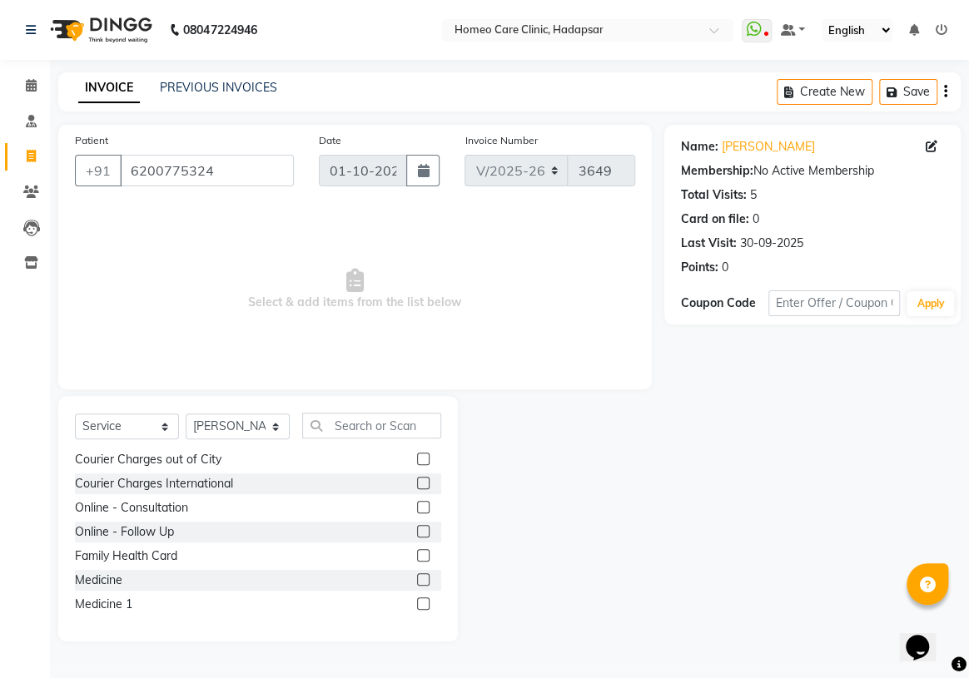
click at [417, 577] on label at bounding box center [423, 580] width 12 height 12
click at [417, 577] on input "checkbox" at bounding box center [422, 580] width 11 height 11
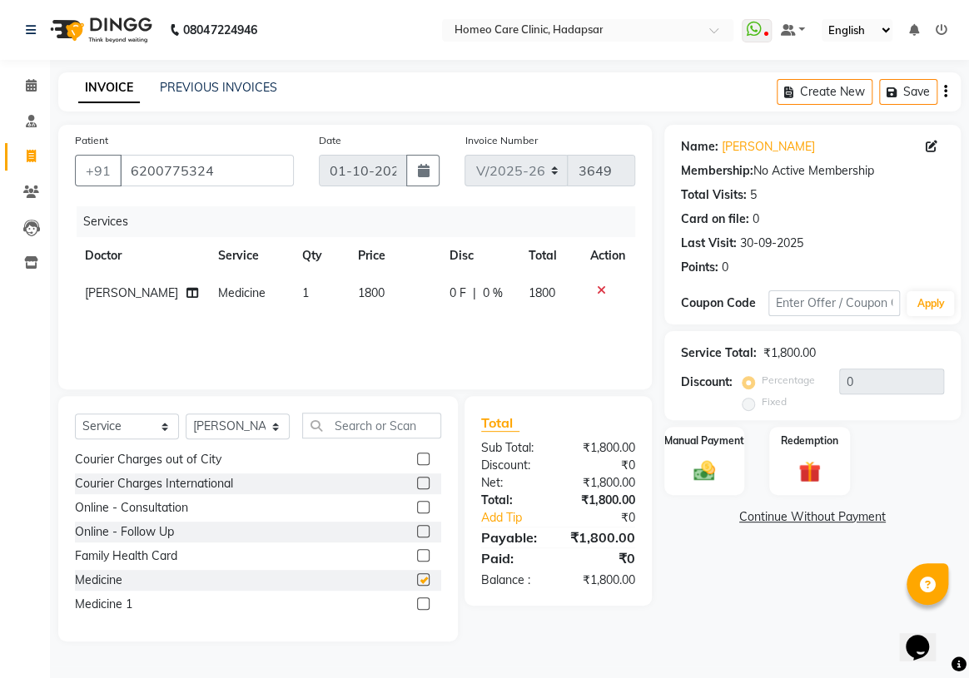
checkbox input "false"
click at [417, 454] on label at bounding box center [423, 459] width 12 height 12
click at [417, 455] on input "checkbox" at bounding box center [422, 460] width 11 height 11
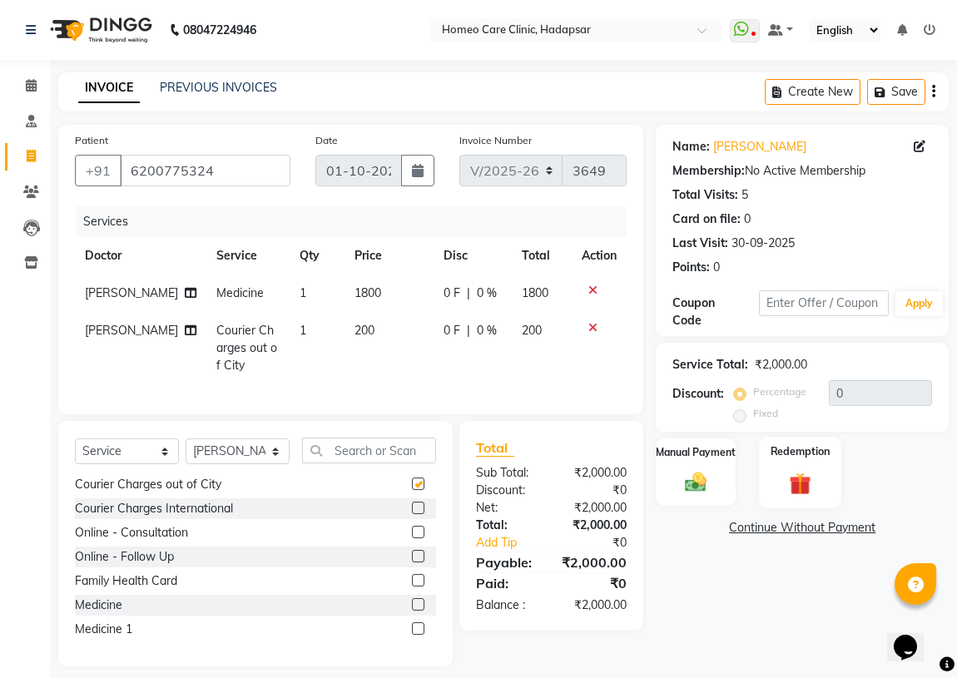
checkbox input "false"
click at [708, 483] on img at bounding box center [696, 483] width 36 height 26
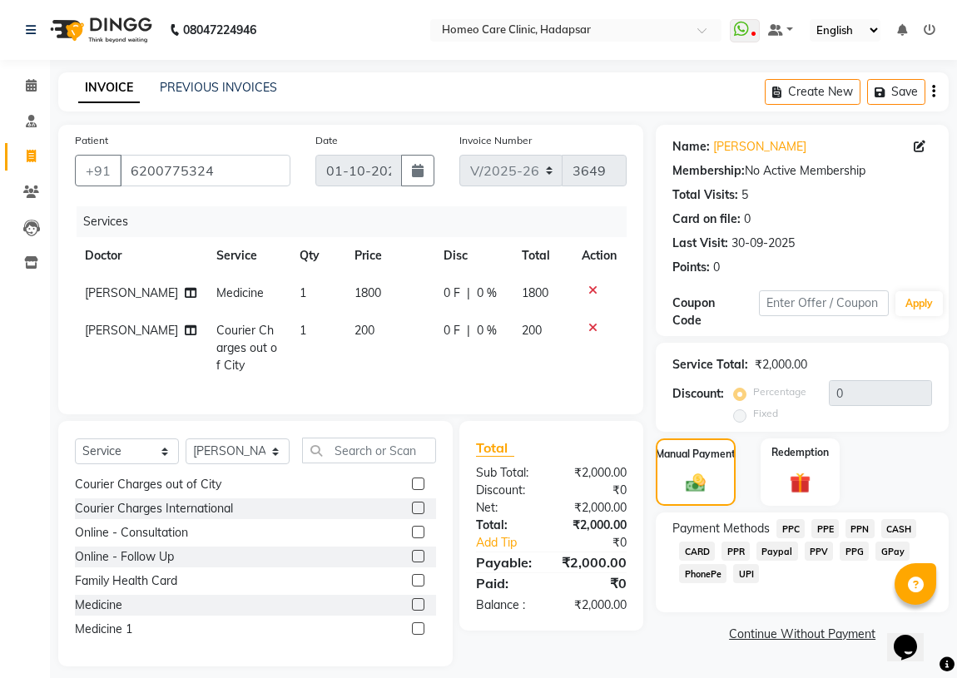
click at [744, 549] on span "PPR" at bounding box center [736, 551] width 28 height 19
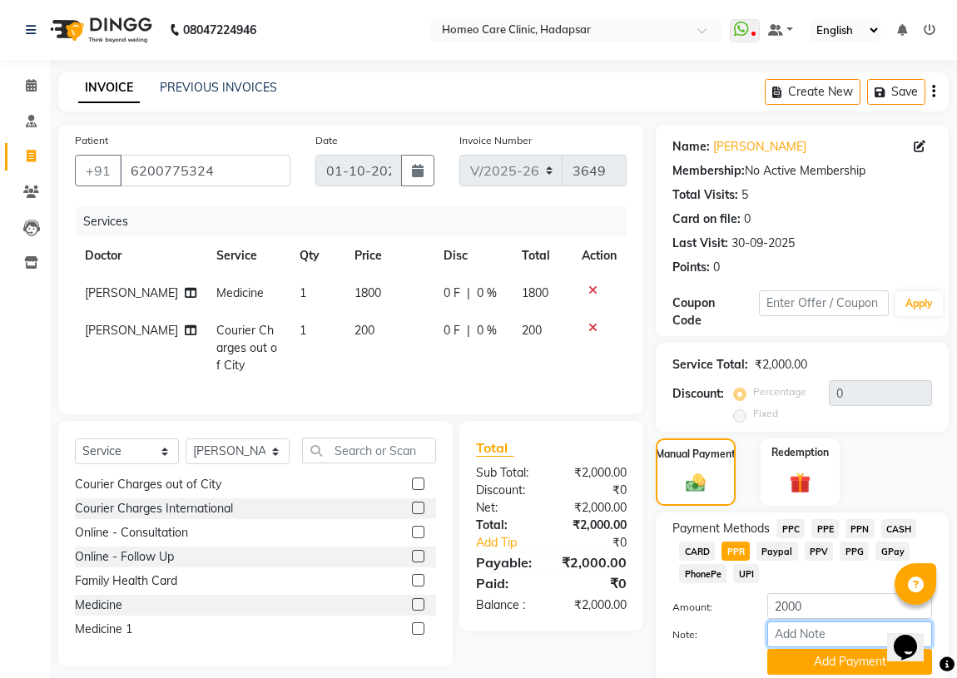
click at [793, 629] on input "Note:" at bounding box center [850, 635] width 165 height 26
type input "PPR"
click at [822, 666] on button "Add Payment" at bounding box center [850, 662] width 165 height 26
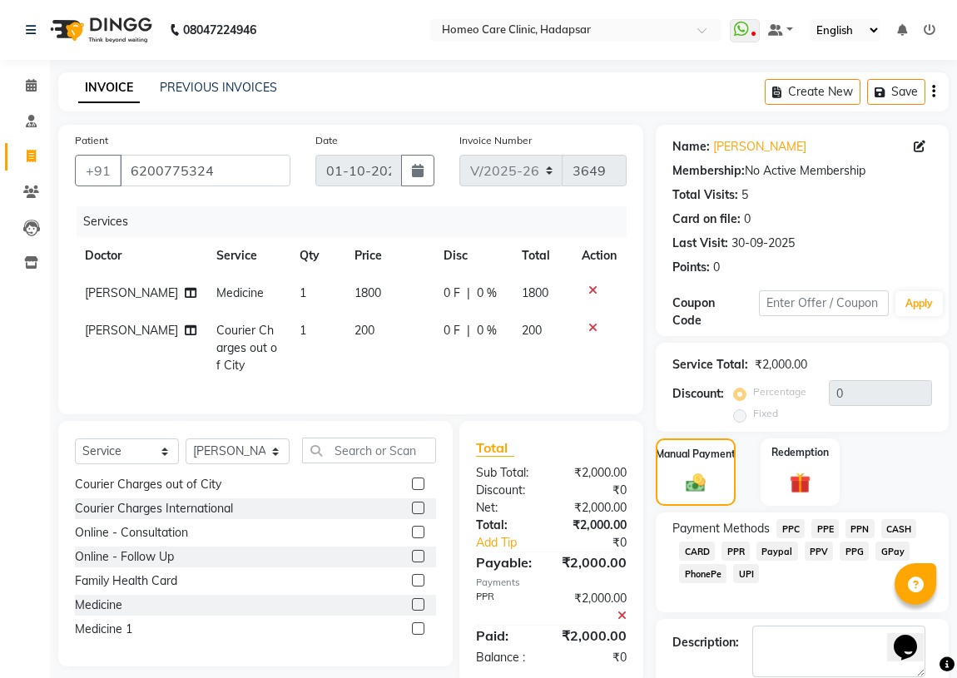
scroll to position [62, 0]
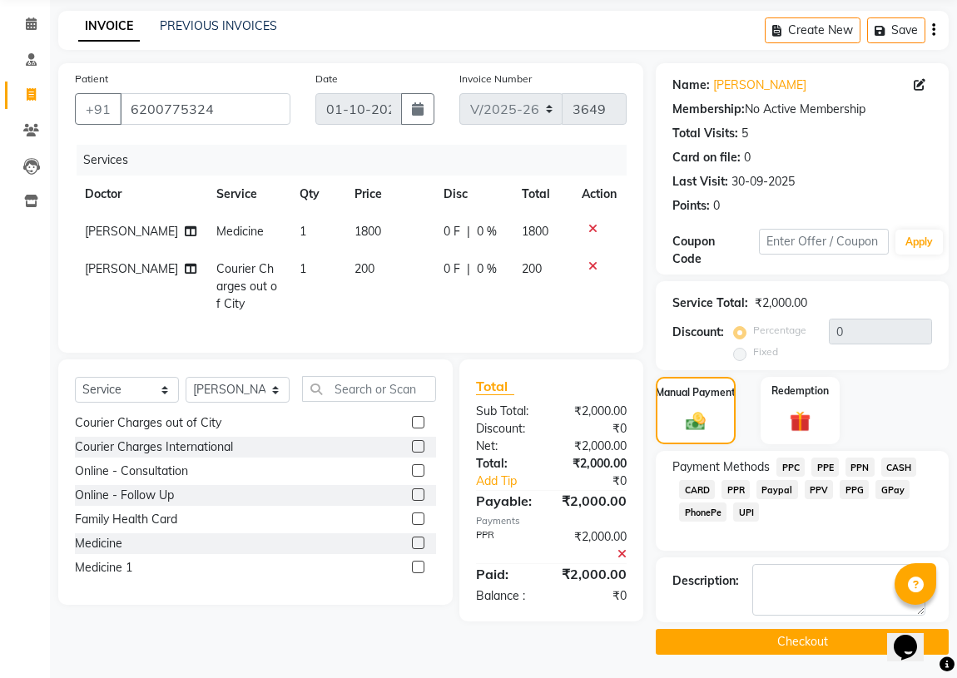
click at [736, 642] on button "Checkout" at bounding box center [802, 642] width 293 height 26
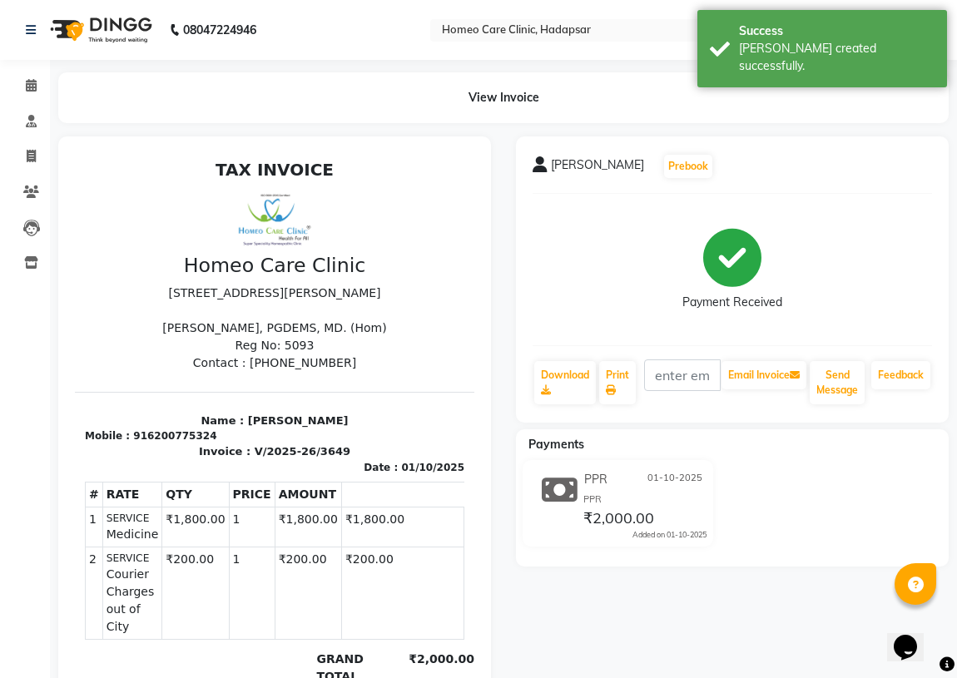
select select "service"
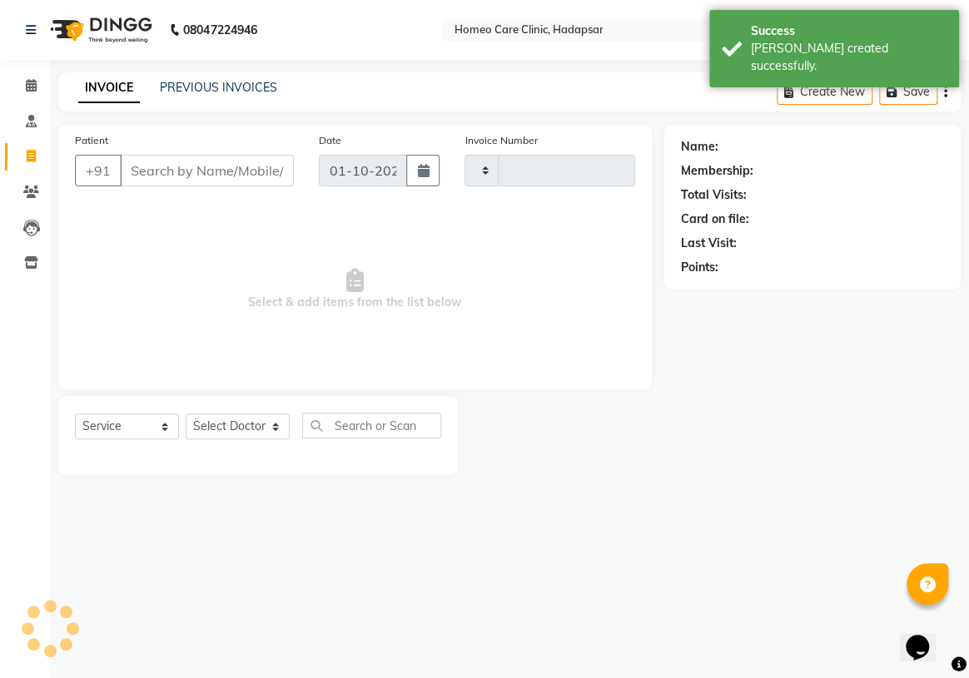
type input "3650"
select select "7485"
type input "6200775324"
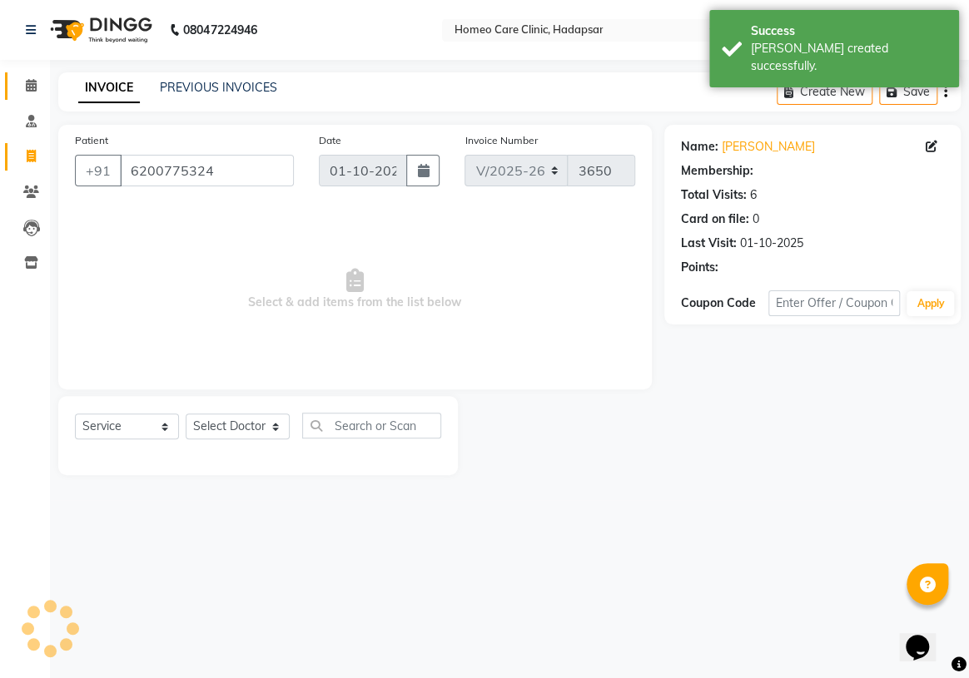
click at [23, 73] on link "Calendar" at bounding box center [25, 85] width 40 height 27
